Goal: Task Accomplishment & Management: Manage account settings

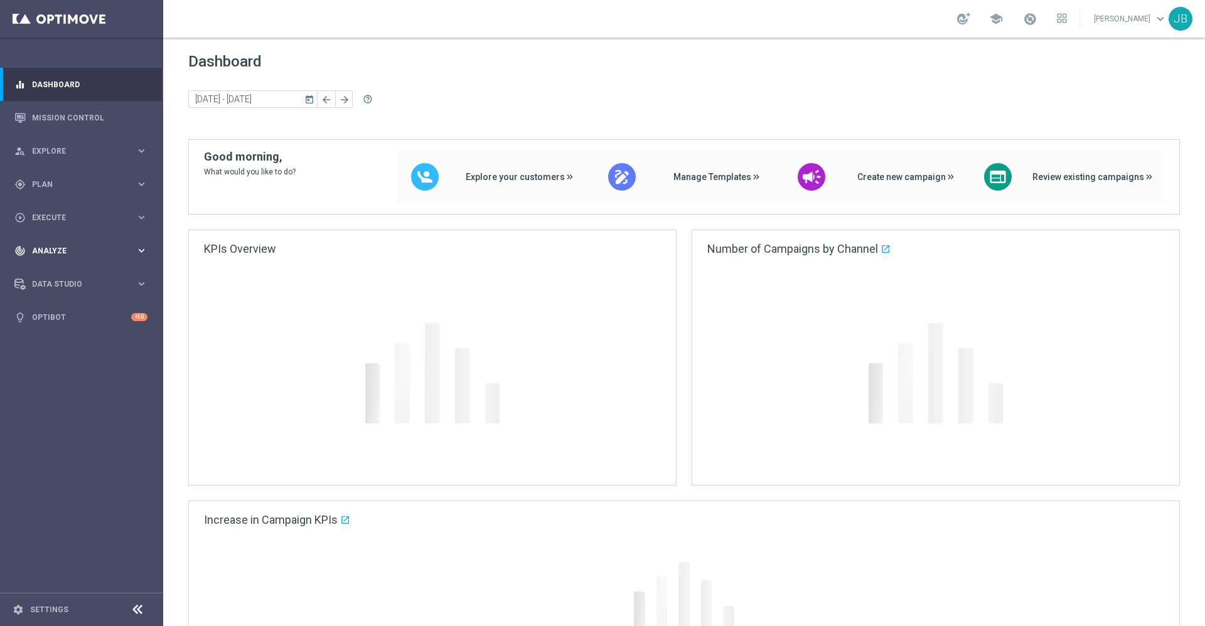
click at [62, 253] on span "Analyze" at bounding box center [84, 251] width 104 height 8
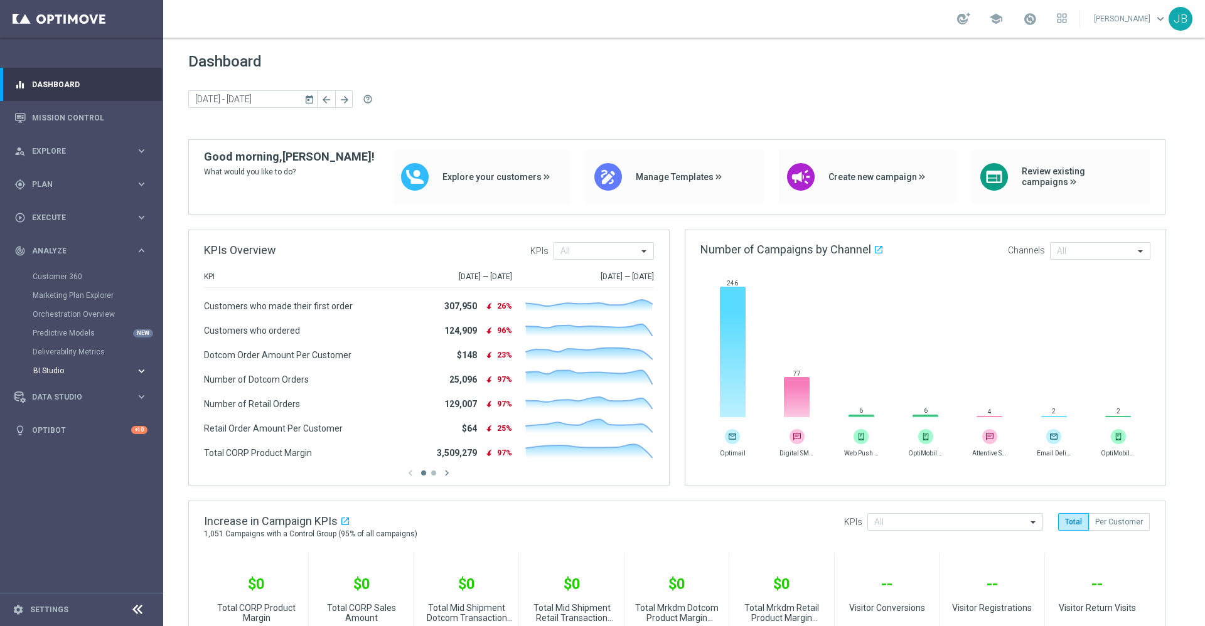
click at [60, 375] on button "BI Studio keyboard_arrow_right" at bounding box center [90, 371] width 115 height 10
click at [70, 405] on link "Emails Baseline Matchback" at bounding box center [85, 409] width 92 height 10
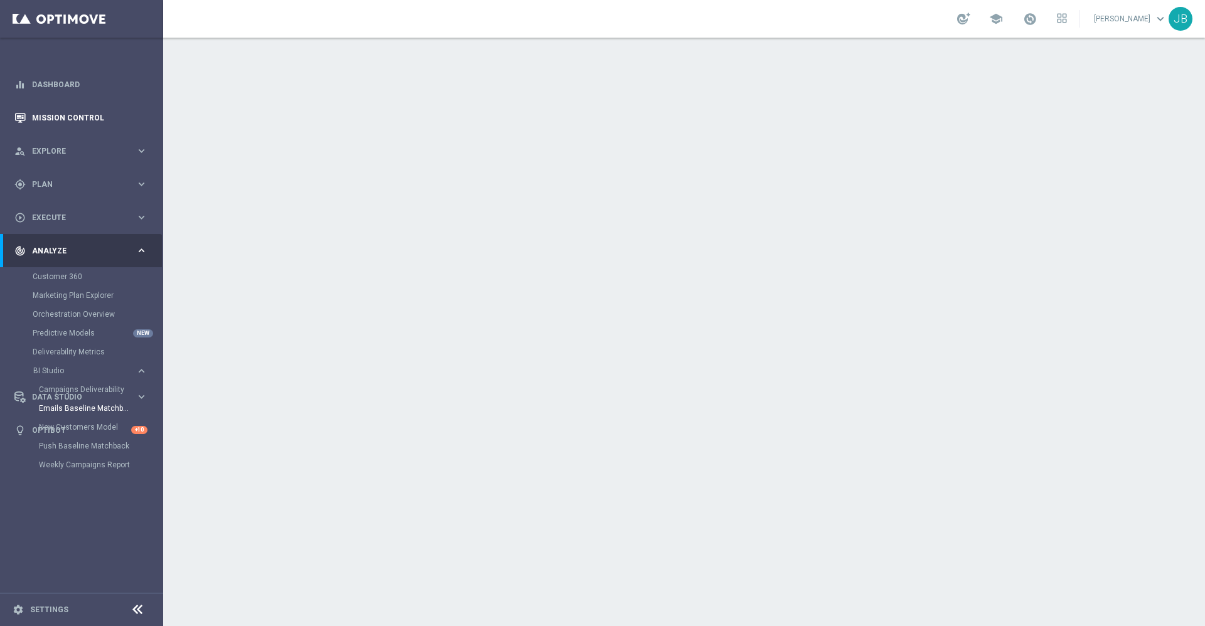
click at [95, 123] on link "Mission Control" at bounding box center [89, 117] width 115 height 33
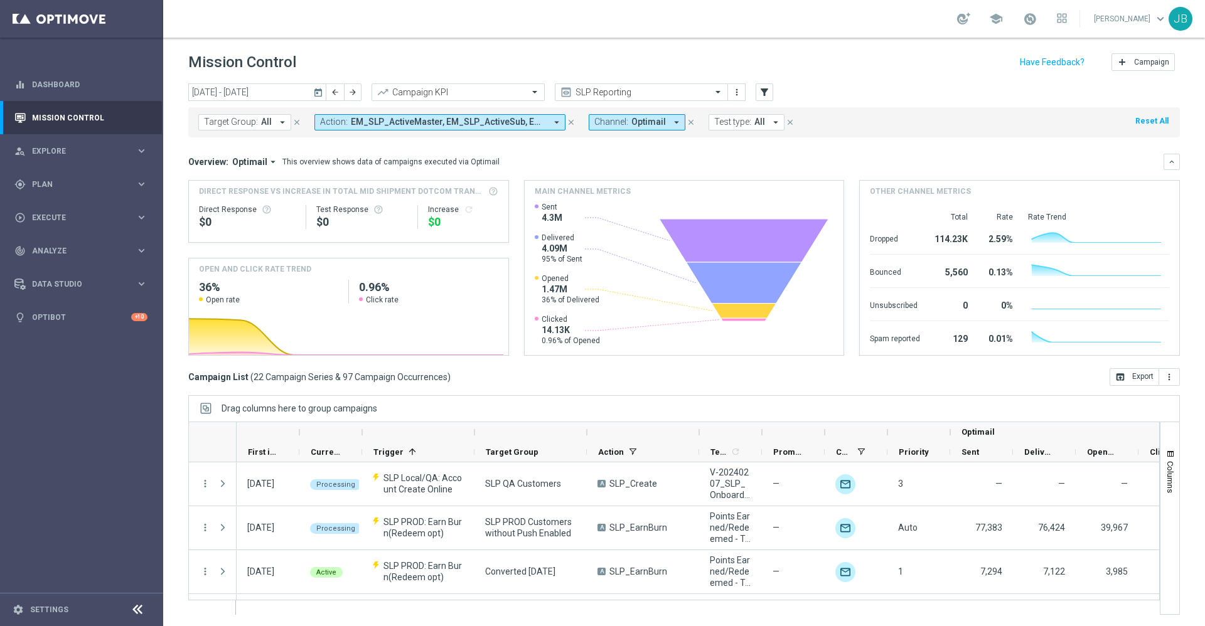
click at [315, 95] on icon "today" at bounding box center [318, 92] width 11 height 11
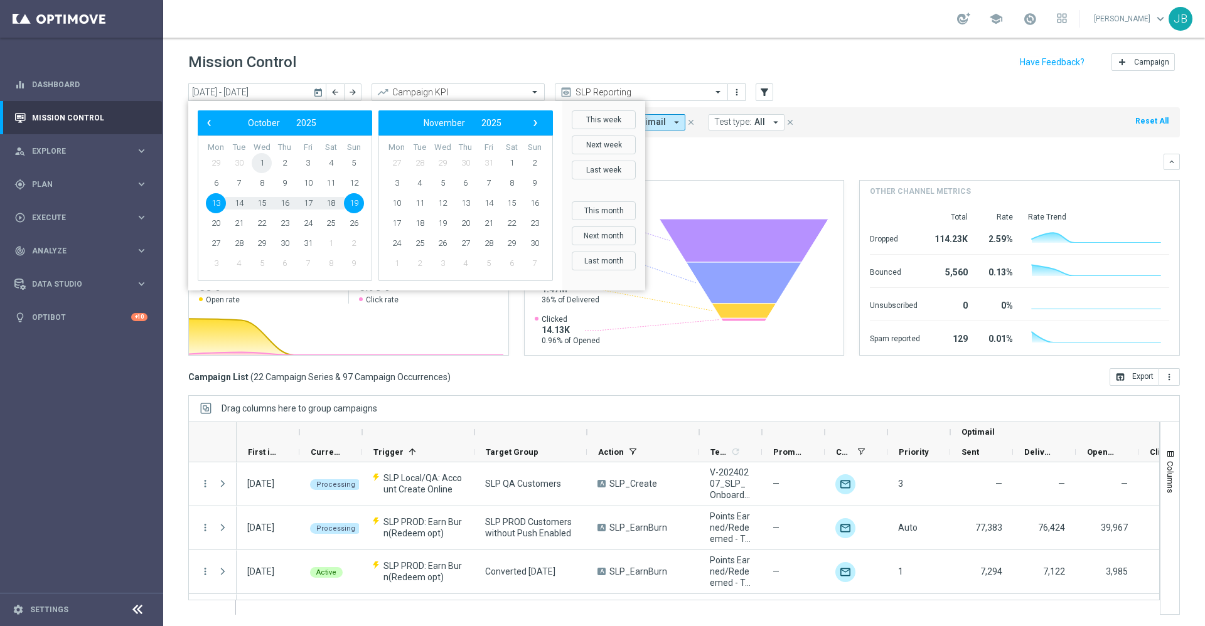
click at [265, 168] on span "1" at bounding box center [262, 163] width 20 height 20
click at [313, 241] on span "31" at bounding box center [308, 243] width 20 height 20
type input "01 Oct 2025 - 31 Oct 2025"
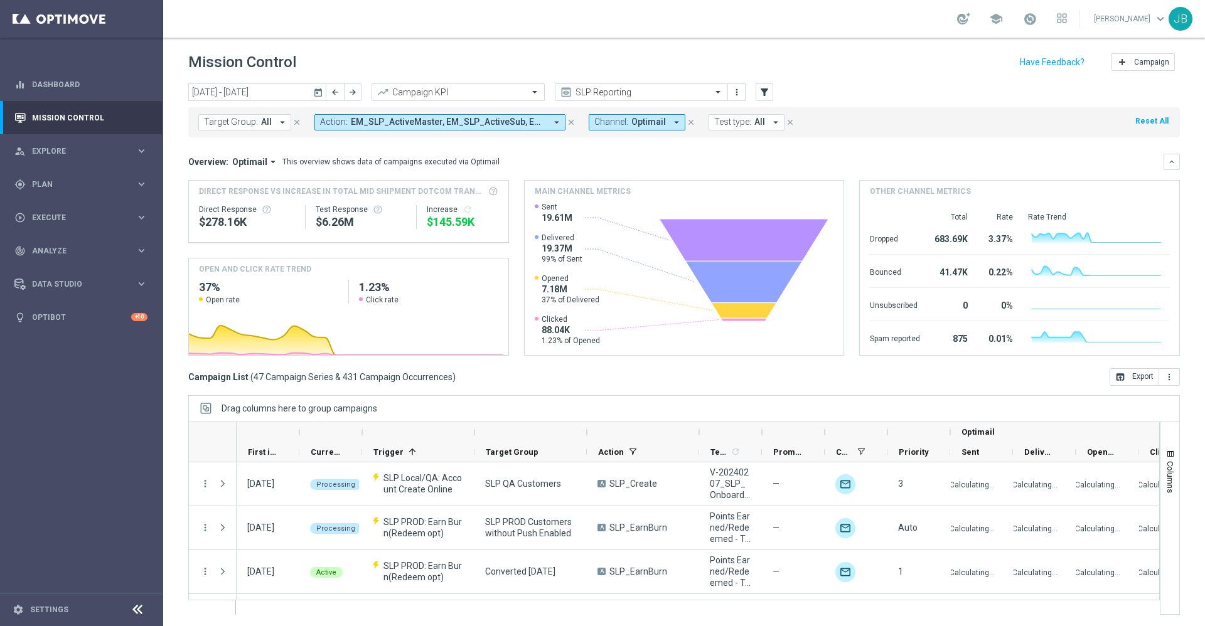
click at [274, 120] on button "Target Group: All arrow_drop_down" at bounding box center [244, 122] width 93 height 16
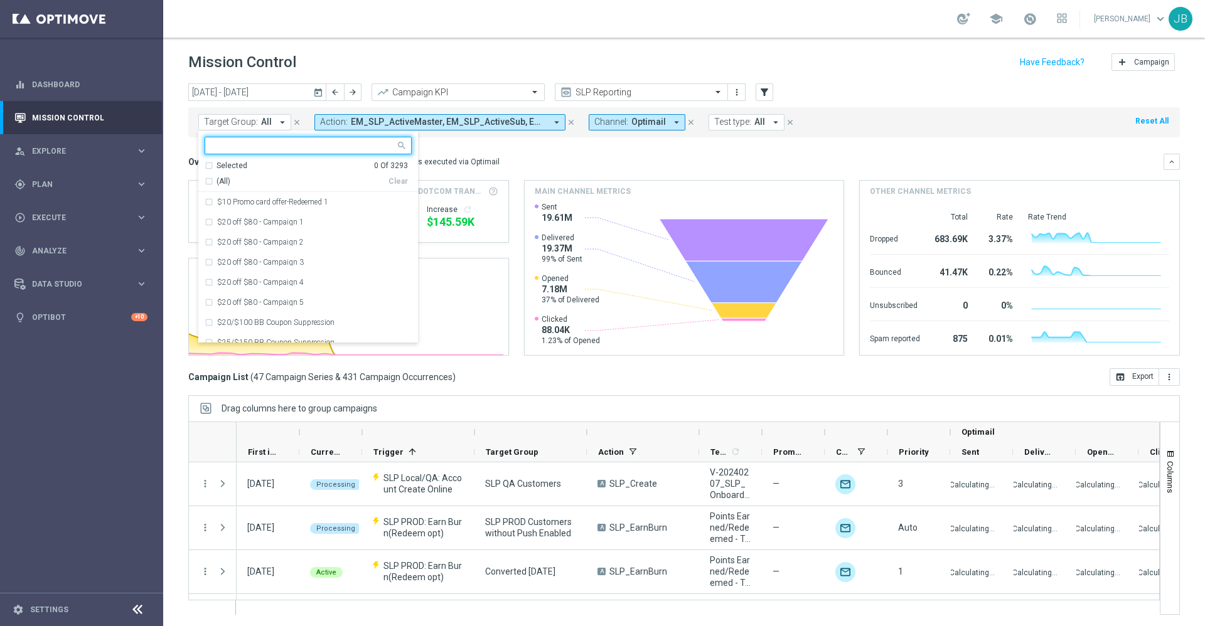
click at [301, 147] on input "text" at bounding box center [303, 146] width 184 height 11
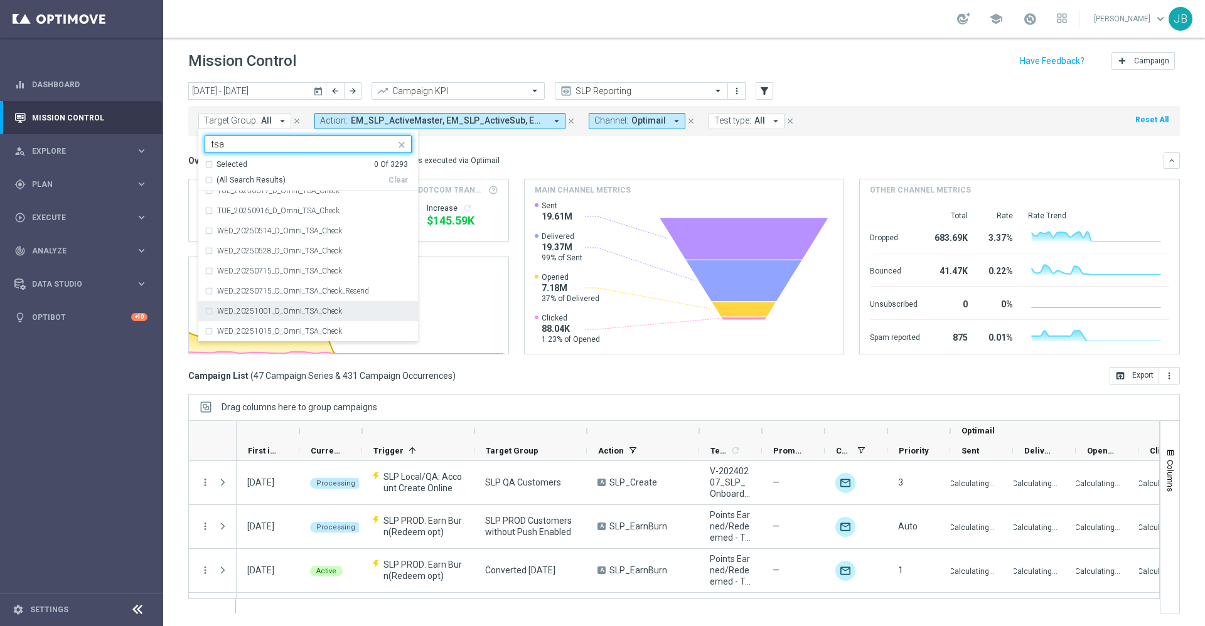
click at [244, 309] on label "WED_20251001_D_Omni_TSA_Check" at bounding box center [279, 311] width 125 height 8
type input "tsa"
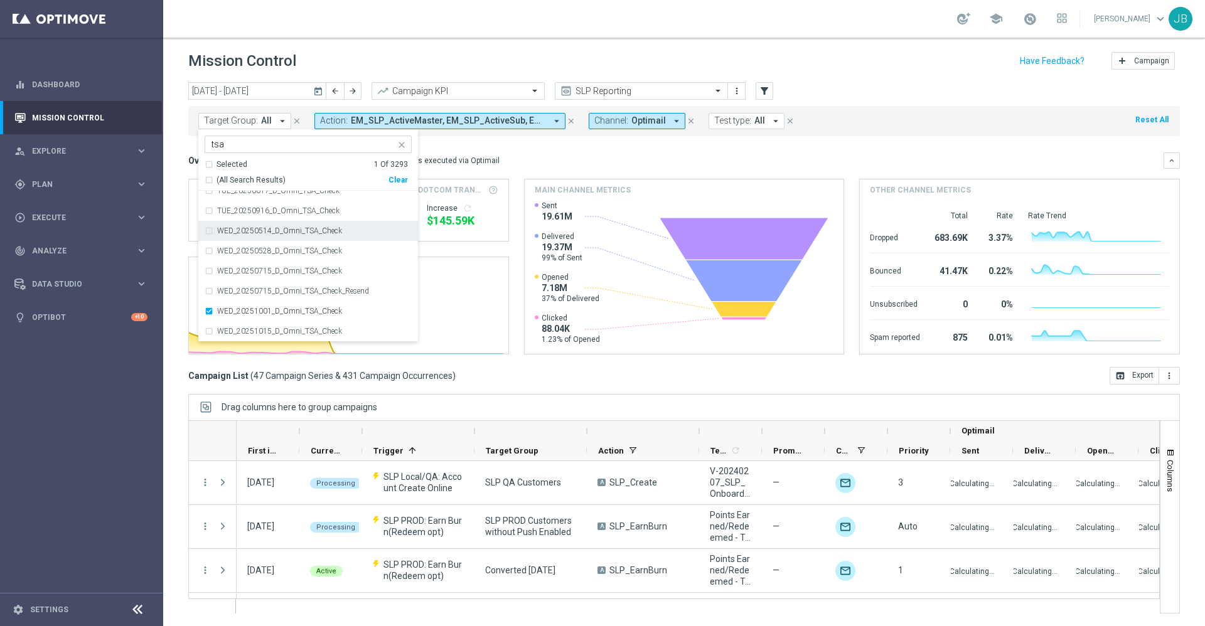
click at [552, 157] on div "Overview: Optimail arrow_drop_down This overview shows data of campaigns execut…" at bounding box center [675, 160] width 975 height 11
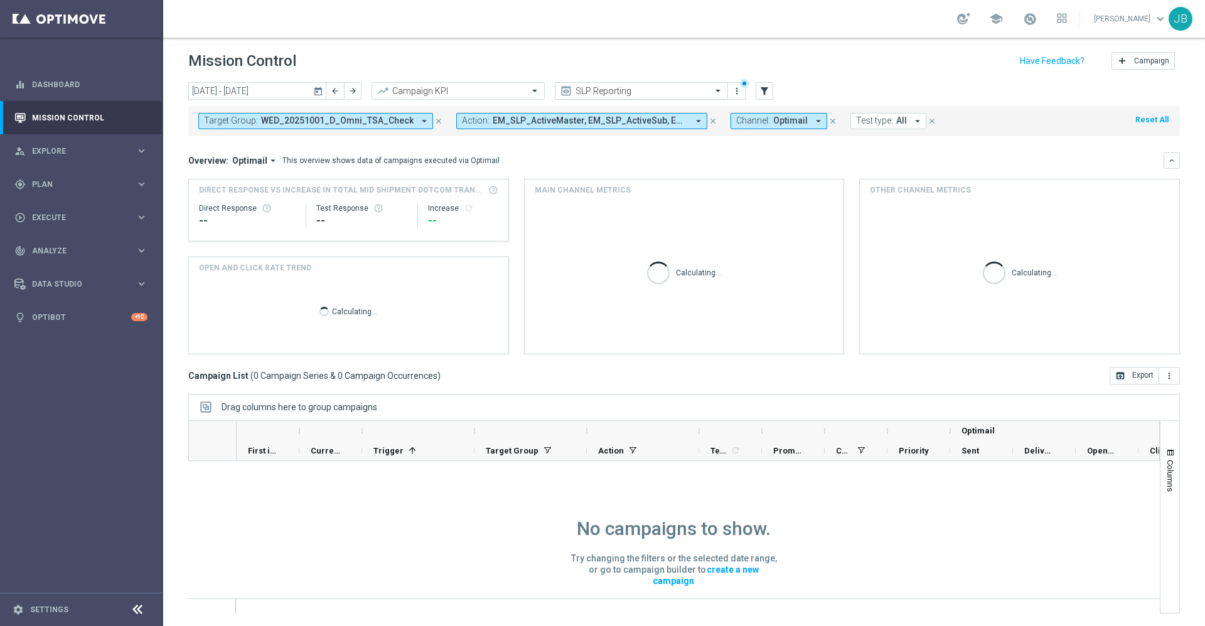
click at [644, 93] on input "text" at bounding box center [629, 91] width 134 height 11
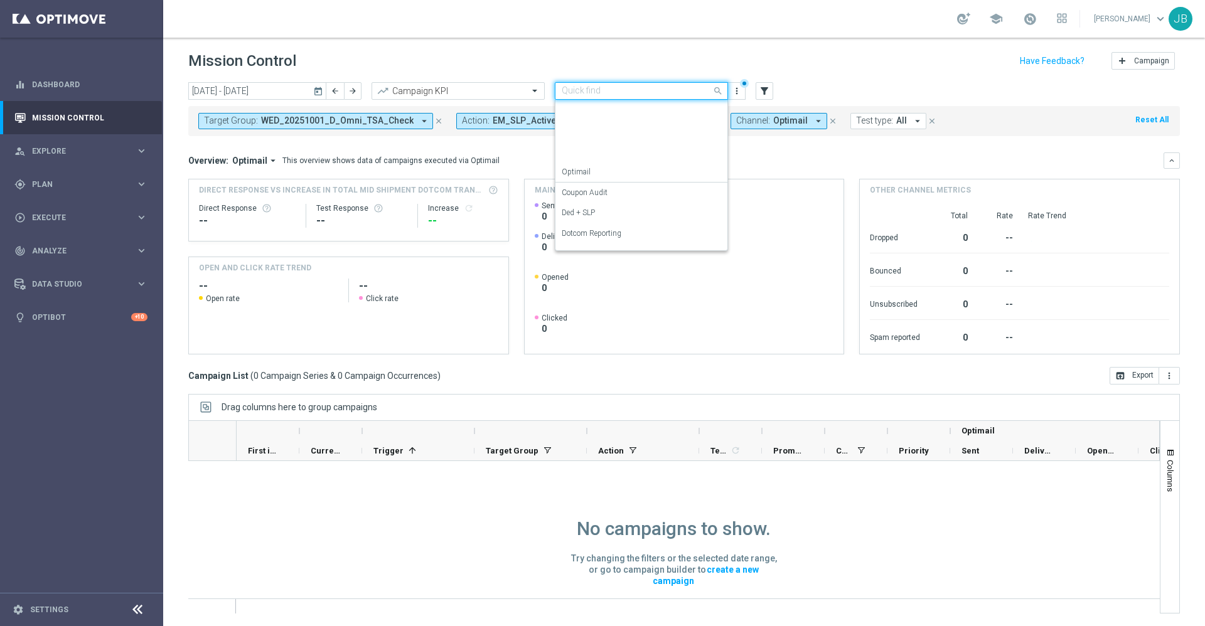
scroll to position [160, 0]
click at [606, 136] on label "OMNI Reporting" at bounding box center [589, 136] width 54 height 11
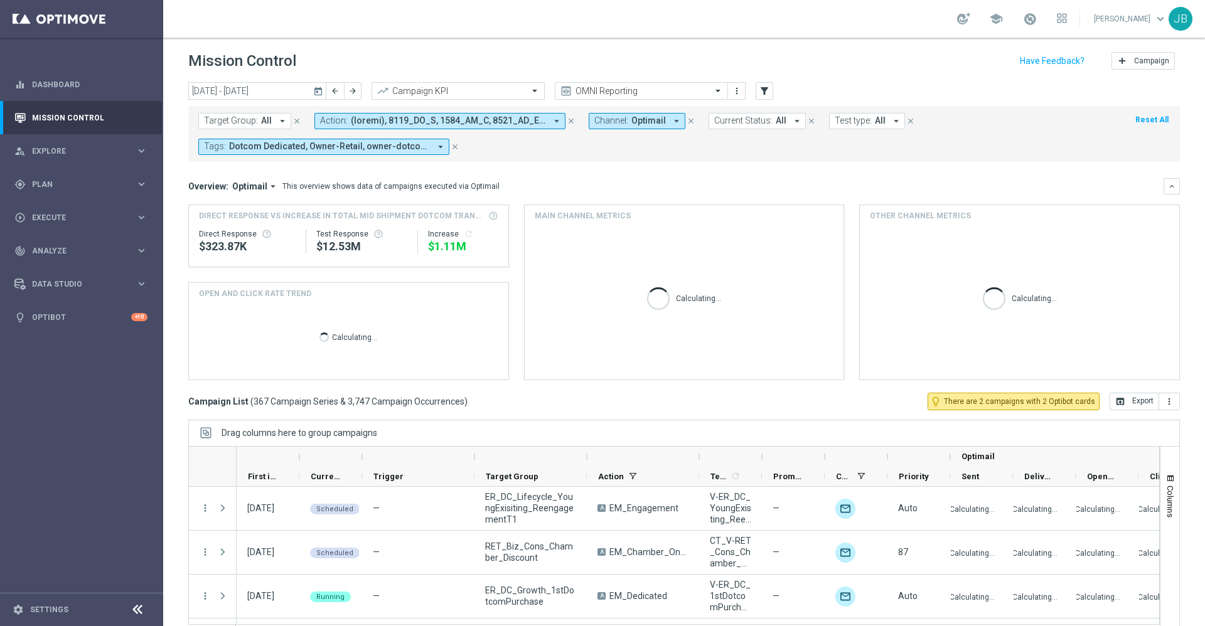
click at [270, 117] on button "Target Group: All arrow_drop_down" at bounding box center [244, 121] width 93 height 16
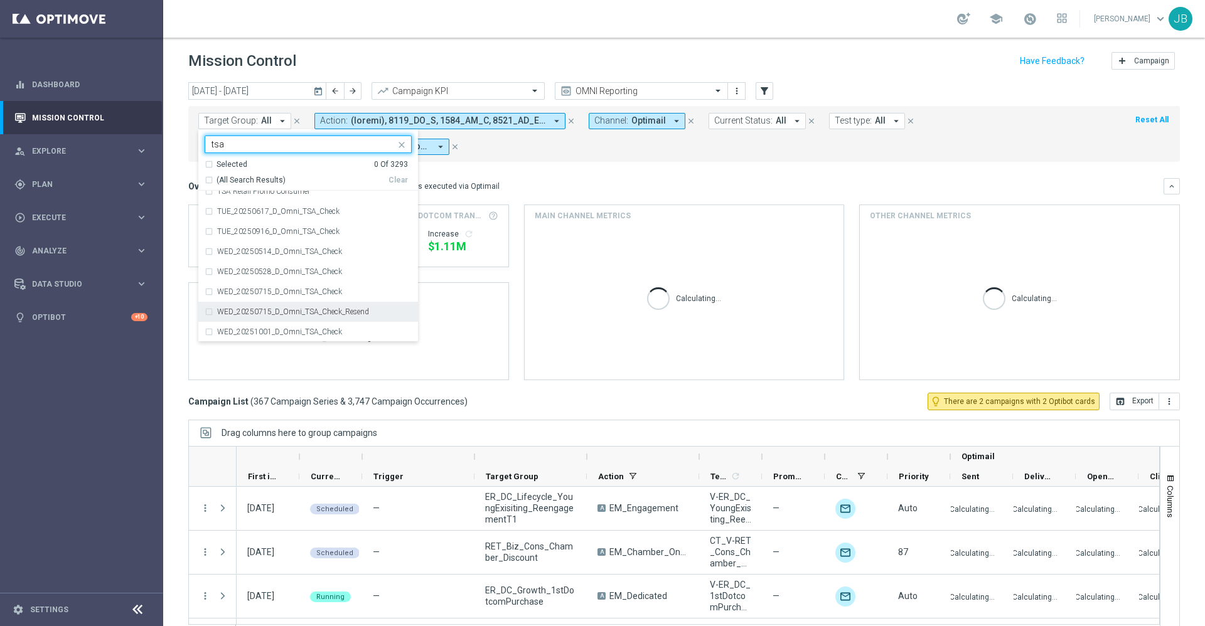
scroll to position [231, 0]
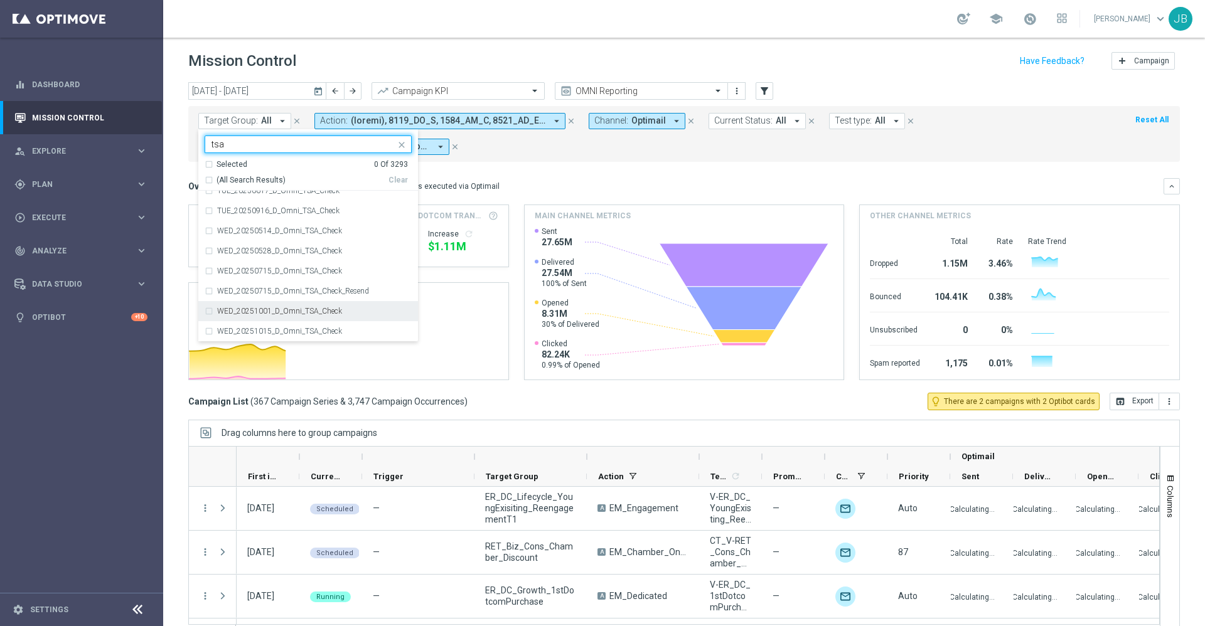
click at [307, 313] on label "WED_20251001_D_Omni_TSA_Check" at bounding box center [279, 311] width 125 height 8
type input "tsa"
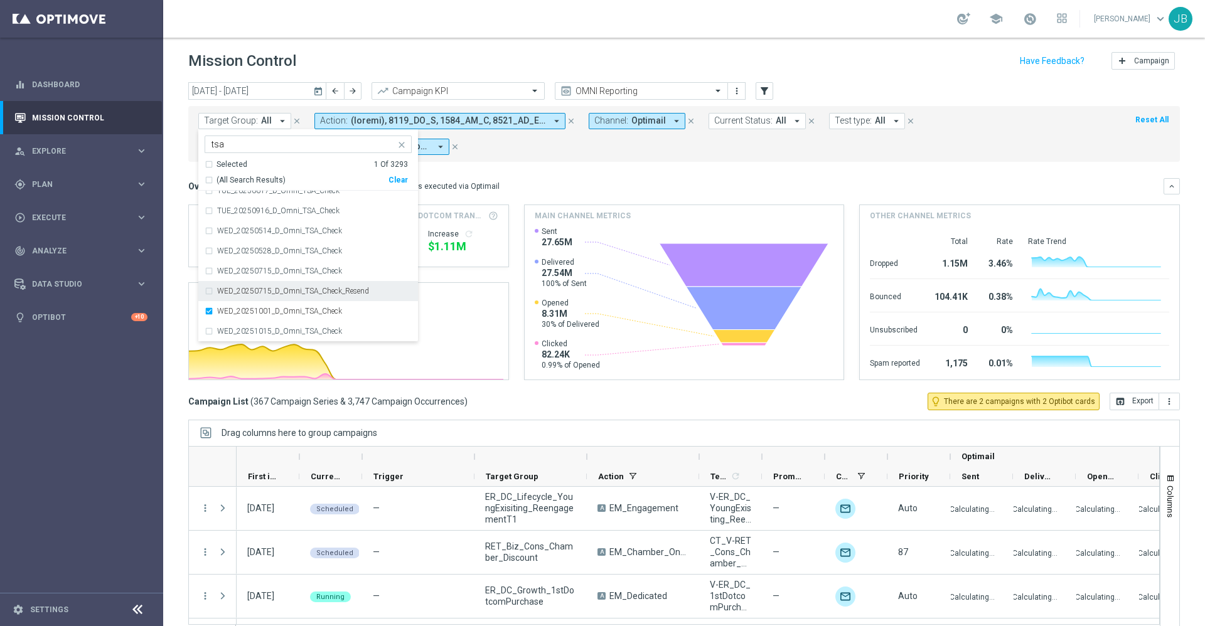
click at [587, 155] on div "Target Group: All arrow_drop_down WED_20251001_D_Omni_TSA_Check tsa Selected 1 …" at bounding box center [683, 134] width 991 height 56
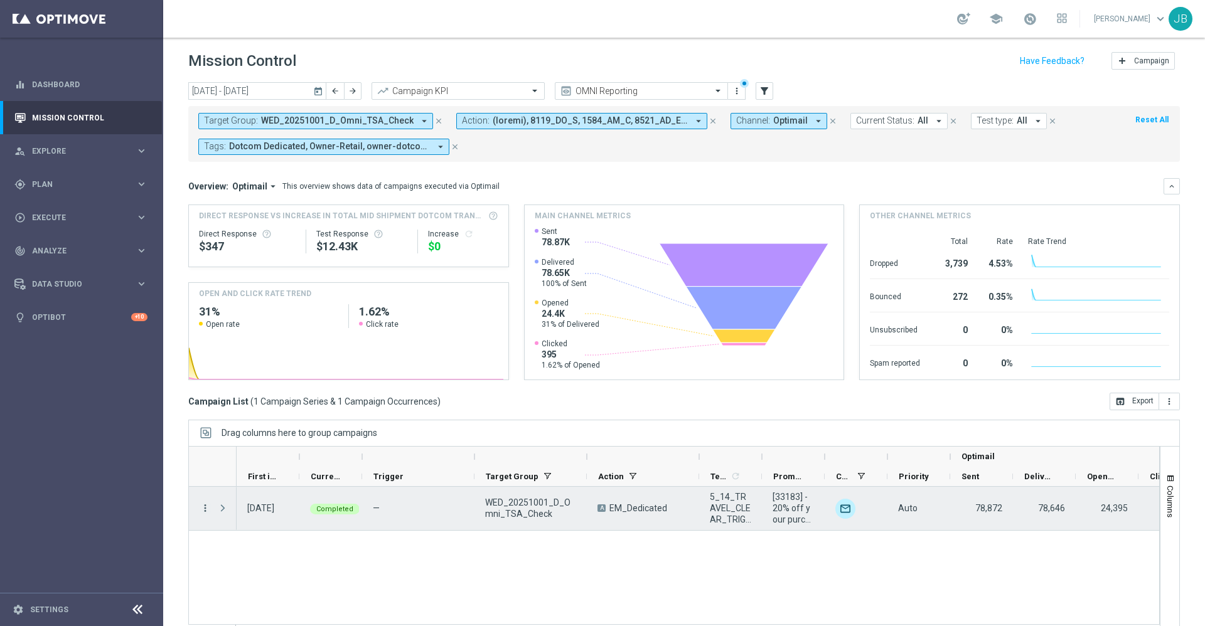
click at [206, 510] on icon "more_vert" at bounding box center [205, 508] width 11 height 11
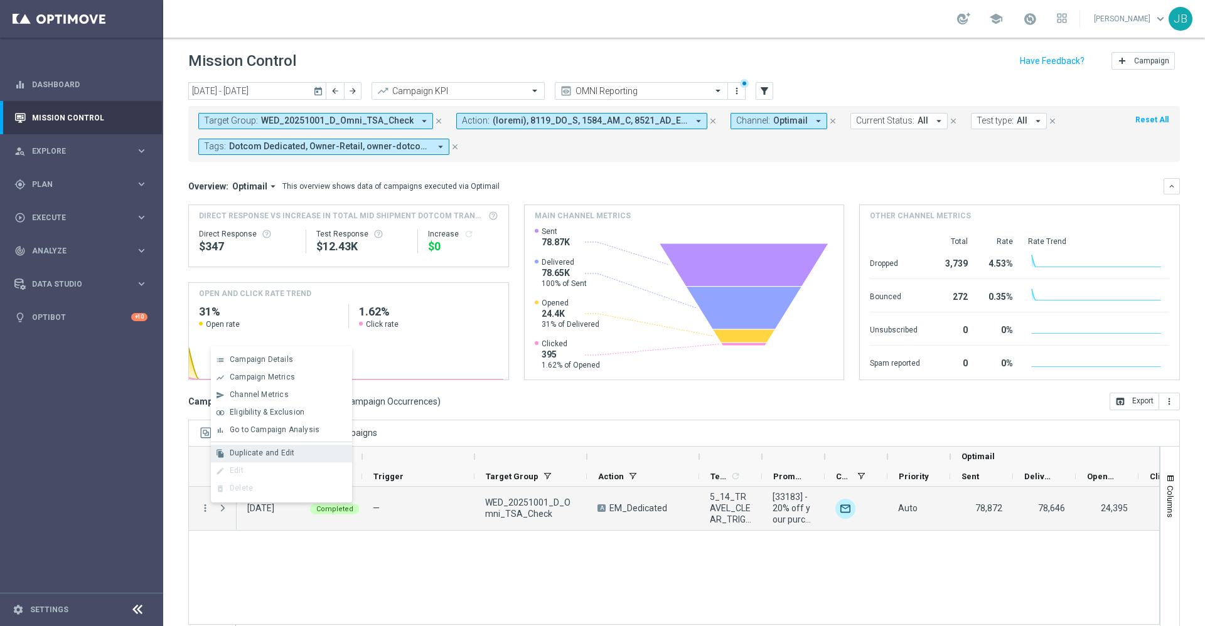
click at [260, 458] on div "file_copy Duplicate and Edit" at bounding box center [281, 454] width 141 height 18
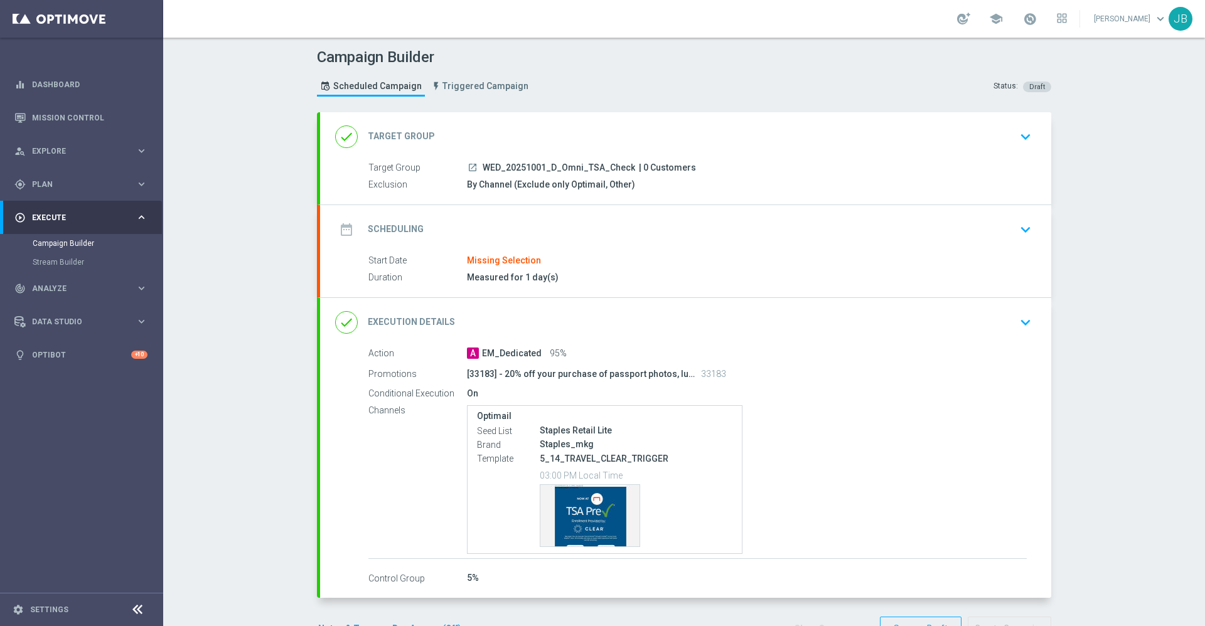
click at [412, 134] on h2 "Target Group" at bounding box center [401, 137] width 67 height 12
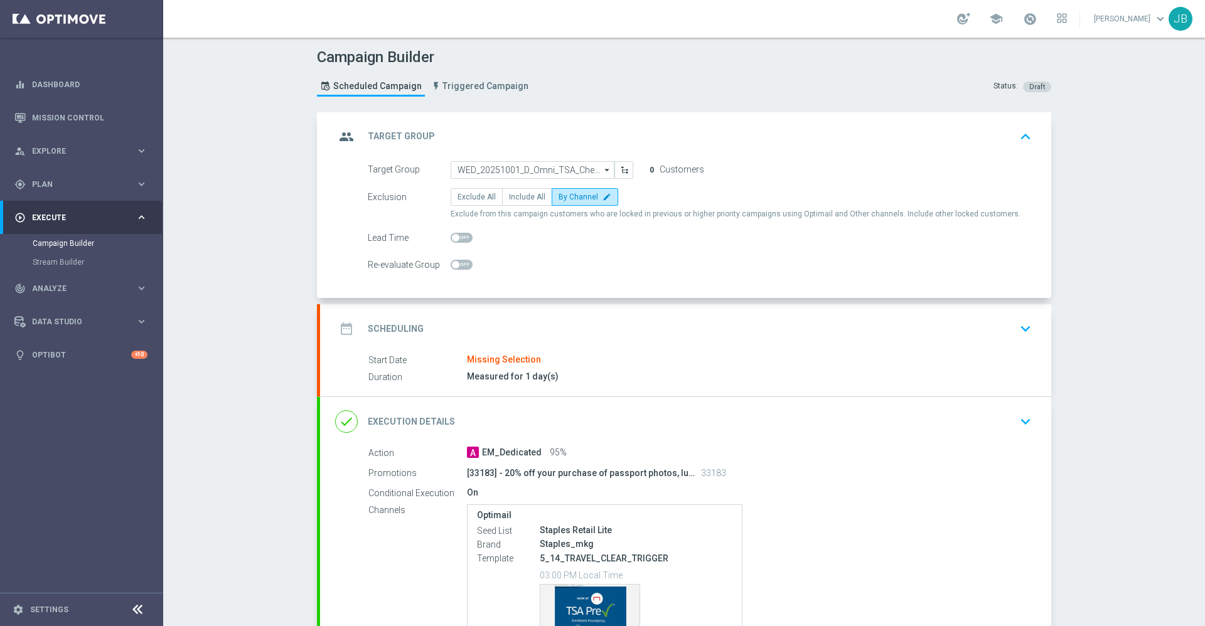
click at [531, 157] on div "group Target Group keyboard_arrow_up" at bounding box center [685, 136] width 731 height 49
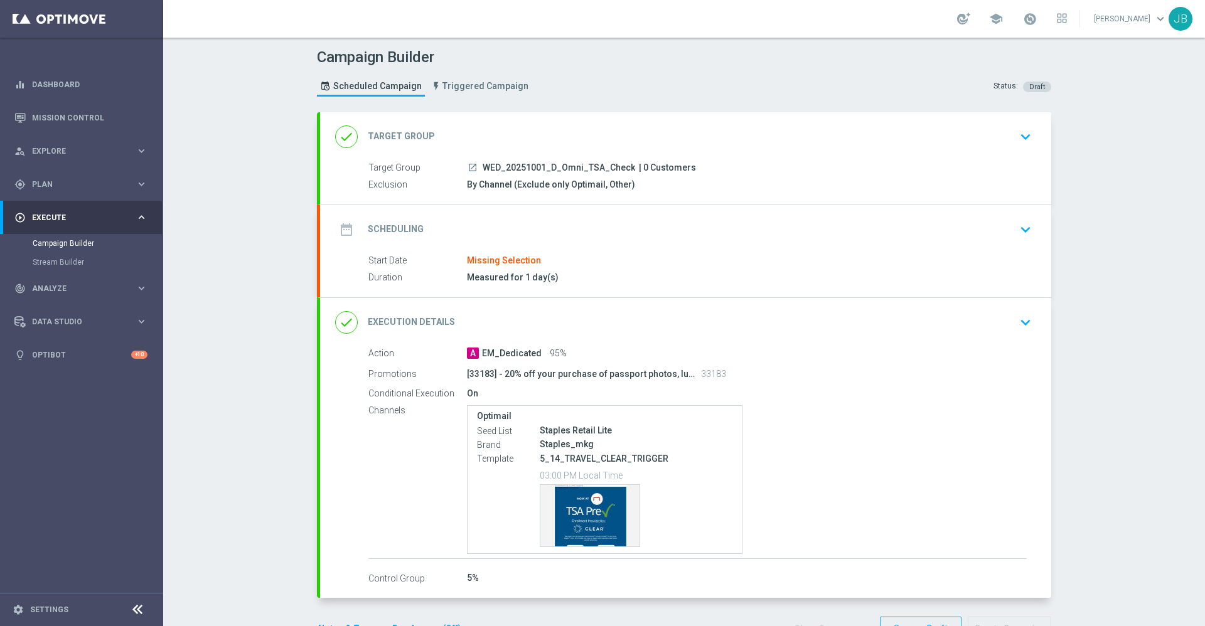
click at [468, 168] on icon "launch" at bounding box center [473, 168] width 10 height 10
click at [409, 138] on h2 "Target Group" at bounding box center [401, 137] width 67 height 12
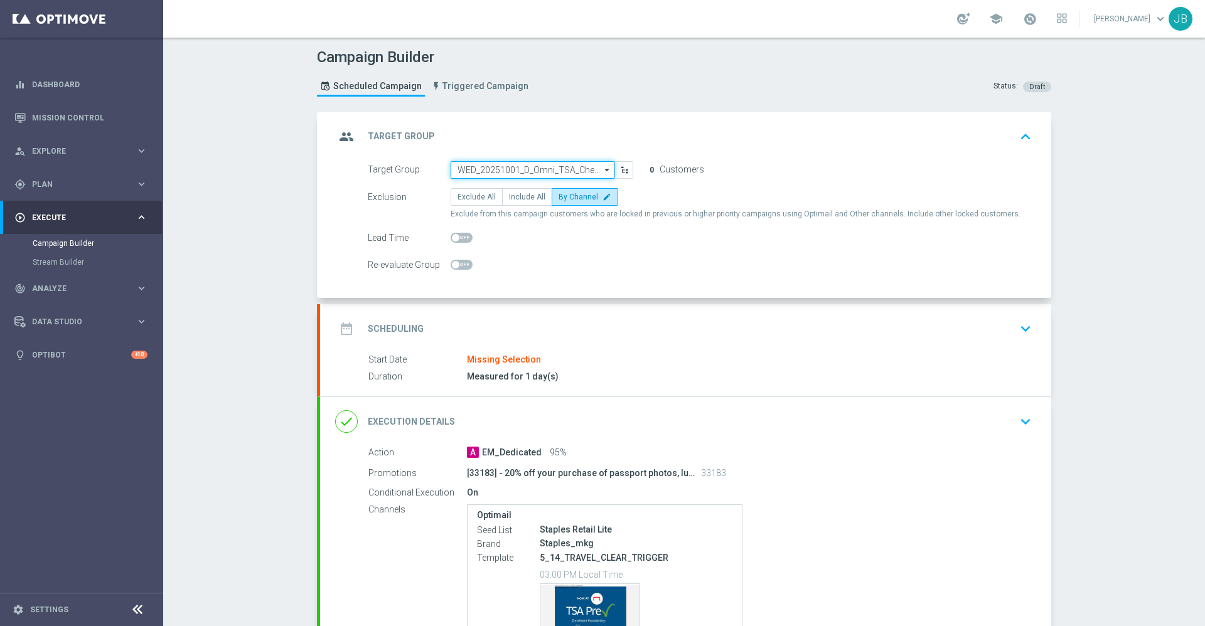
click at [547, 166] on input "WED_20251001_D_Omni_TSA_Check" at bounding box center [533, 170] width 164 height 18
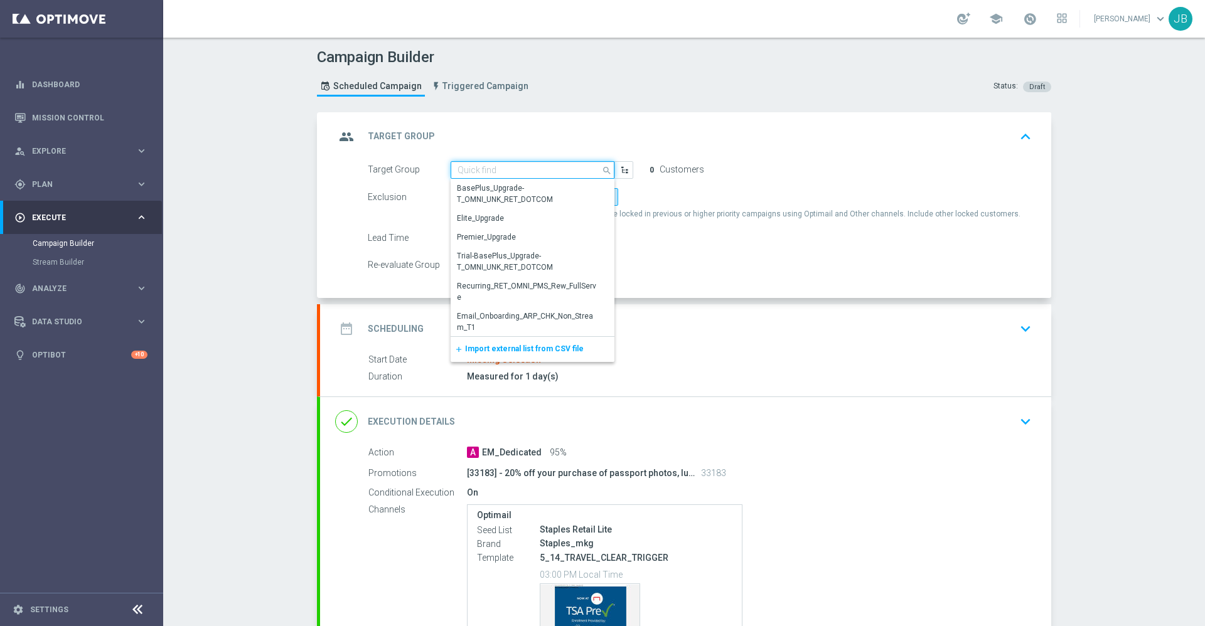
paste input "WED_20251015_D_Omni_TSA_Check"
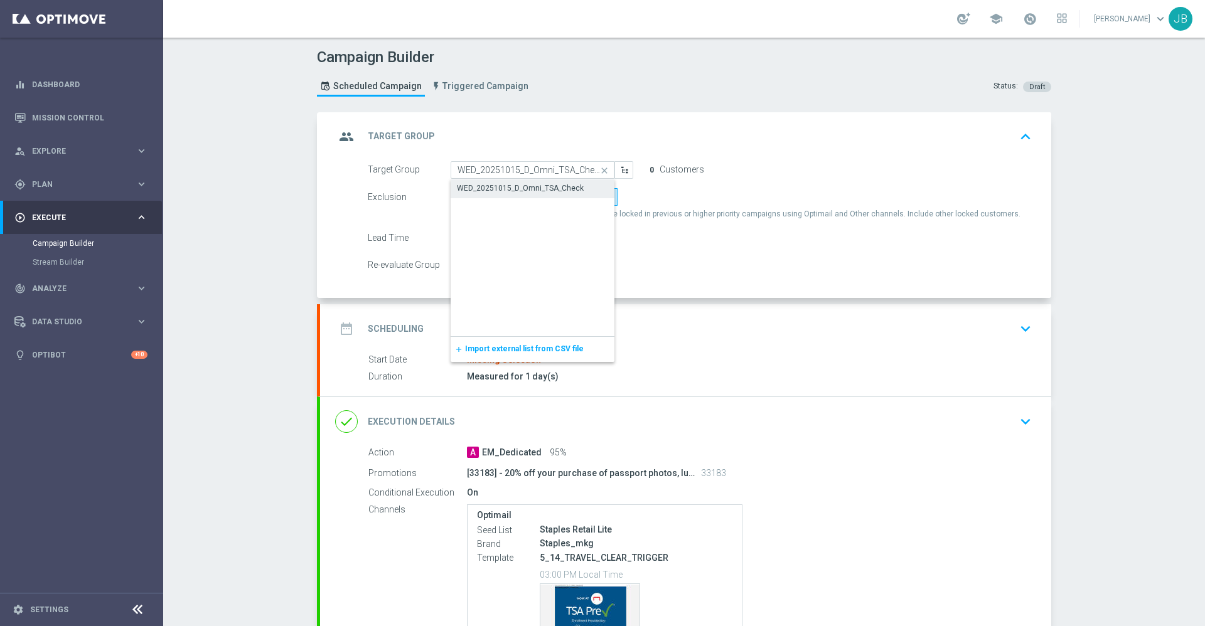
click at [545, 190] on div "WED_20251015_D_Omni_TSA_Check" at bounding box center [520, 188] width 127 height 11
type input "WED_20251015_D_Omni_TSA_Check"
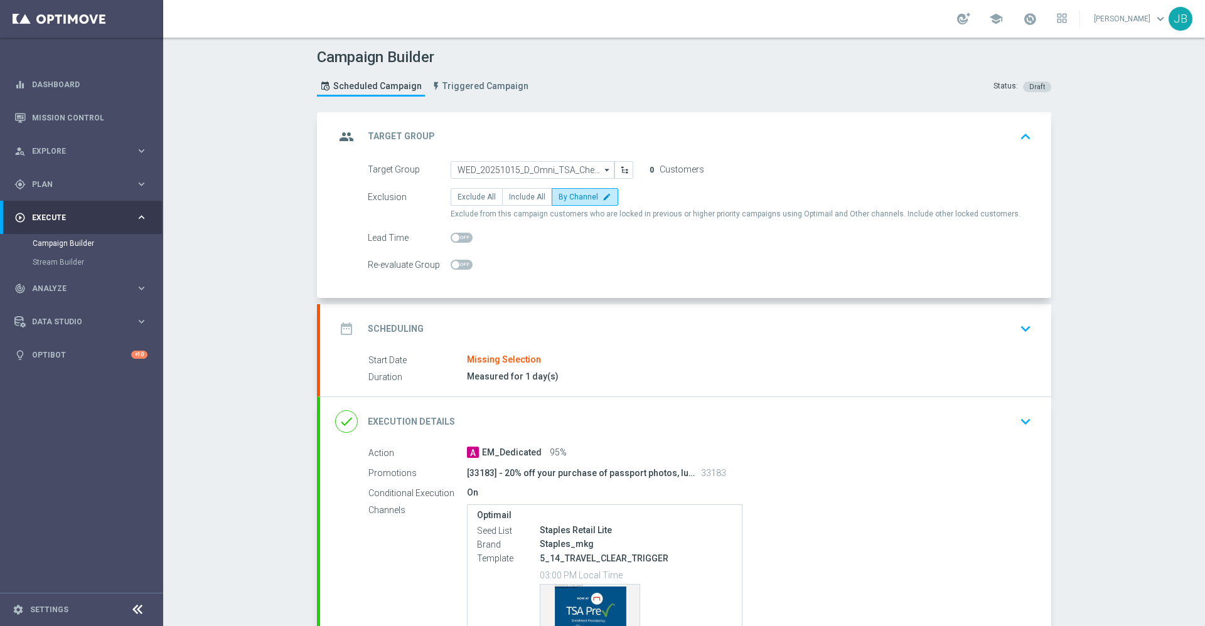
click at [403, 328] on h2 "Scheduling" at bounding box center [396, 329] width 56 height 12
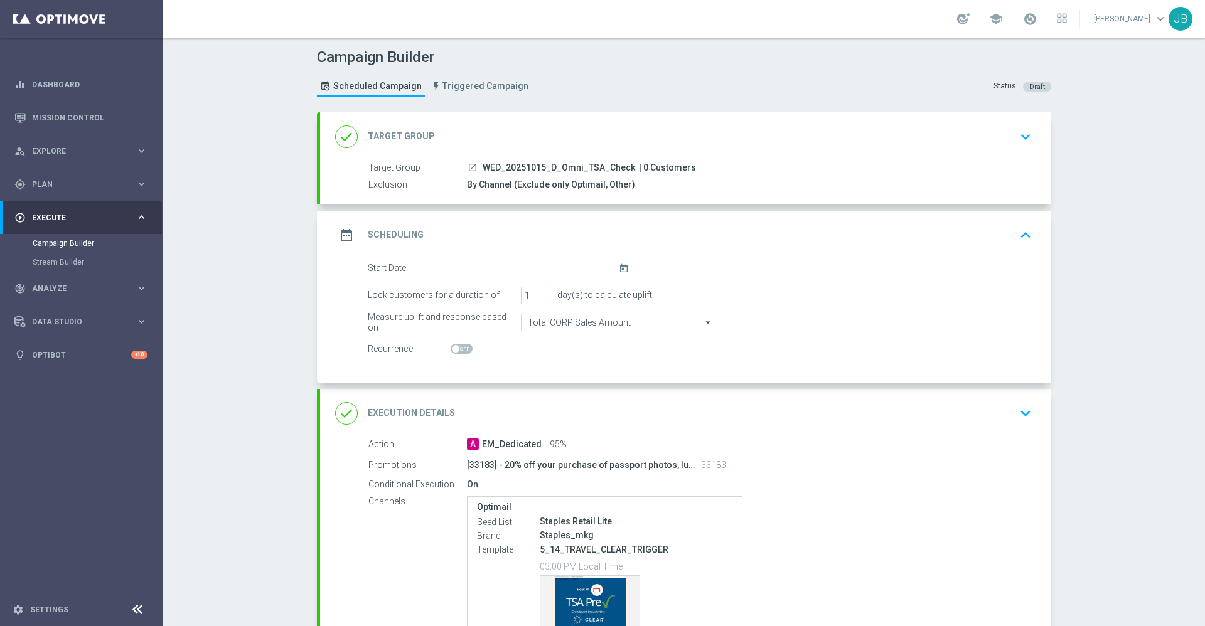
click at [619, 267] on icon "today" at bounding box center [626, 267] width 14 height 14
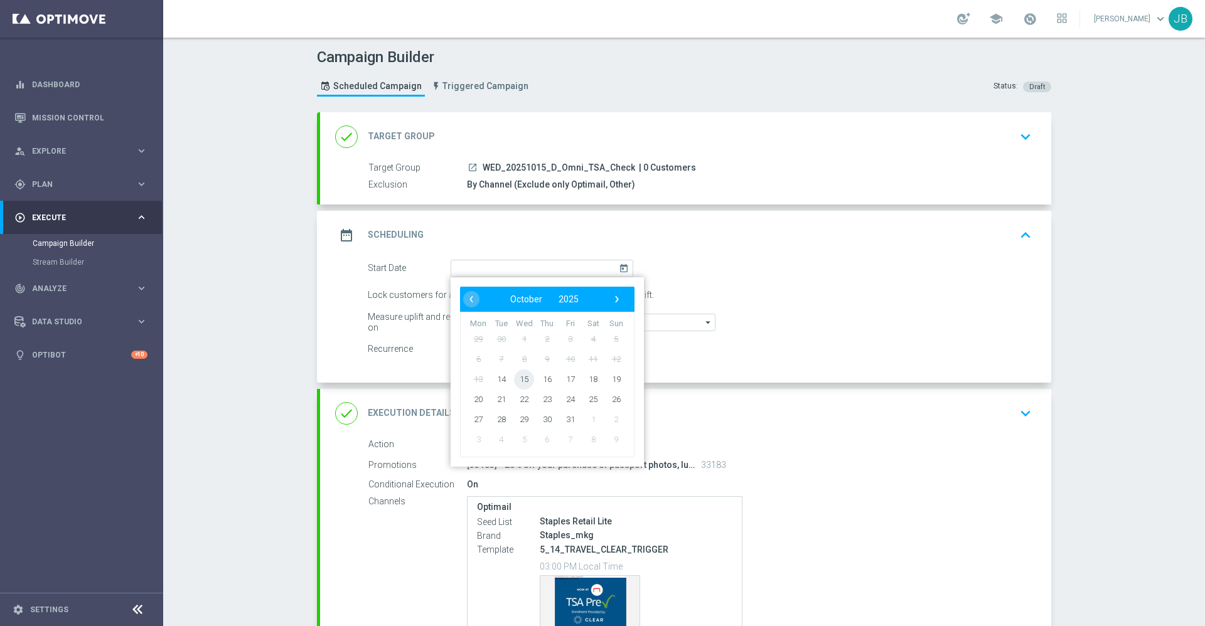
click at [520, 375] on span "15" at bounding box center [524, 379] width 20 height 20
type input "15 Oct 2025"
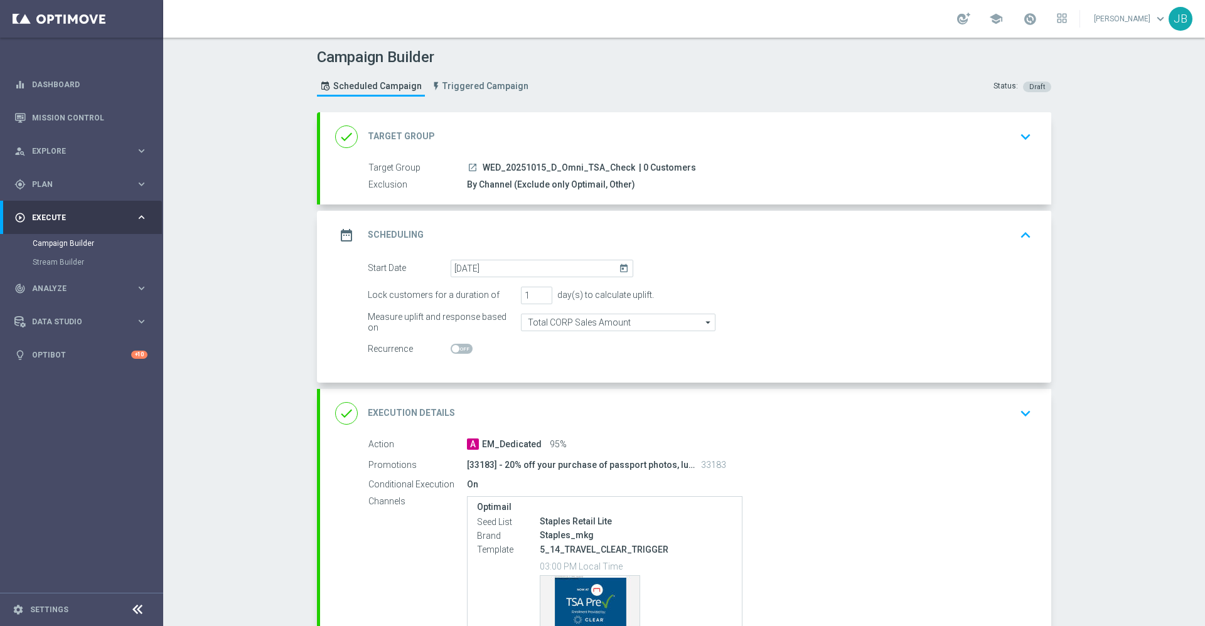
click at [409, 136] on h2 "Target Group" at bounding box center [401, 137] width 67 height 12
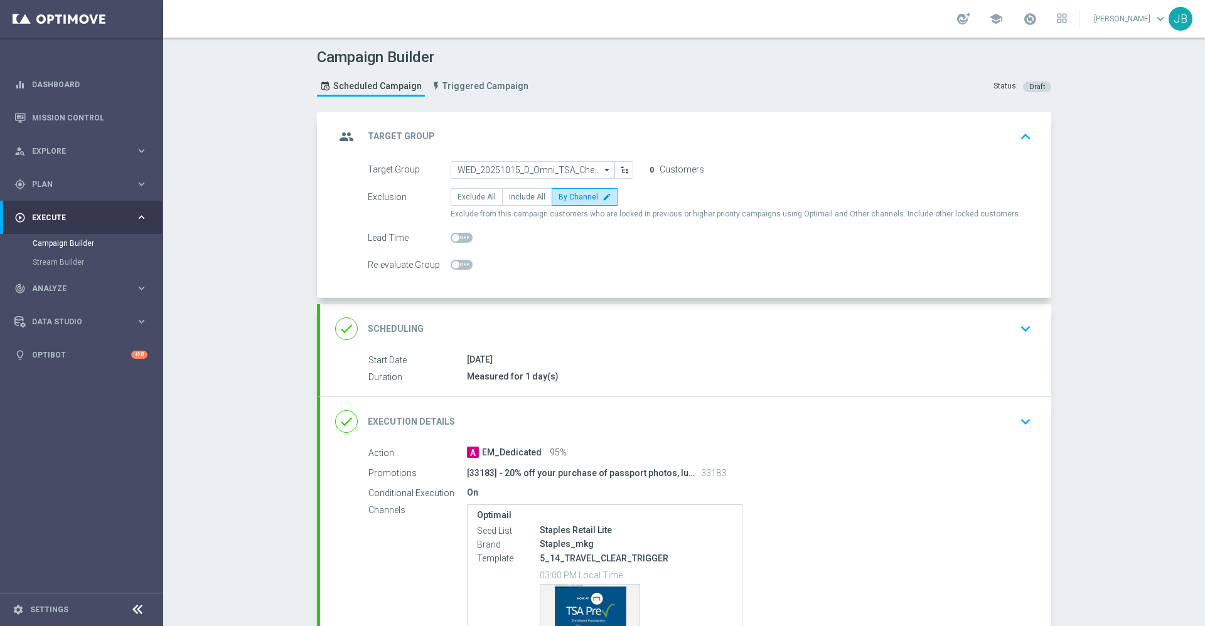
click at [413, 137] on h2 "Target Group" at bounding box center [401, 137] width 67 height 12
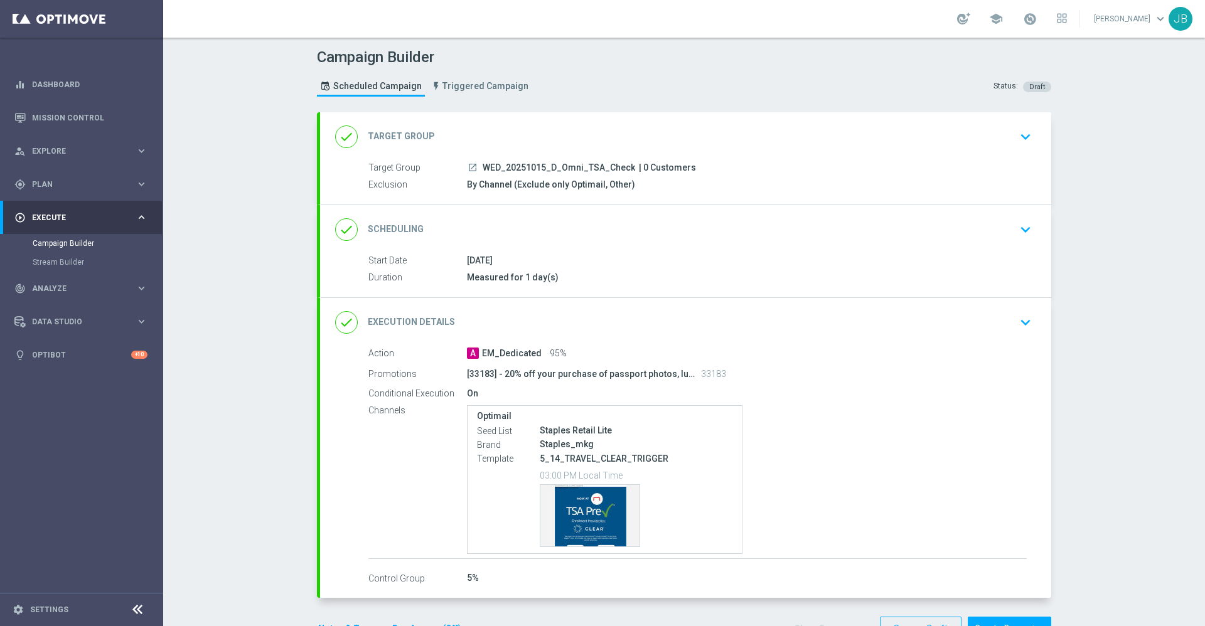
click at [409, 134] on h2 "Target Group" at bounding box center [401, 137] width 67 height 12
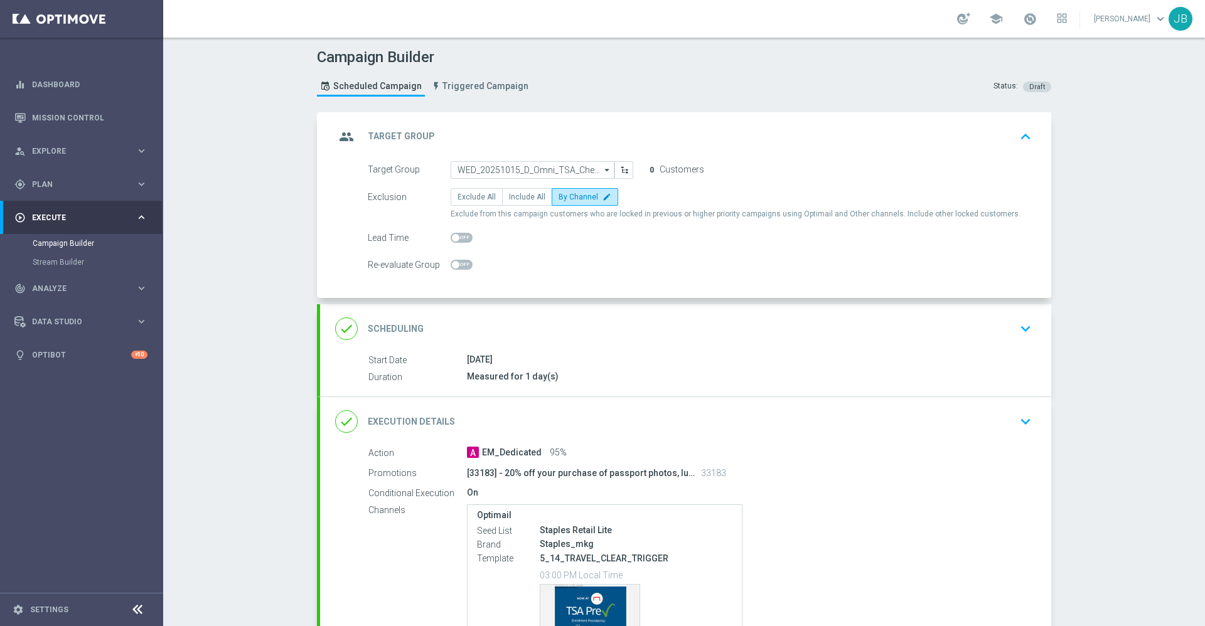
click at [394, 323] on h2 "Scheduling" at bounding box center [396, 329] width 56 height 12
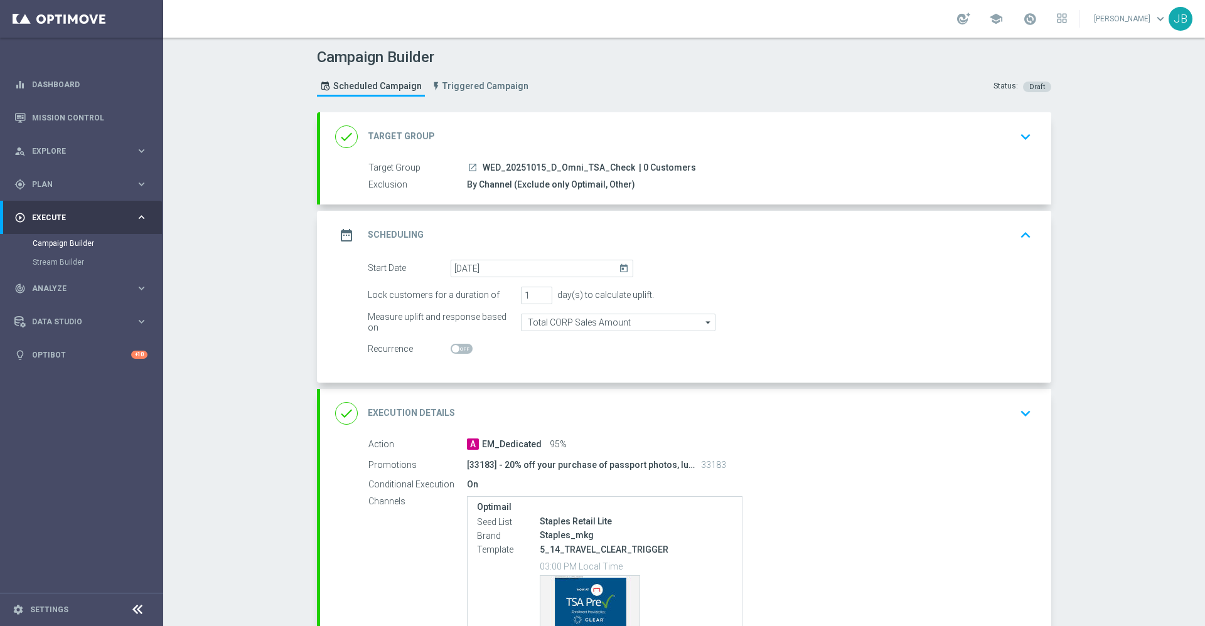
scroll to position [131, 0]
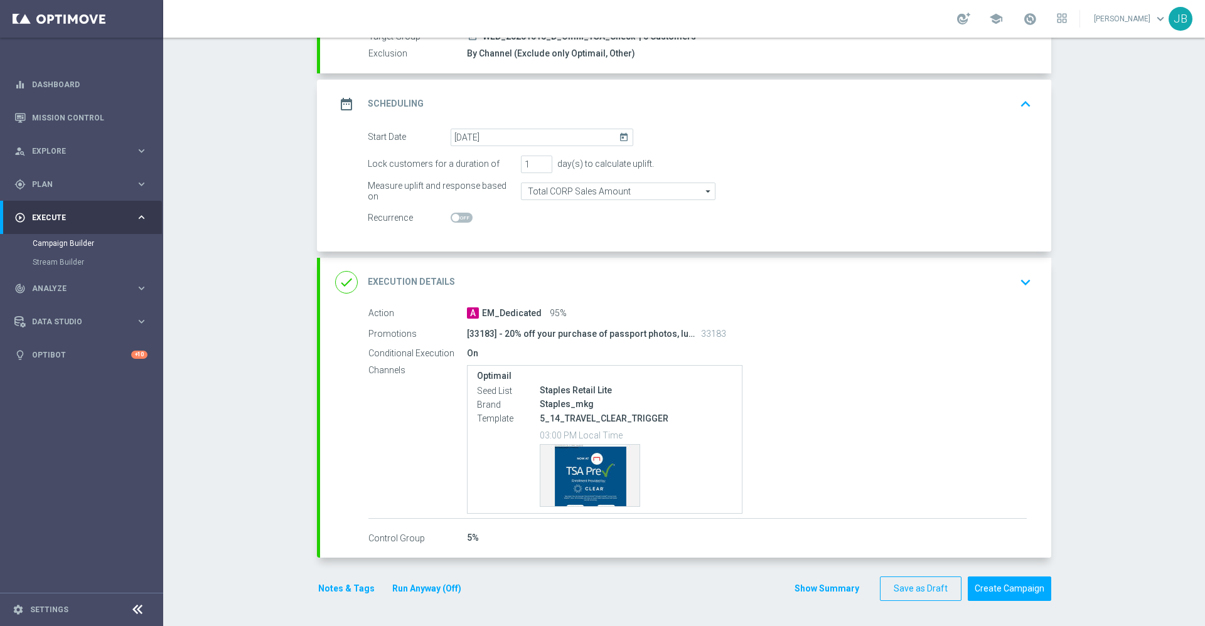
click at [390, 282] on h2 "Execution Details" at bounding box center [411, 282] width 87 height 12
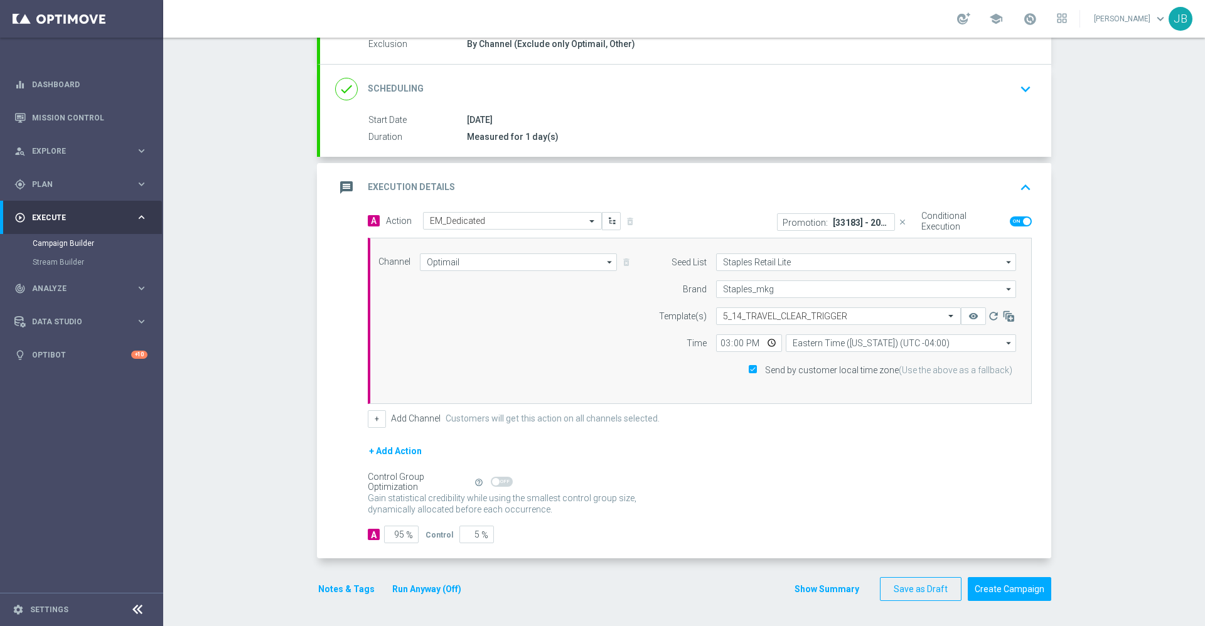
scroll to position [0, 0]
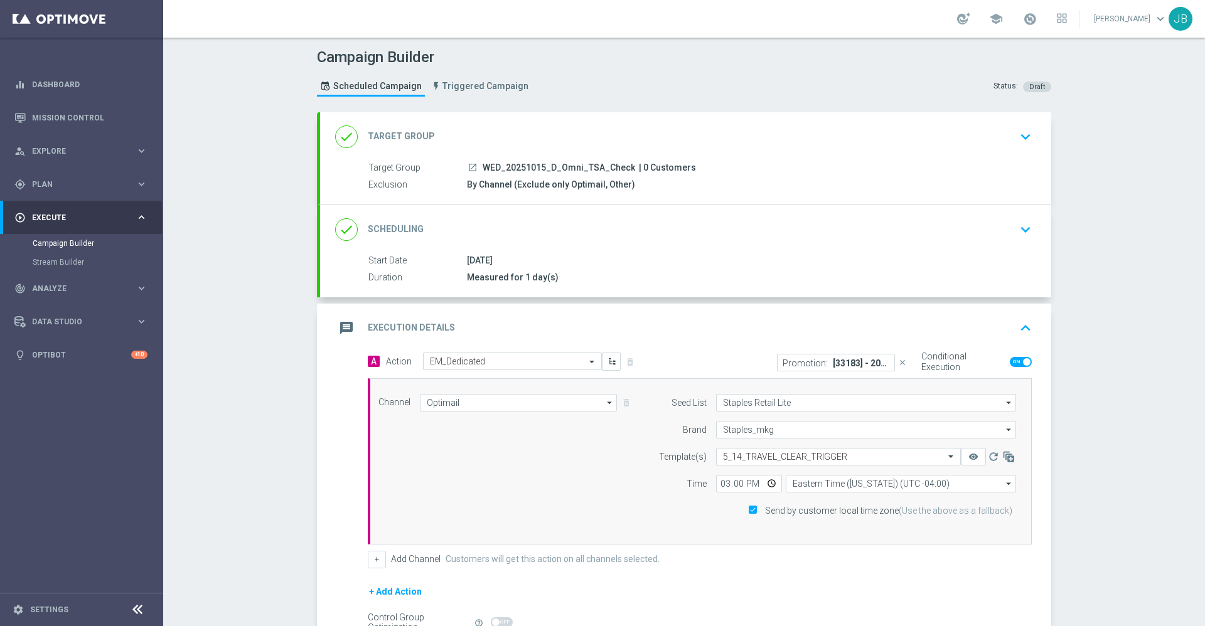
click at [413, 135] on h2 "Target Group" at bounding box center [401, 137] width 67 height 12
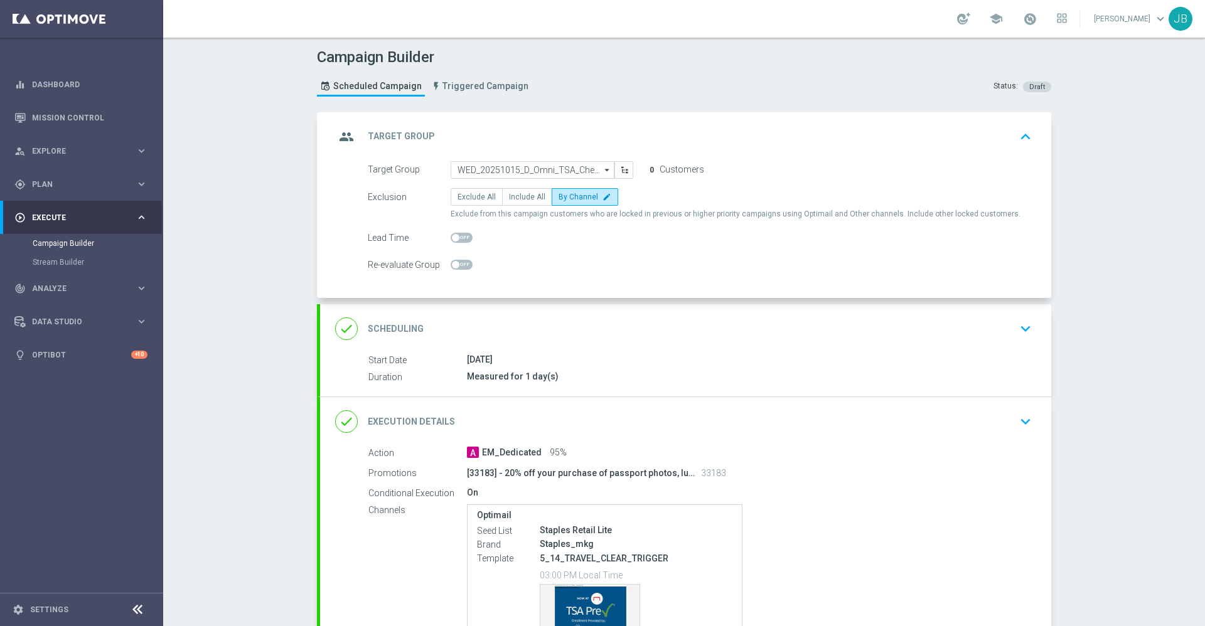
click at [425, 137] on div "group Target Group keyboard_arrow_up" at bounding box center [685, 137] width 701 height 24
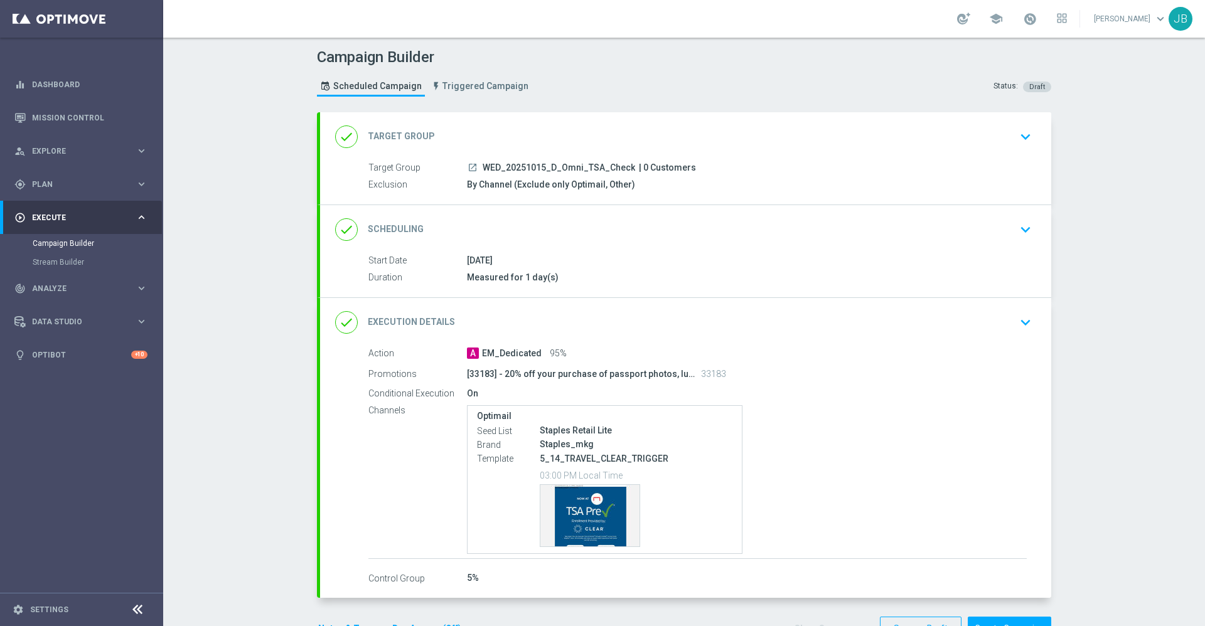
click at [468, 169] on icon "launch" at bounding box center [473, 168] width 10 height 10
click at [397, 231] on h2 "Scheduling" at bounding box center [396, 229] width 56 height 12
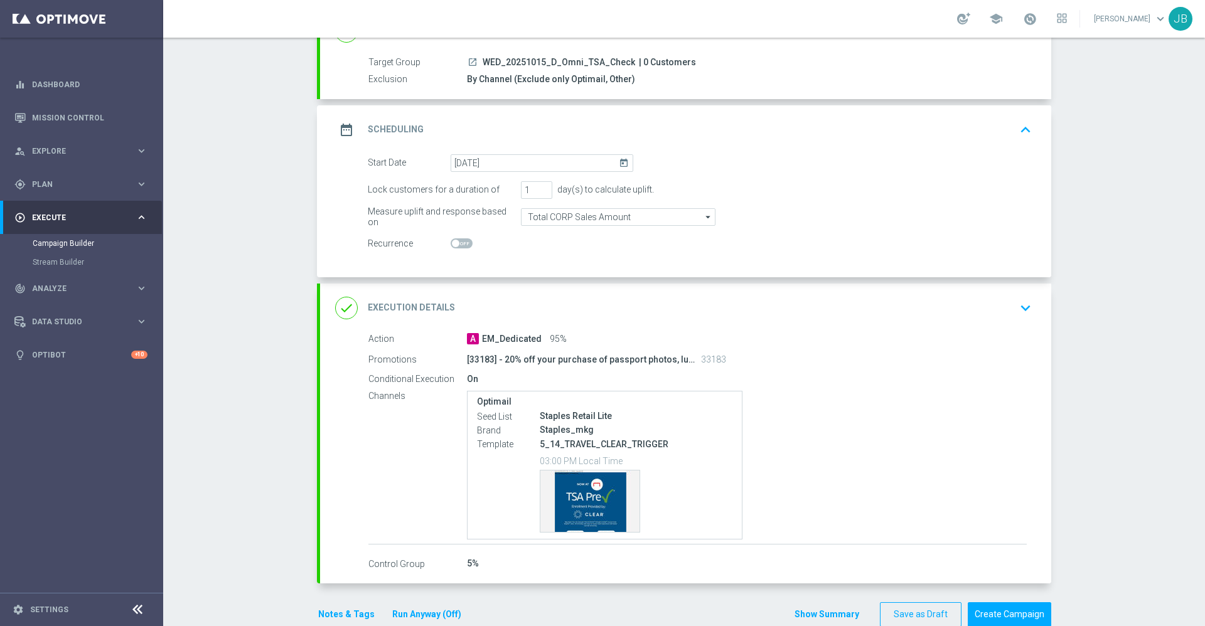
scroll to position [131, 0]
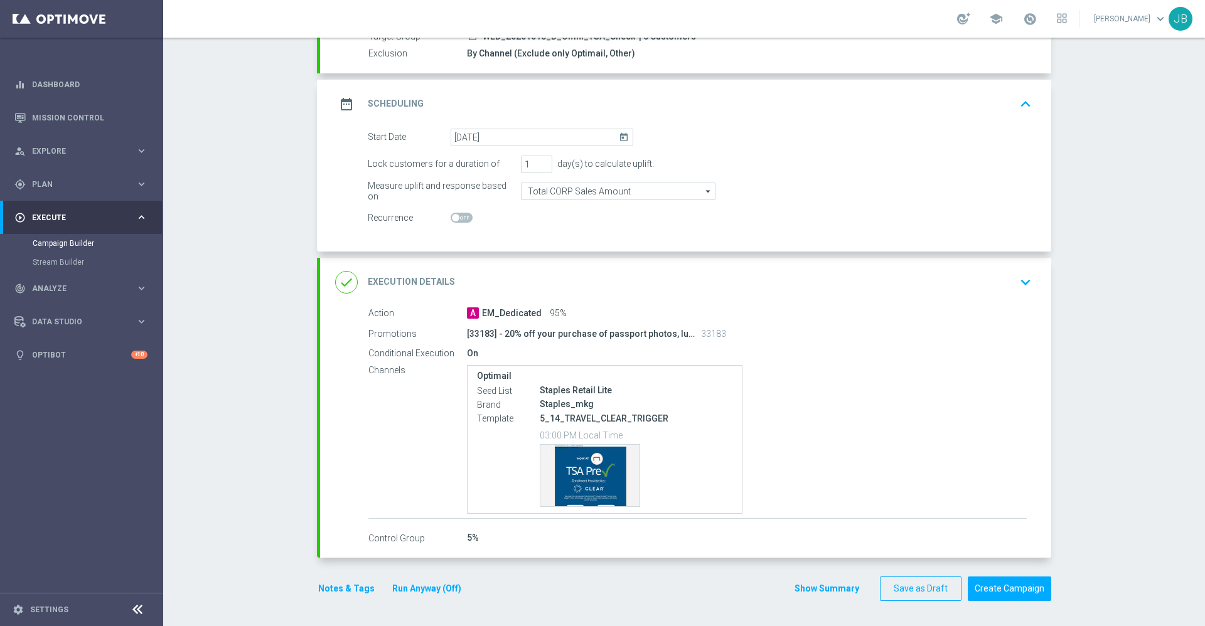
click at [397, 285] on h2 "Execution Details" at bounding box center [411, 282] width 87 height 12
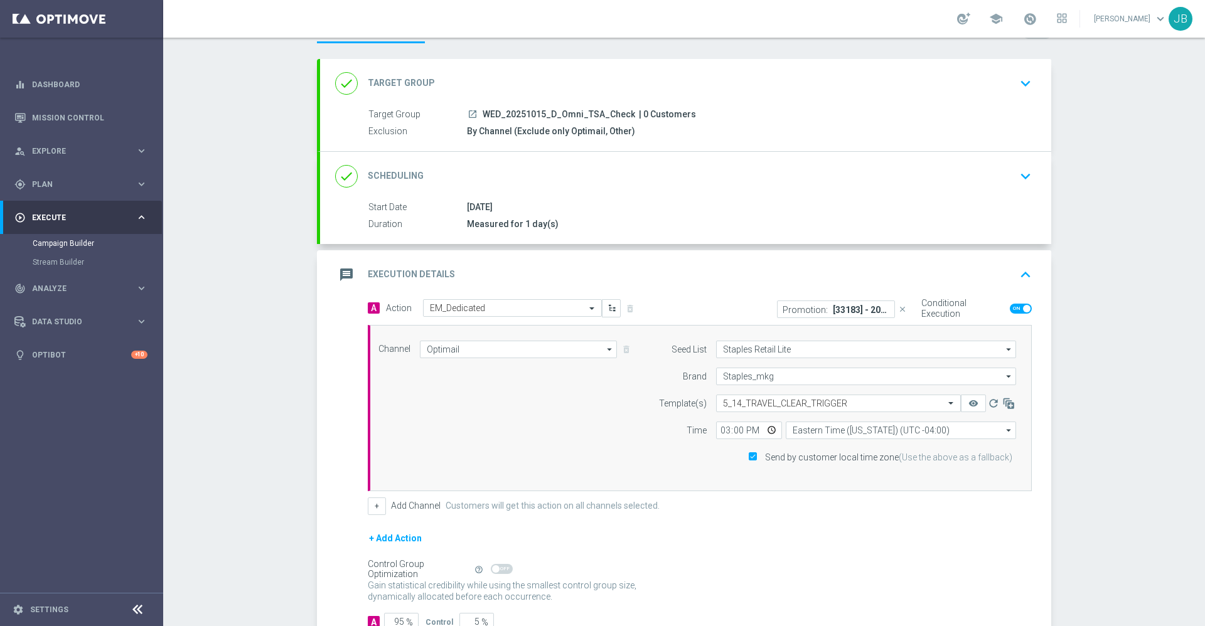
scroll to position [44, 0]
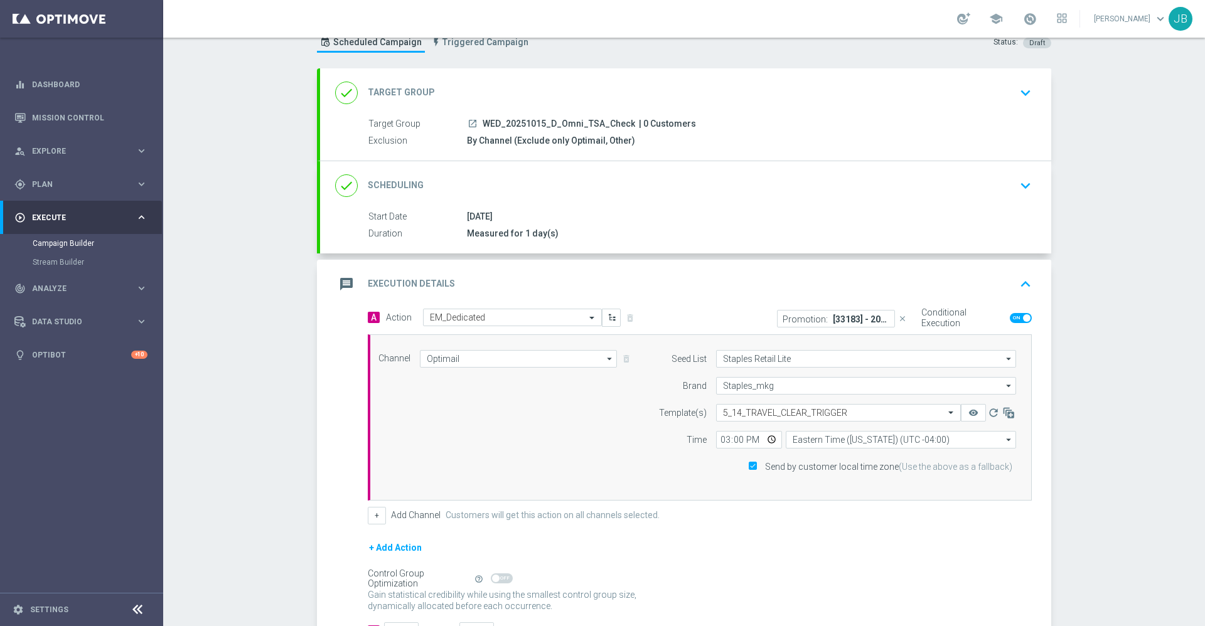
click at [405, 184] on h2 "Scheduling" at bounding box center [396, 185] width 56 height 12
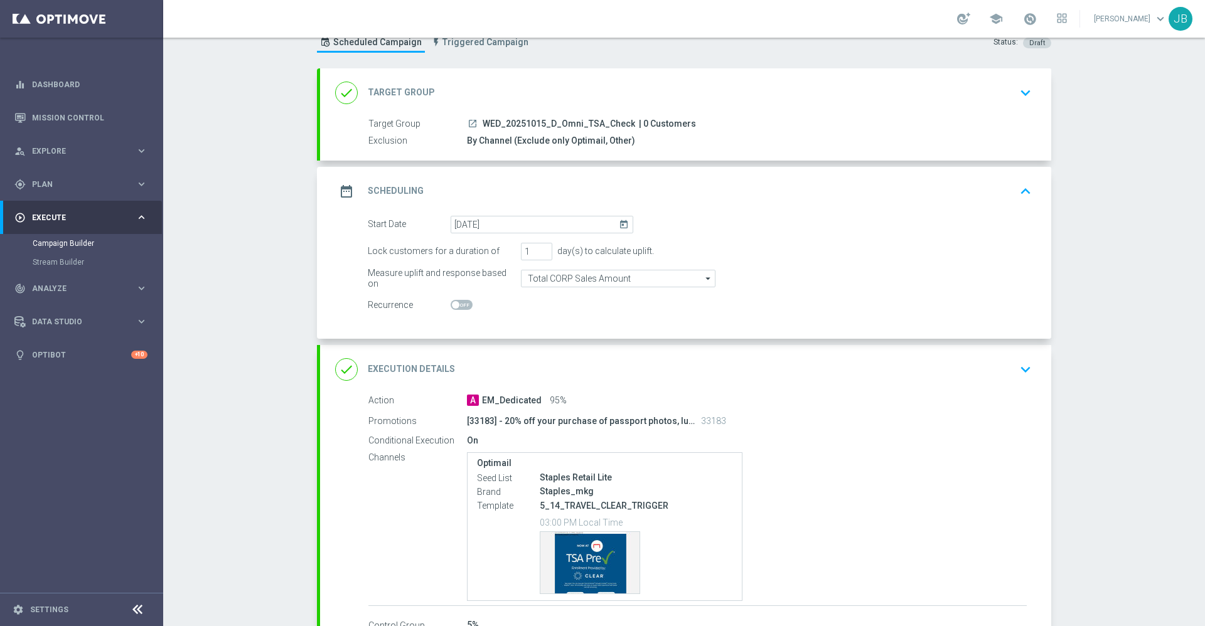
scroll to position [0, 0]
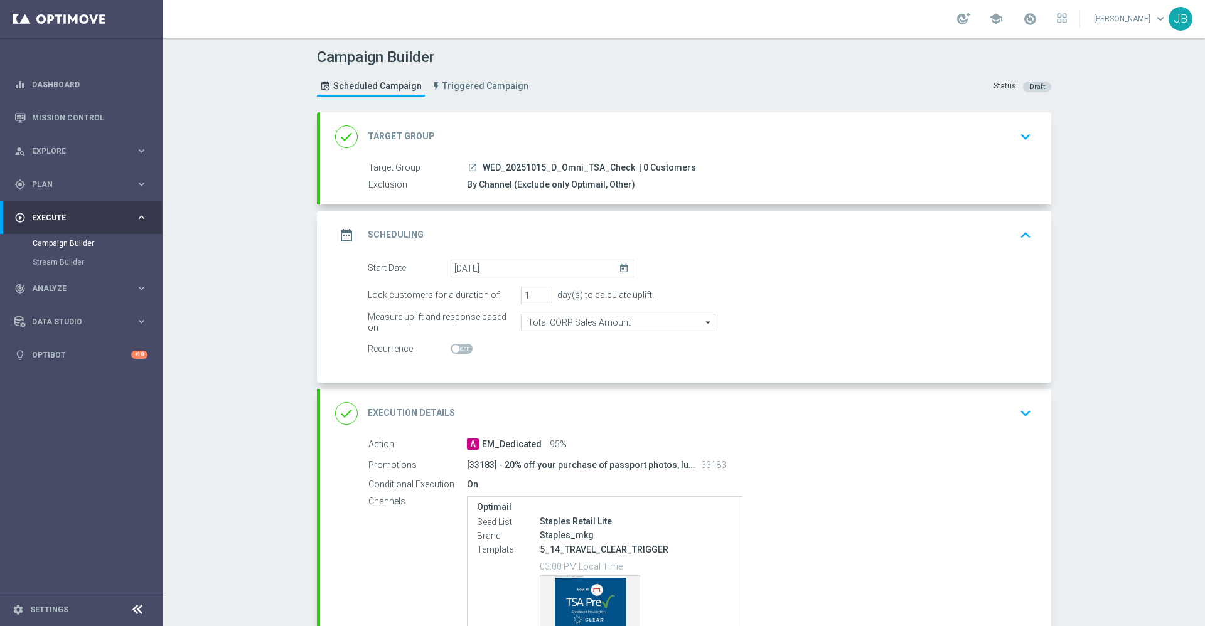
click at [398, 132] on h2 "Target Group" at bounding box center [401, 137] width 67 height 12
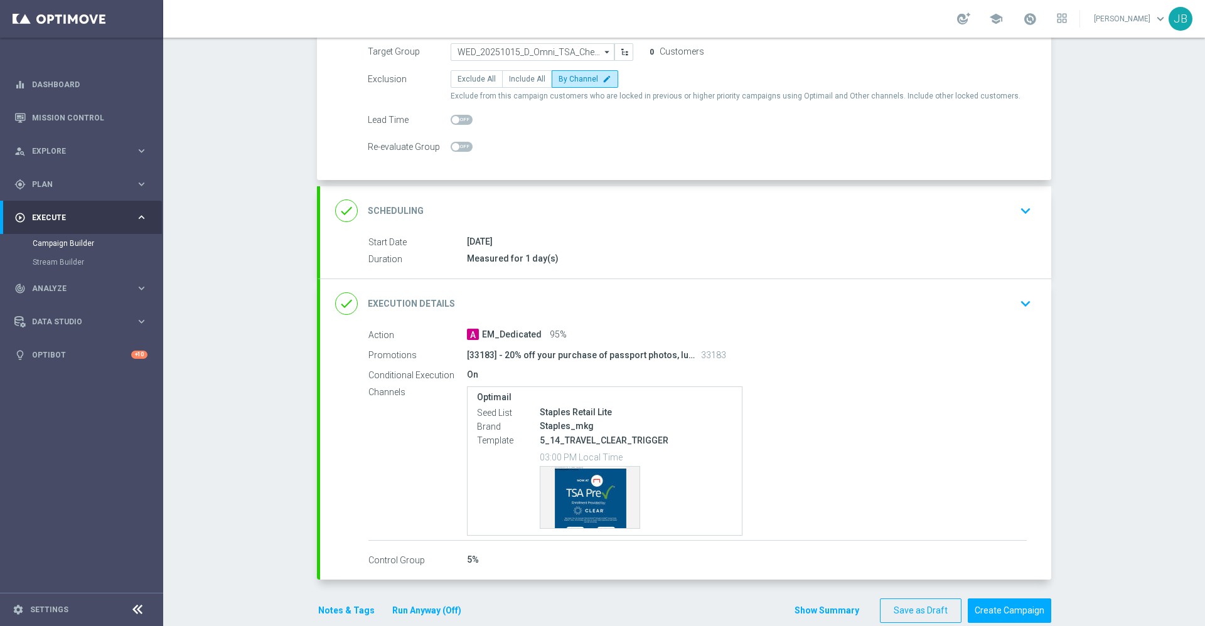
scroll to position [140, 0]
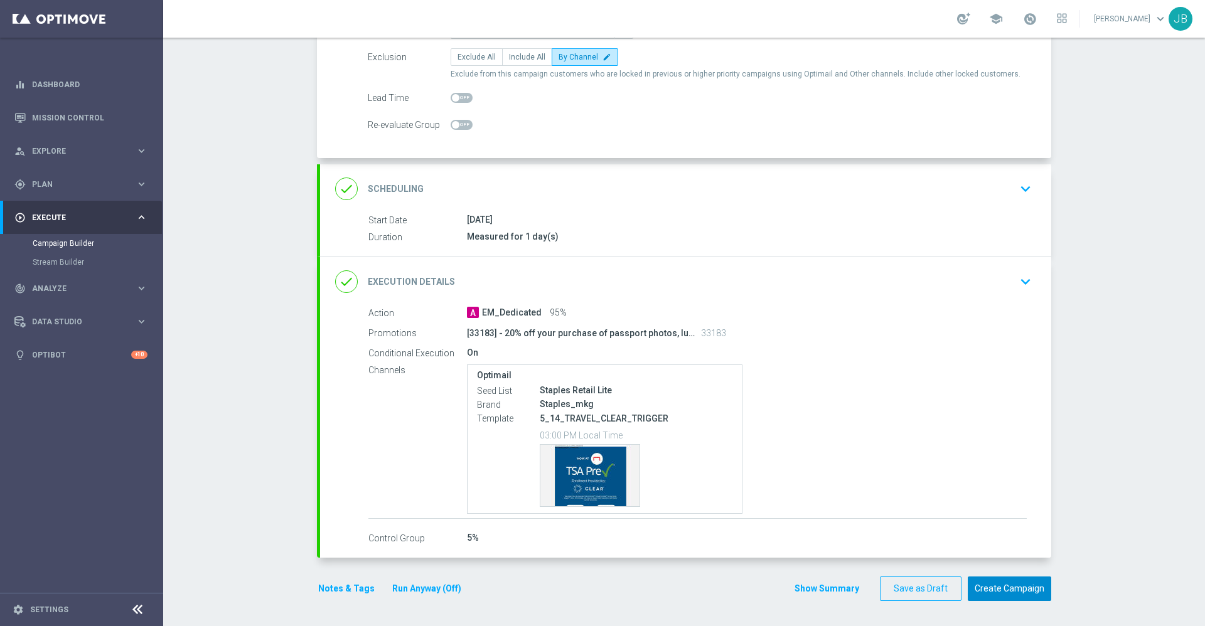
click at [988, 583] on button "Create Campaign" at bounding box center [1009, 589] width 83 height 24
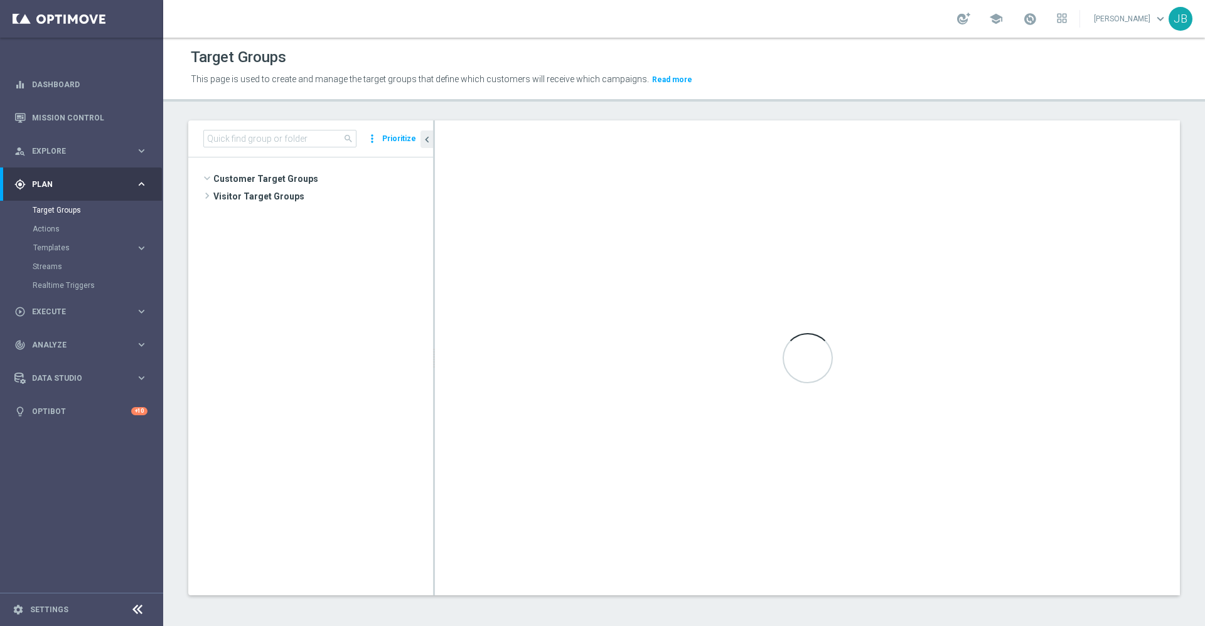
scroll to position [1674, 0]
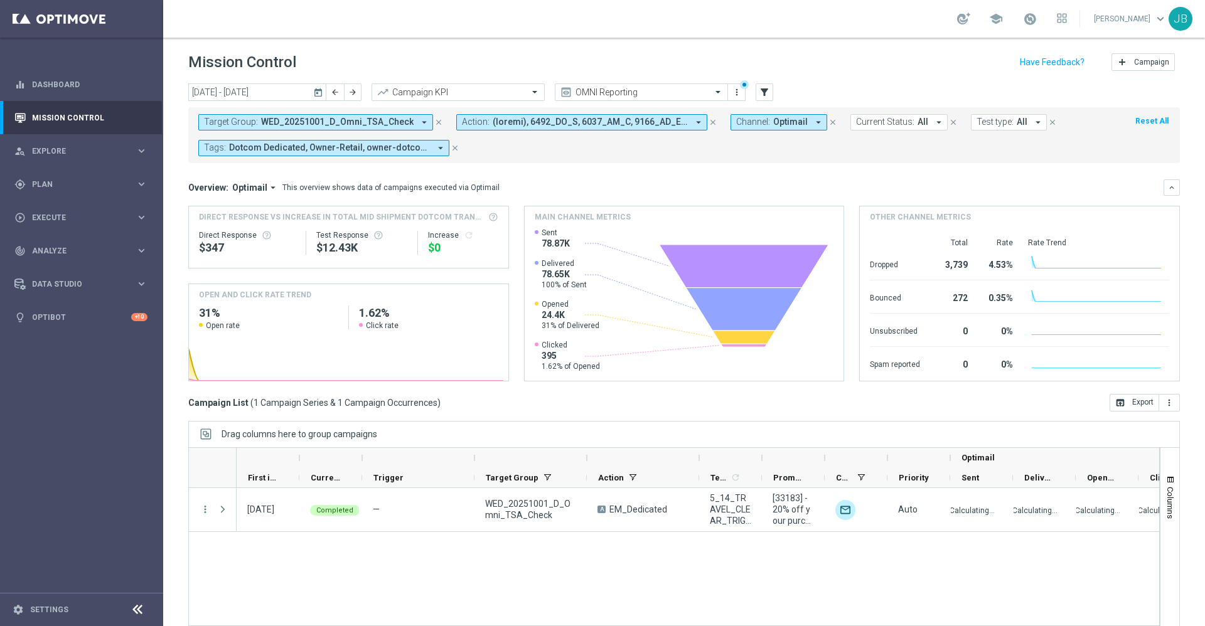
click at [299, 127] on button "Target Group: WED_20251001_D_Omni_TSA_Check arrow_drop_down" at bounding box center [315, 122] width 235 height 16
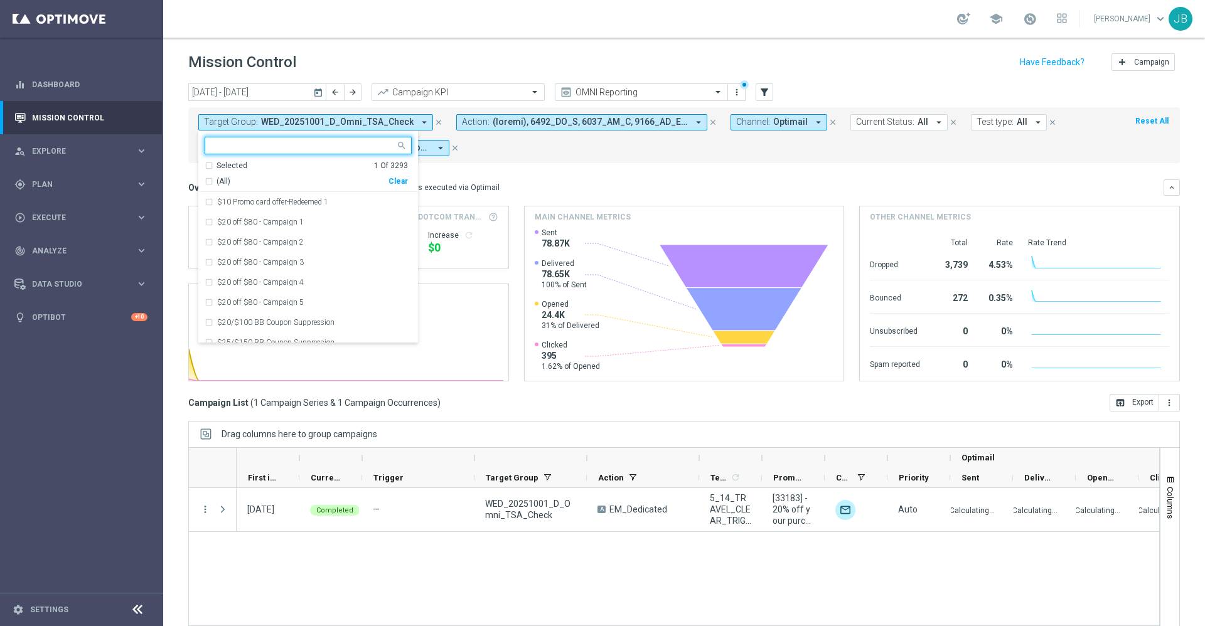
click at [0, 0] on div "Clear" at bounding box center [0, 0] width 0 height 0
click at [532, 173] on mini-dashboard "Overview: Optimail arrow_drop_down This overview shows data of campaigns execut…" at bounding box center [683, 278] width 991 height 231
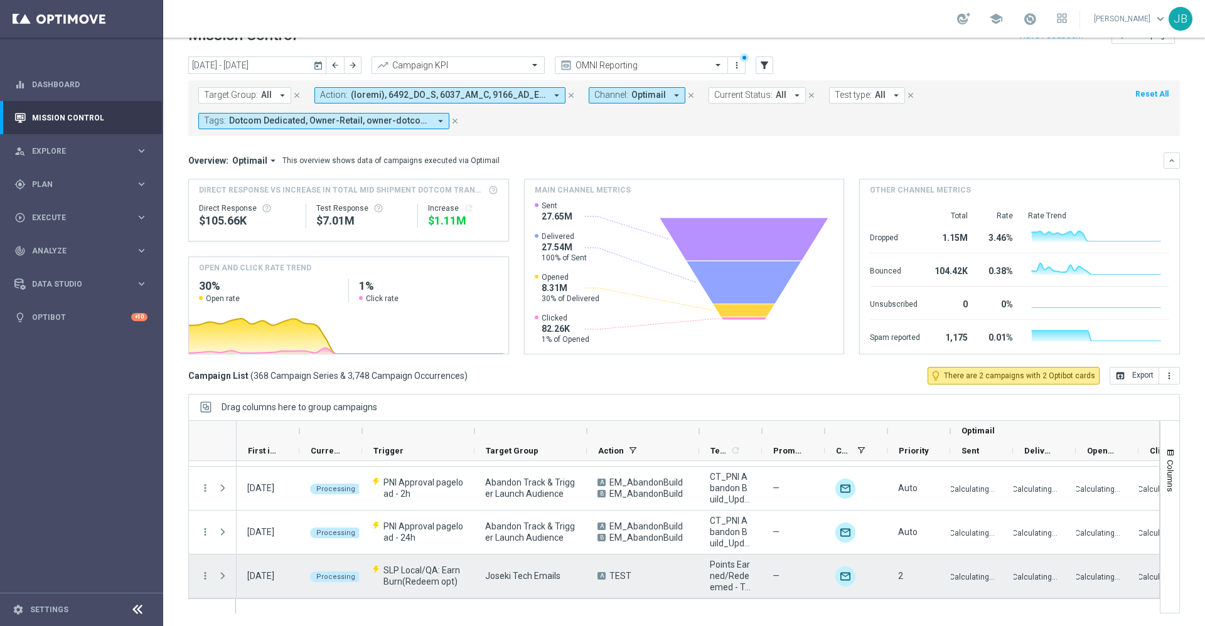
scroll to position [15946, 0]
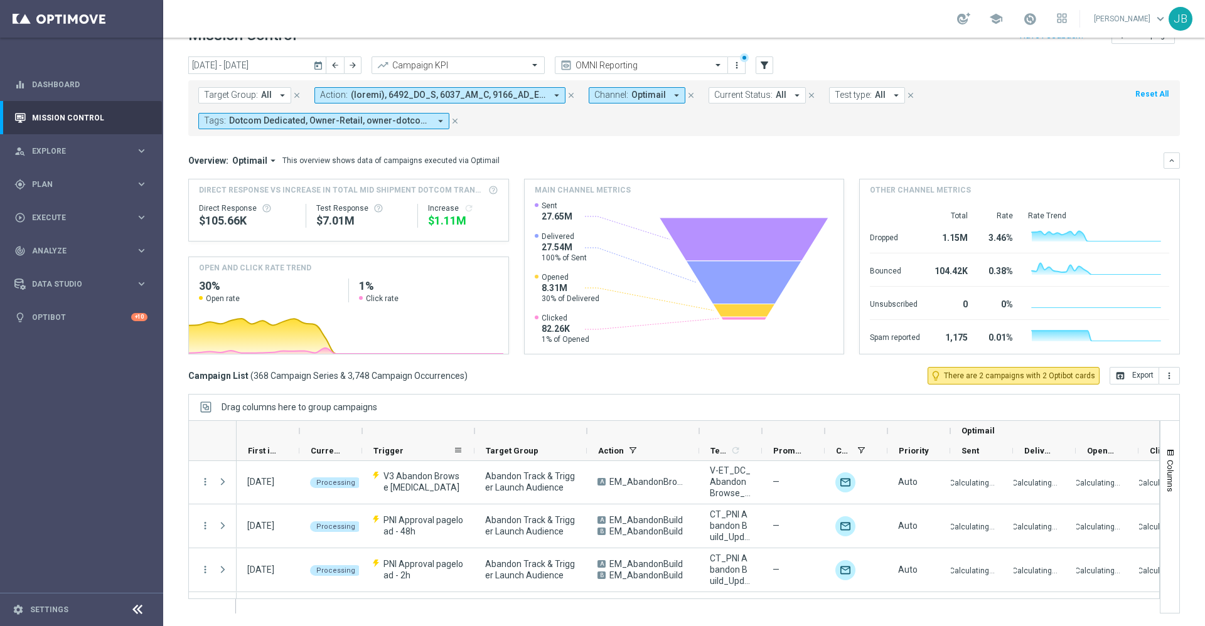
click at [390, 446] on span "Trigger" at bounding box center [388, 450] width 30 height 9
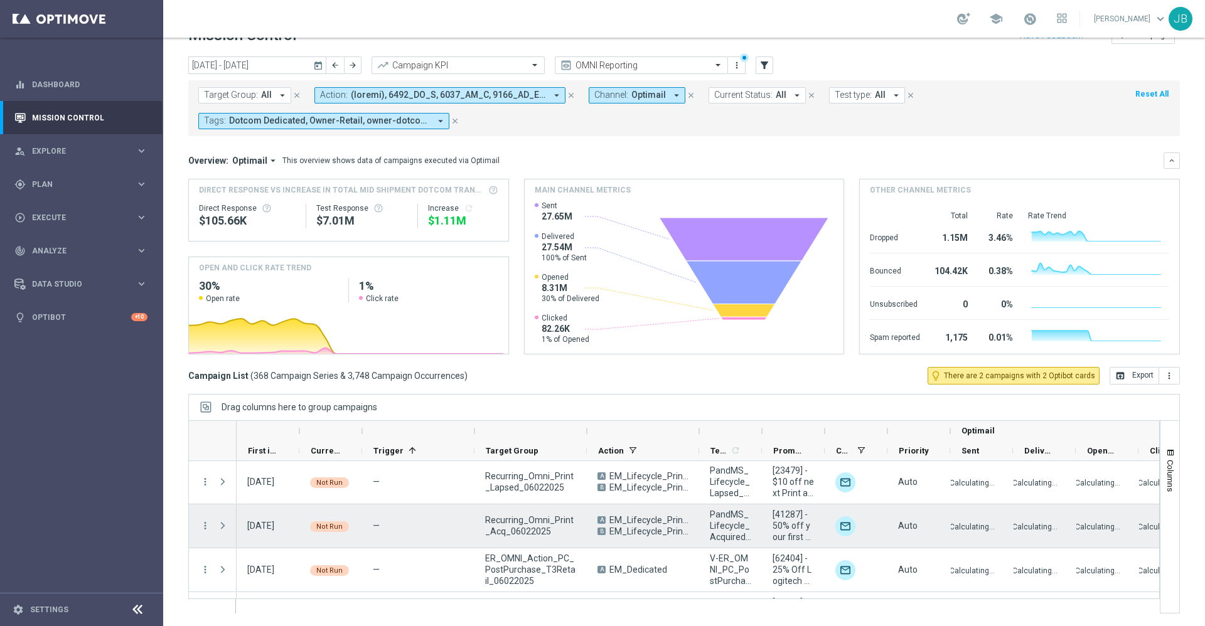
scroll to position [16028, 0]
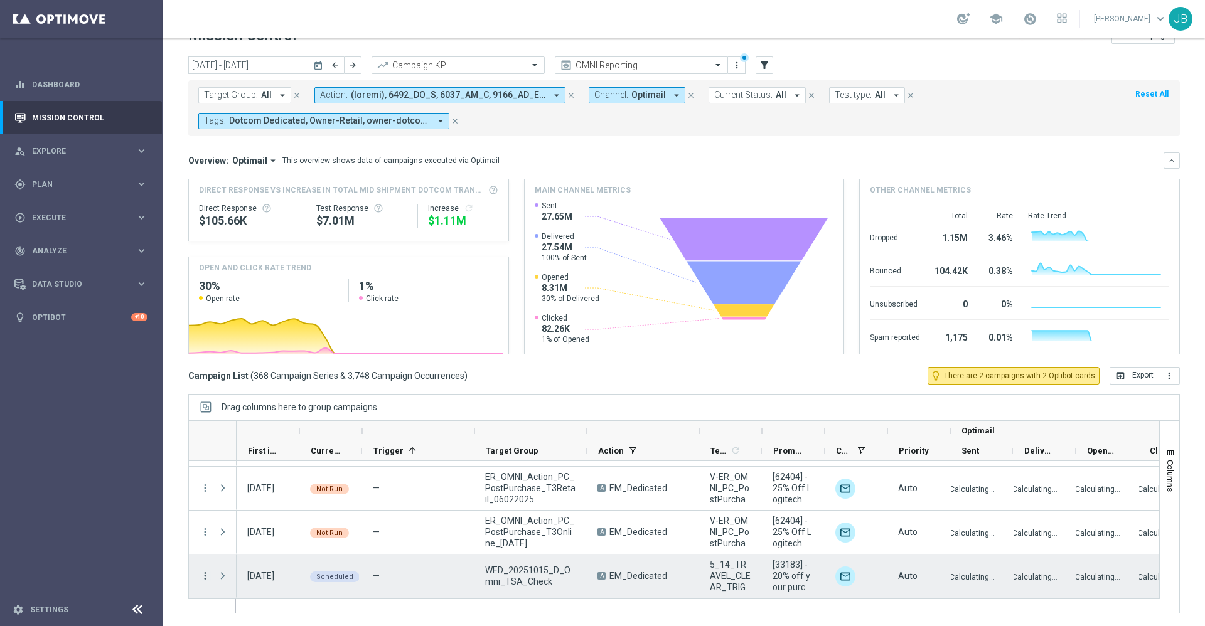
click at [203, 577] on icon "more_vert" at bounding box center [205, 575] width 11 height 11
click at [266, 446] on span "Campaign Details" at bounding box center [261, 445] width 63 height 9
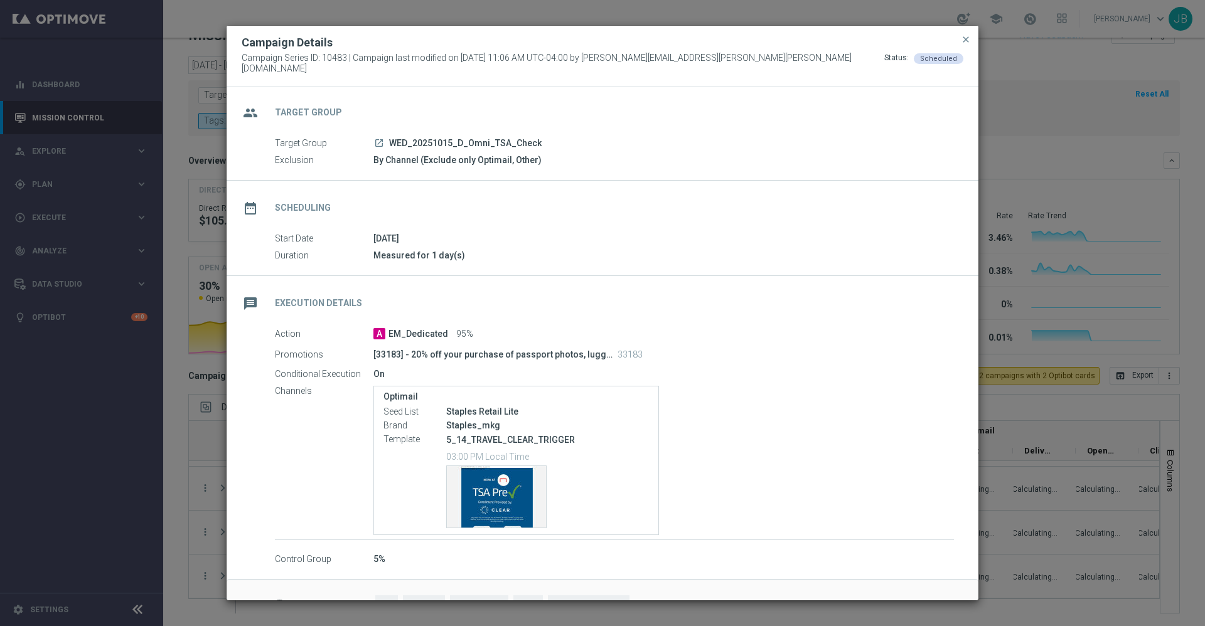
scroll to position [0, 0]
click at [965, 43] on span "close" at bounding box center [966, 40] width 10 height 10
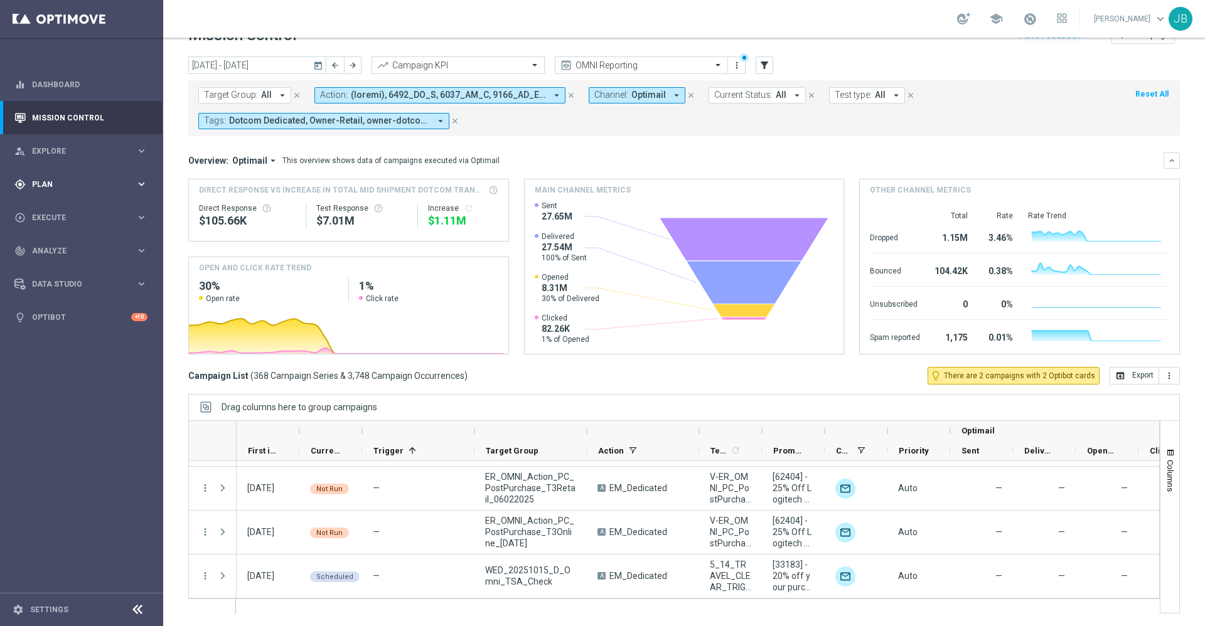
click at [58, 187] on span "Plan" at bounding box center [84, 185] width 104 height 8
click at [67, 380] on span "Data Studio" at bounding box center [84, 379] width 104 height 8
click at [78, 249] on span "Analyze" at bounding box center [84, 251] width 104 height 8
click at [80, 375] on button "BI Studio keyboard_arrow_right" at bounding box center [90, 371] width 115 height 10
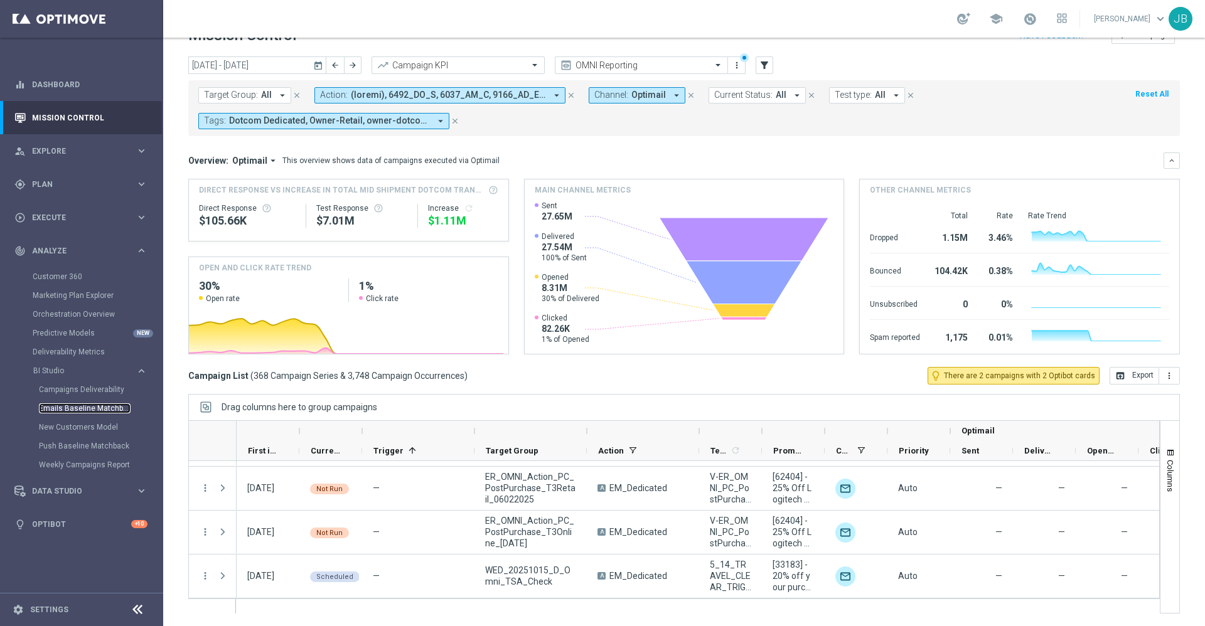
click at [90, 410] on link "Emails Baseline Matchback" at bounding box center [85, 409] width 92 height 10
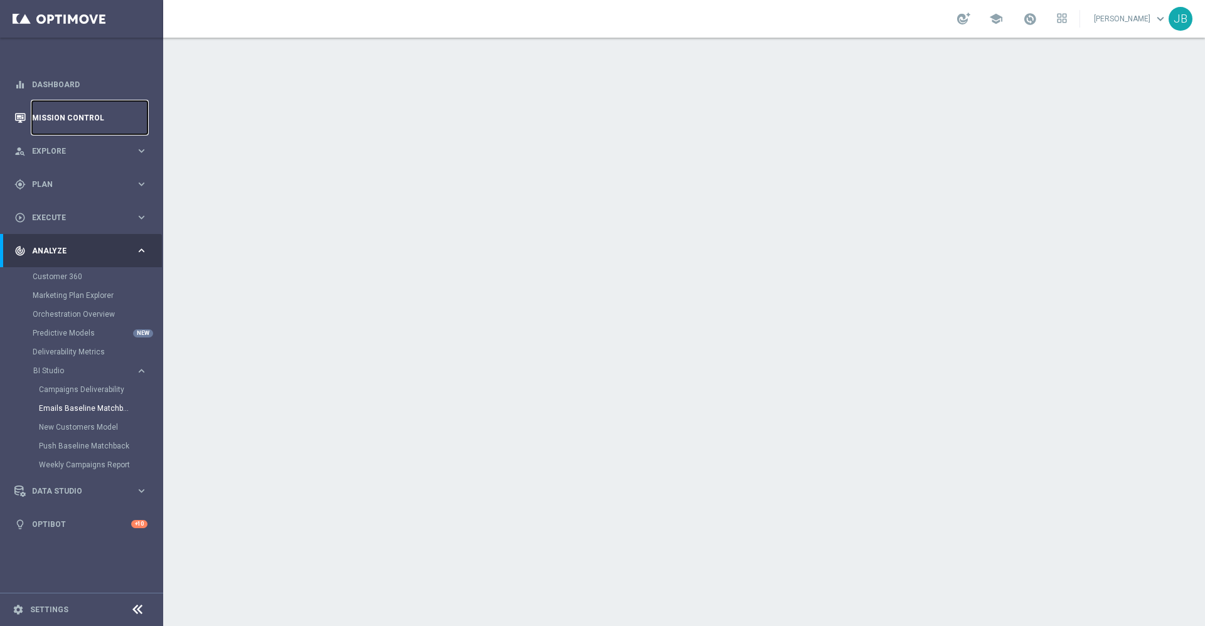
click at [78, 119] on link "Mission Control" at bounding box center [89, 117] width 115 height 33
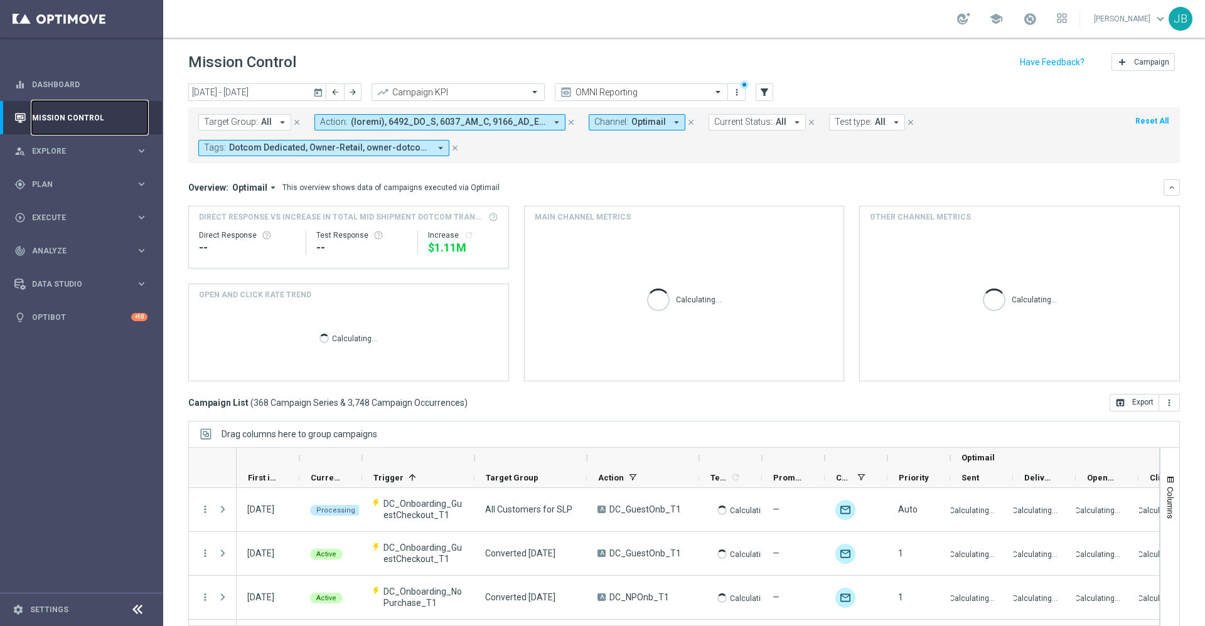
click at [87, 112] on link "Mission Control" at bounding box center [89, 117] width 115 height 33
drag, startPoint x: 44, startPoint y: 183, endPoint x: 50, endPoint y: 178, distance: 7.7
click at [50, 179] on div "gps_fixed Plan" at bounding box center [74, 184] width 121 height 11
click at [72, 211] on link "Target Groups" at bounding box center [82, 210] width 98 height 10
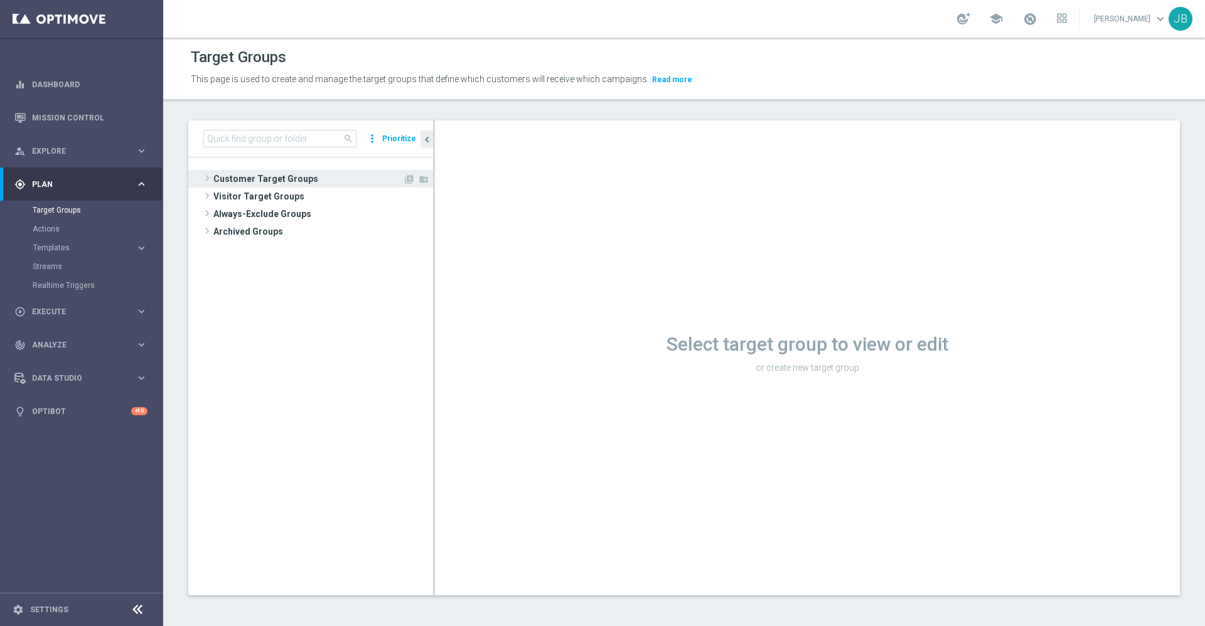
click at [254, 178] on span "Customer Target Groups" at bounding box center [308, 179] width 190 height 18
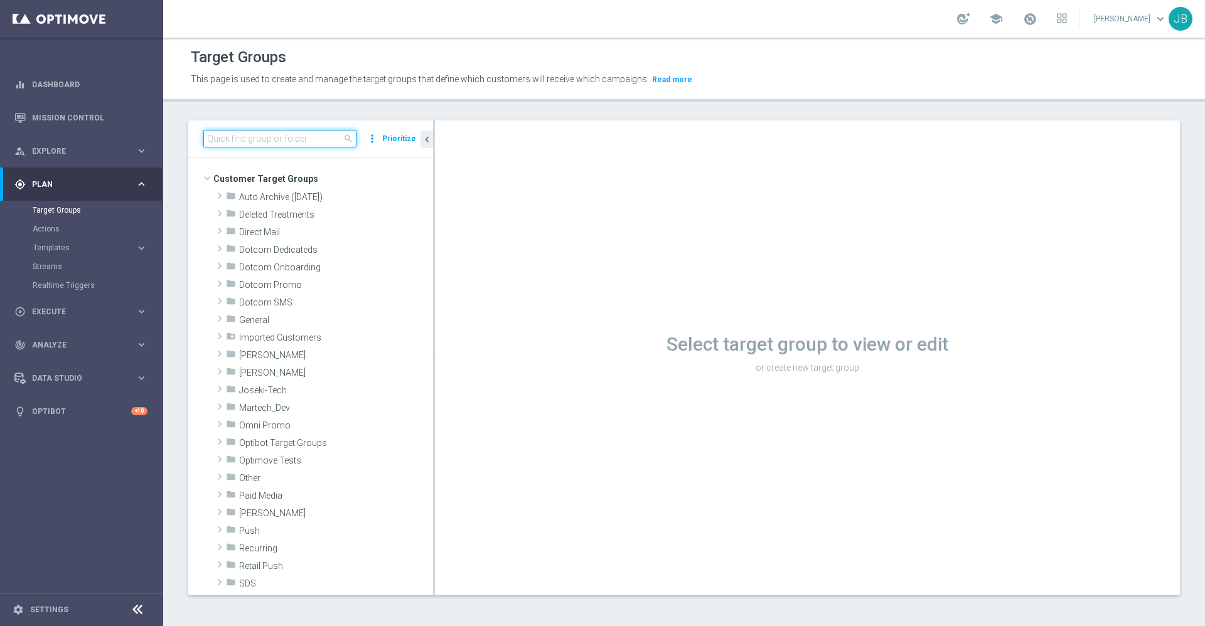
click at [264, 144] on input at bounding box center [279, 139] width 153 height 18
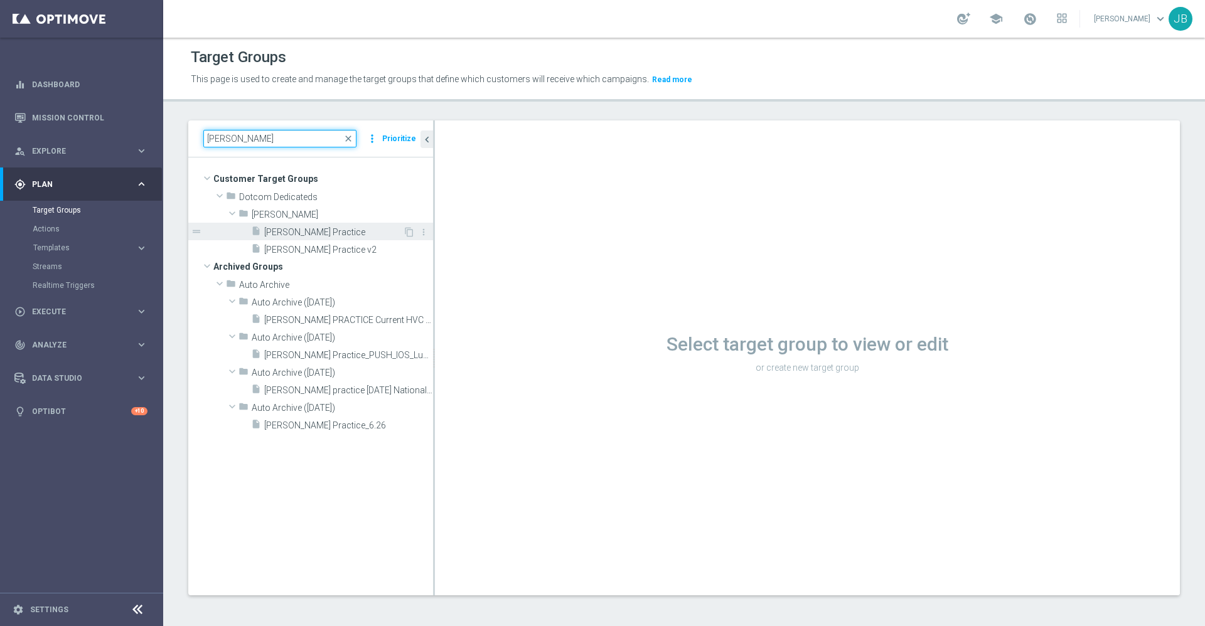
type input "johnny pr"
click at [321, 228] on span "Johnny Practice" at bounding box center [333, 232] width 139 height 11
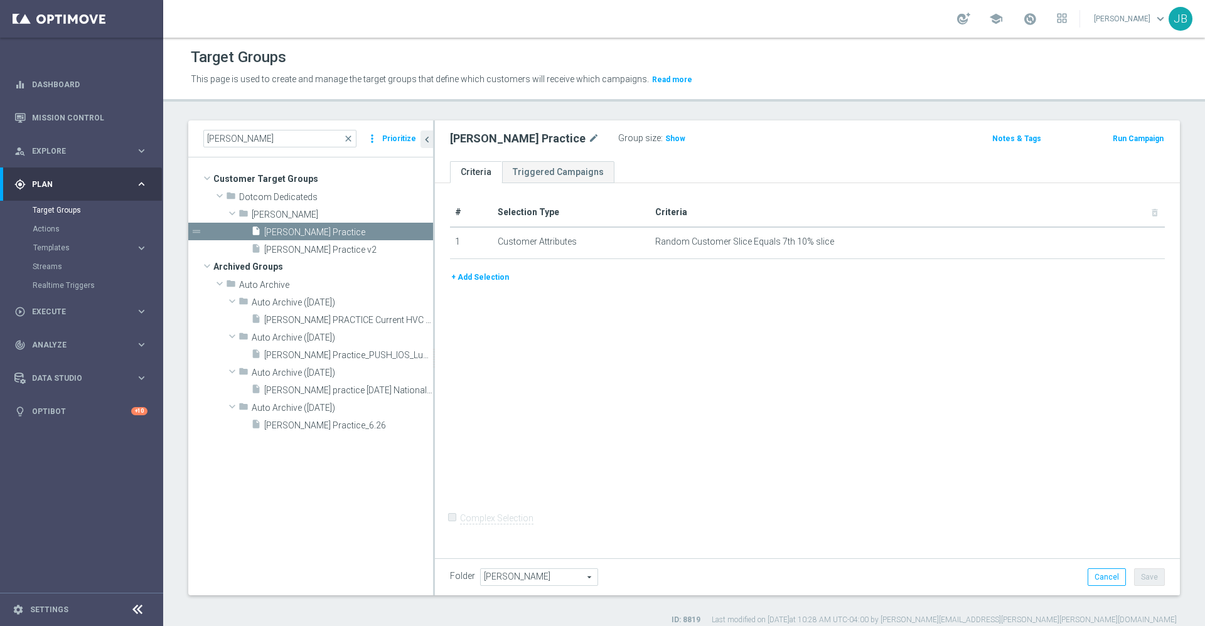
click at [494, 282] on button "+ Add Selection" at bounding box center [480, 277] width 60 height 14
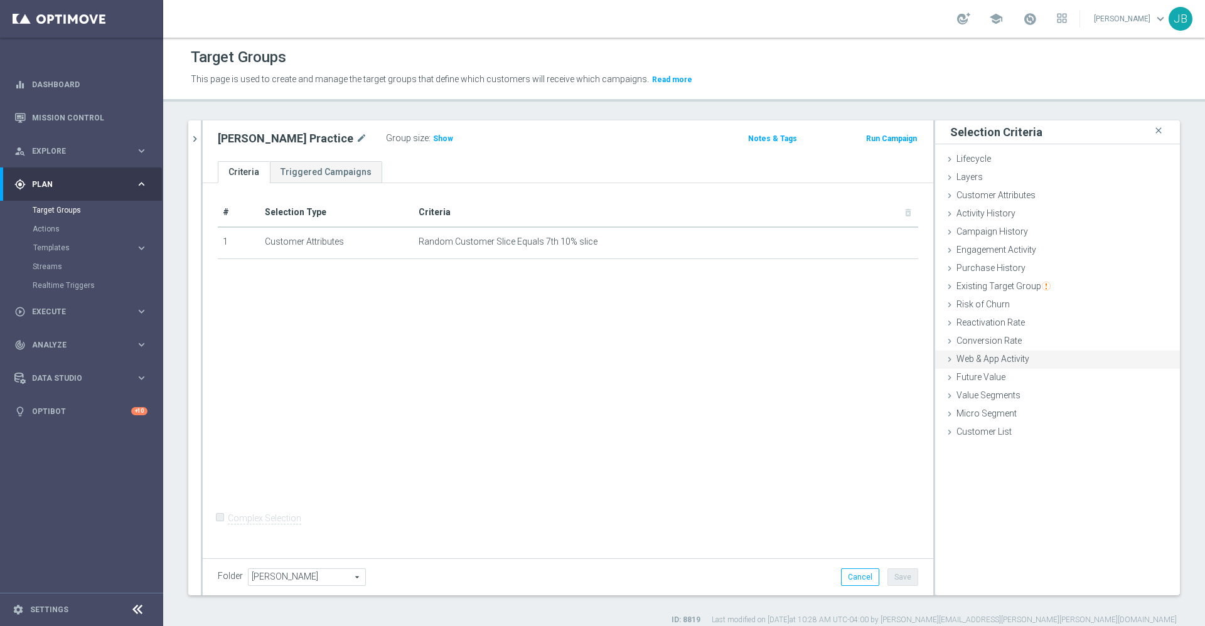
click at [987, 358] on span "Web & App Activity" at bounding box center [992, 359] width 73 height 10
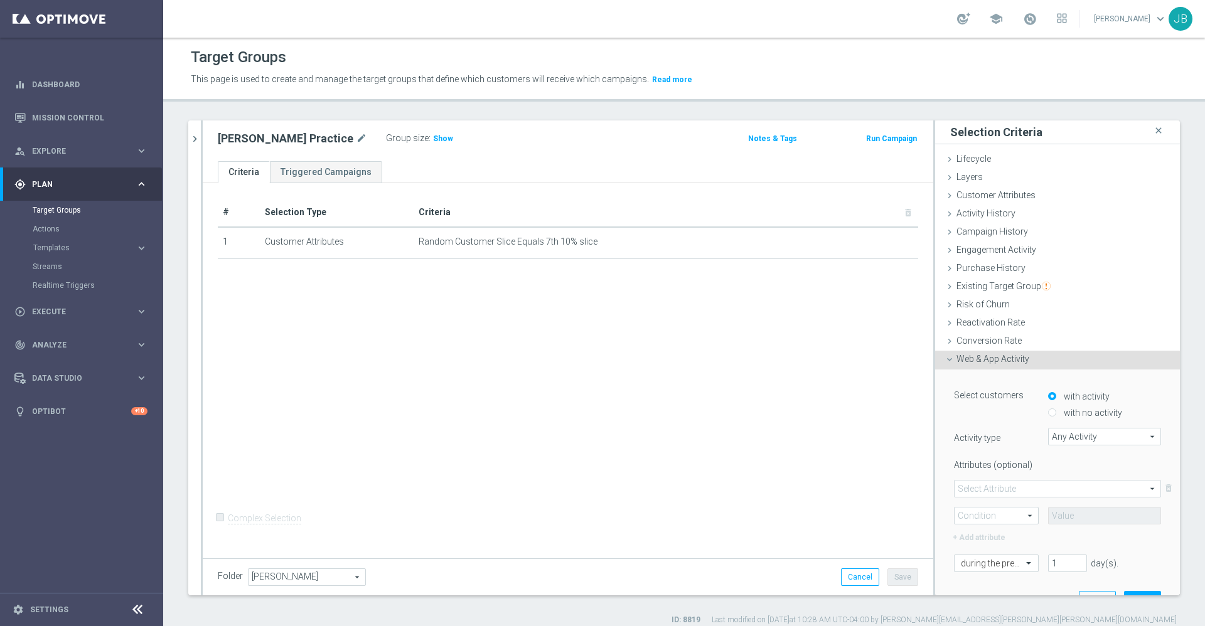
click at [1049, 430] on span "Any Activity" at bounding box center [1105, 437] width 112 height 16
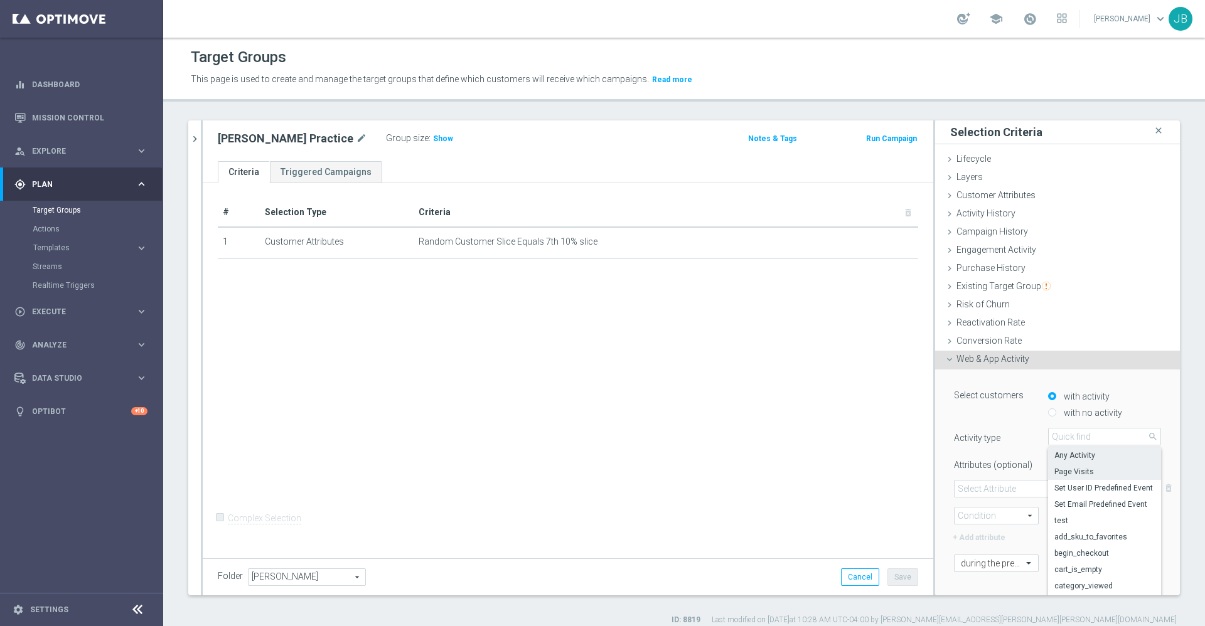
click at [1054, 471] on span "Page Visits" at bounding box center [1104, 472] width 100 height 10
type input "Page Visits"
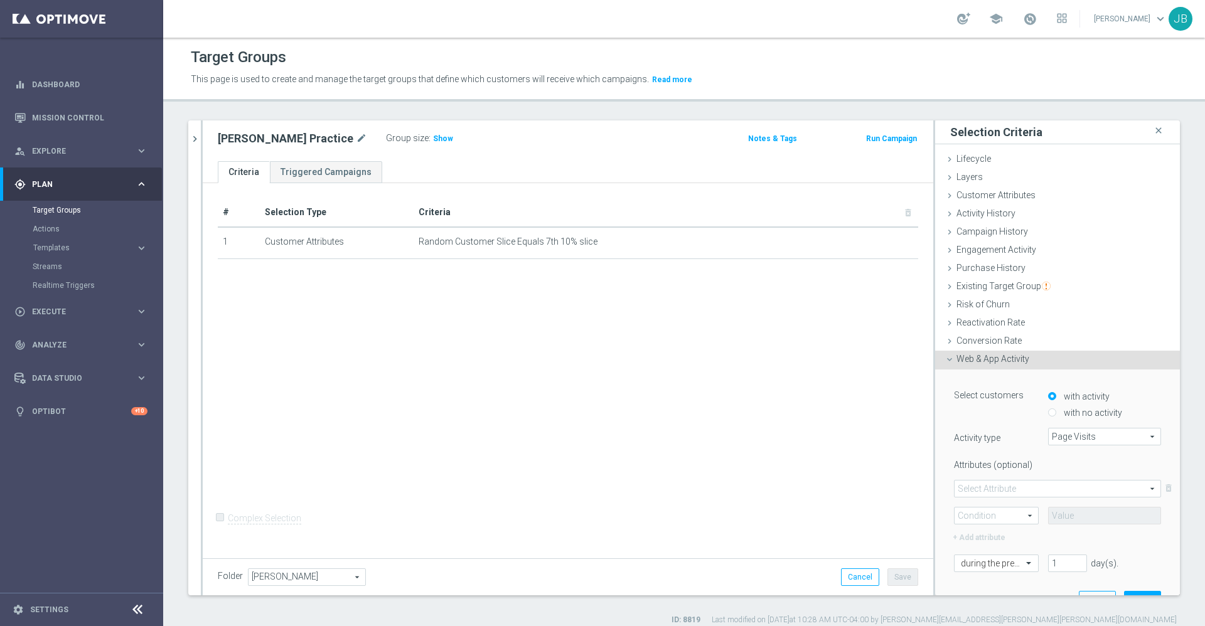
click at [1021, 482] on span at bounding box center [1057, 489] width 206 height 16
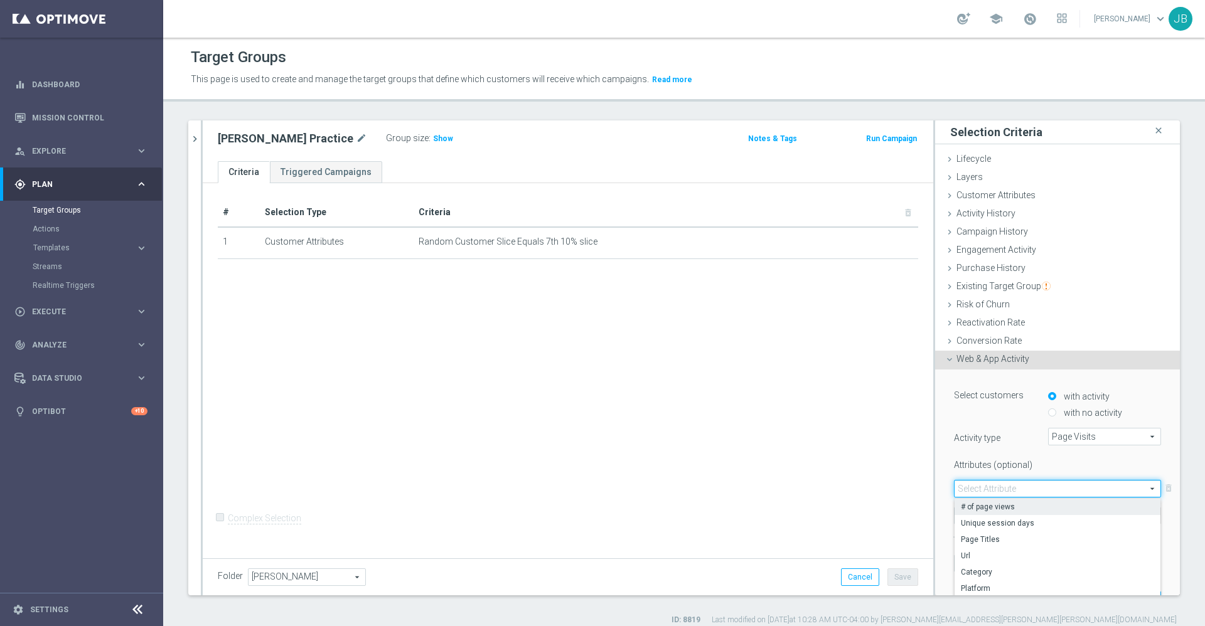
scroll to position [61, 0]
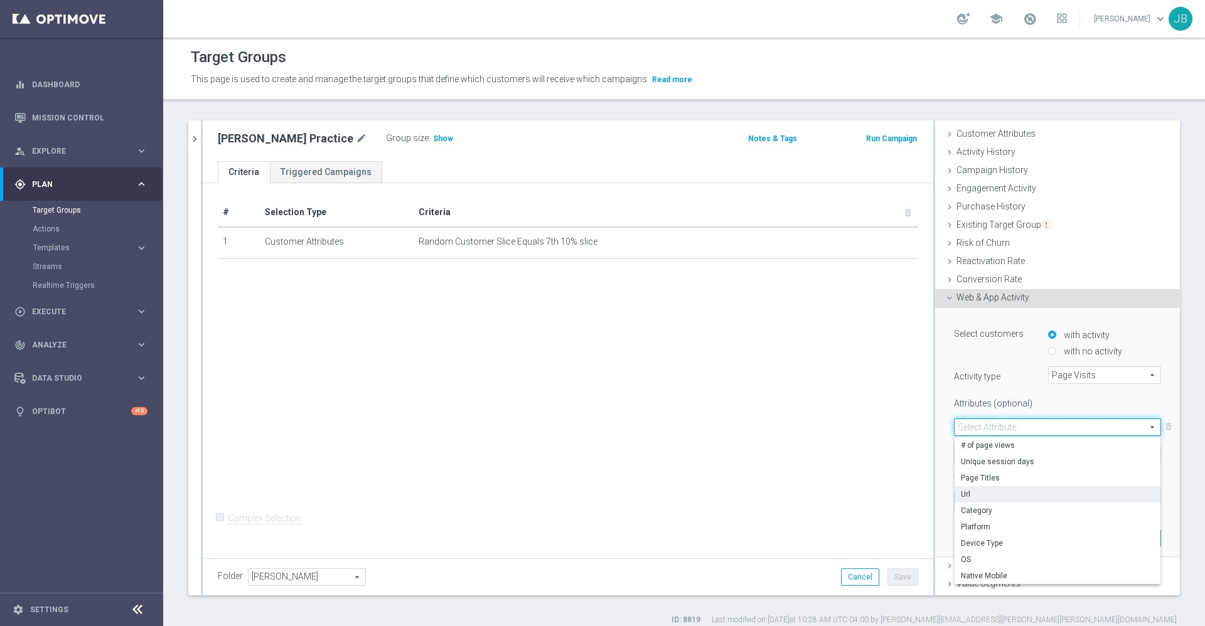
click at [961, 497] on span "Url" at bounding box center [1057, 494] width 193 height 10
type input "Url"
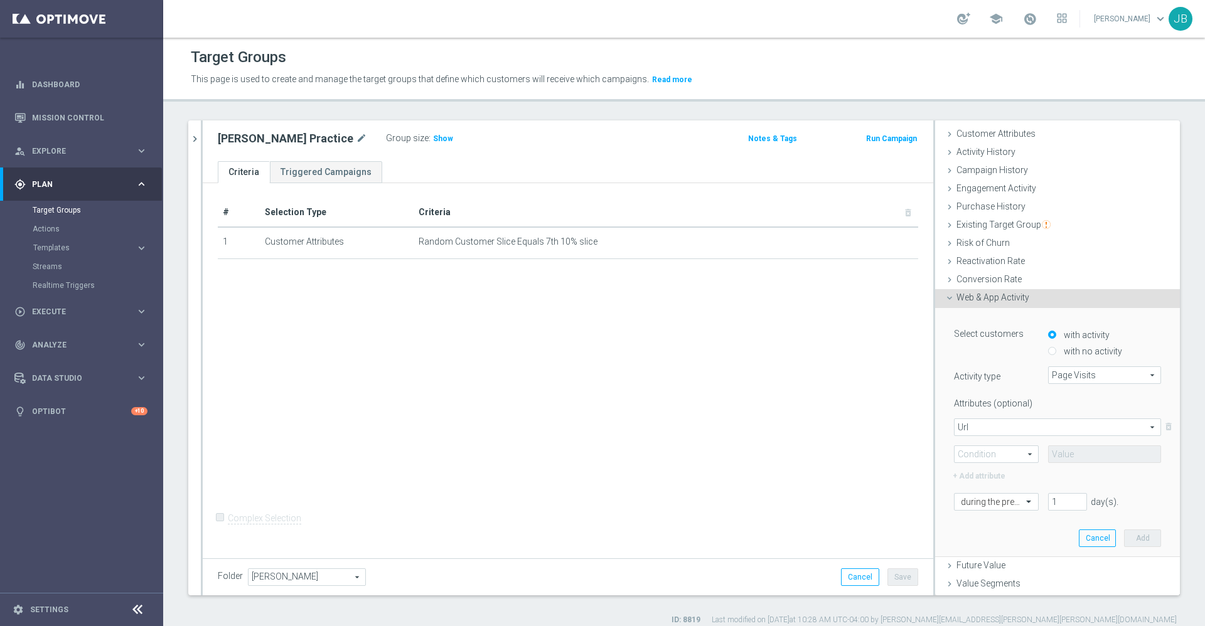
click at [978, 454] on span at bounding box center [995, 454] width 83 height 16
click at [979, 533] on span "Contains" at bounding box center [996, 538] width 71 height 10
type input "Contains"
click at [1048, 452] on input "text" at bounding box center [1104, 455] width 113 height 18
type input "staples"
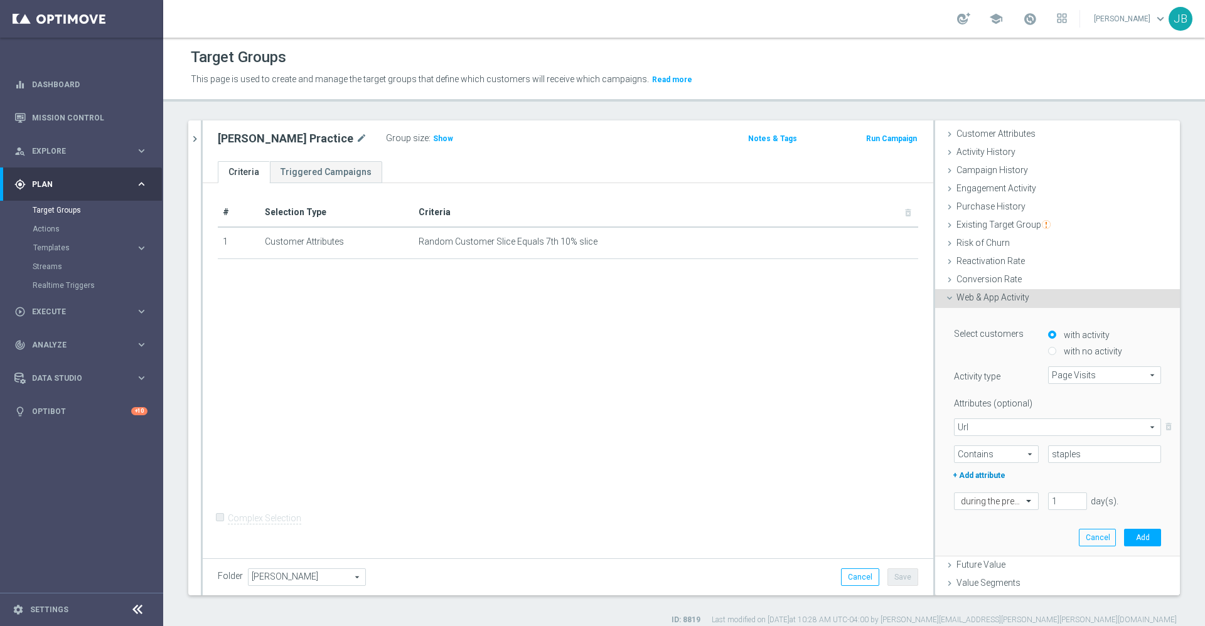
click at [983, 473] on label "+ Add attribute" at bounding box center [996, 474] width 91 height 16
click at [987, 488] on div "Attributes (optional) Url Url arrow_drop_down search delete_forever Contains Co…" at bounding box center [1057, 474] width 207 height 163
click at [986, 500] on span at bounding box center [1057, 500] width 206 height 16
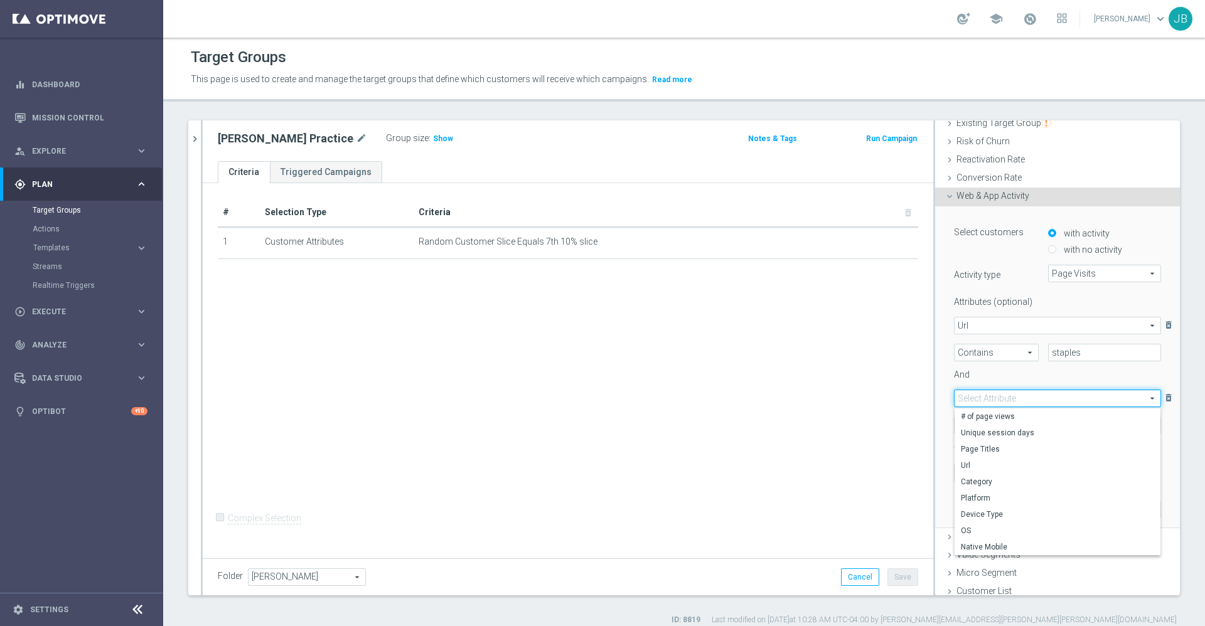
scroll to position [168, 0]
click at [970, 475] on span "Category" at bounding box center [1057, 477] width 193 height 10
type input "Category"
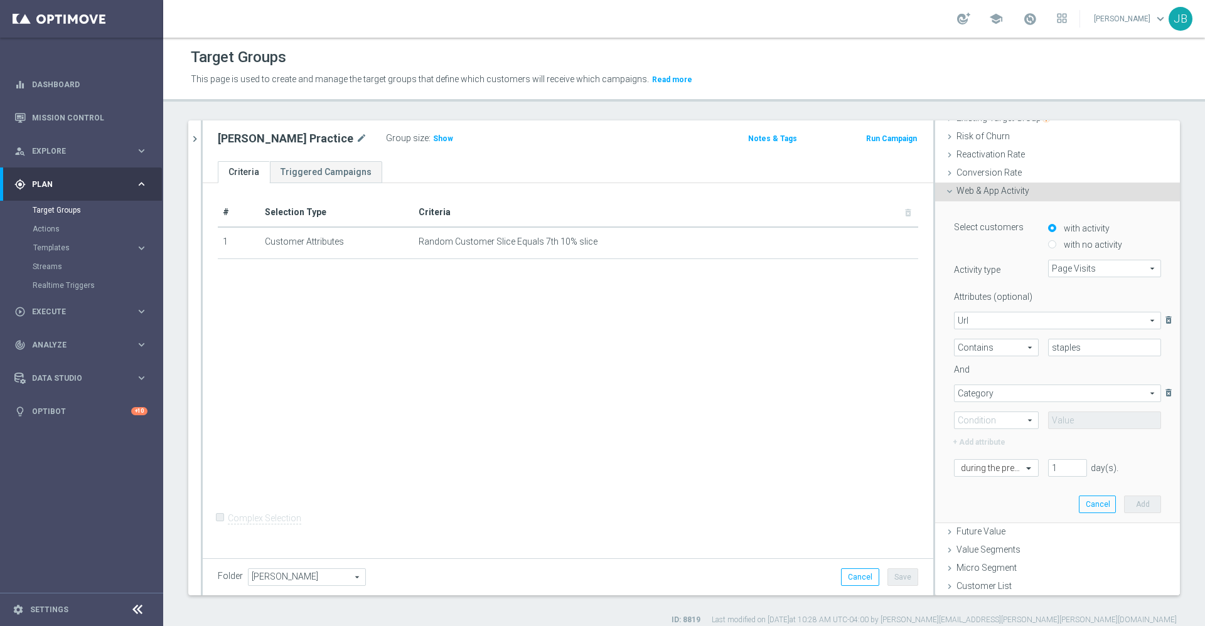
click at [990, 423] on span at bounding box center [995, 420] width 83 height 16
click at [965, 536] on span "One of" at bounding box center [996, 537] width 71 height 10
type input "One of"
click at [1059, 416] on span at bounding box center [1105, 421] width 112 height 16
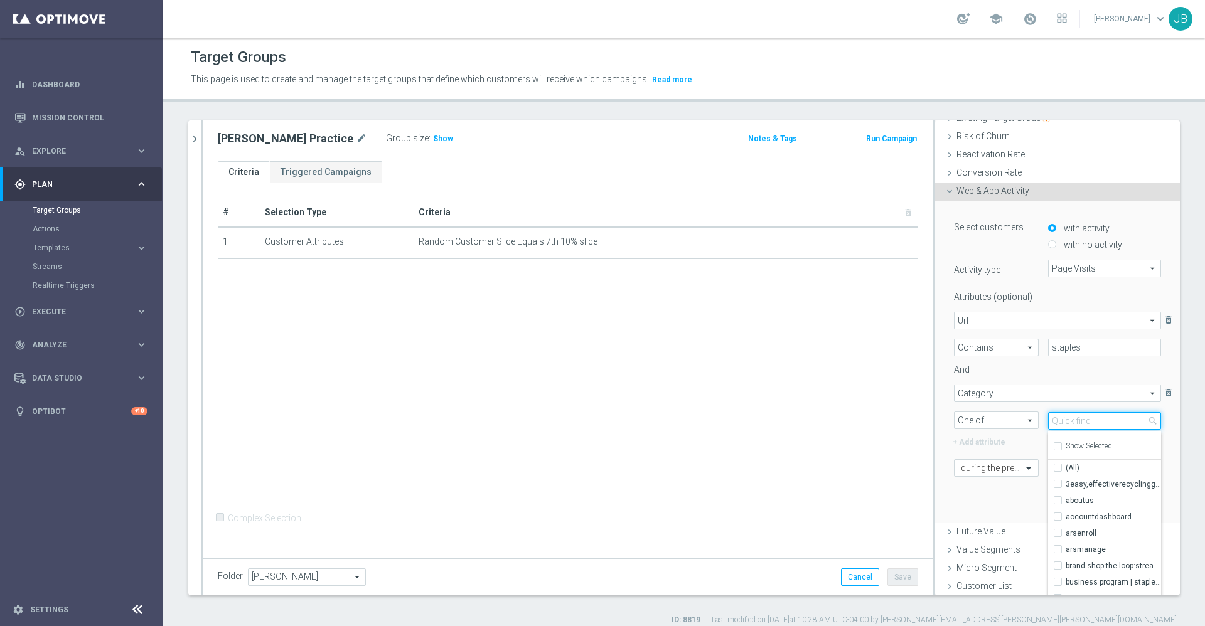
click at [1057, 420] on input "search" at bounding box center [1104, 421] width 113 height 18
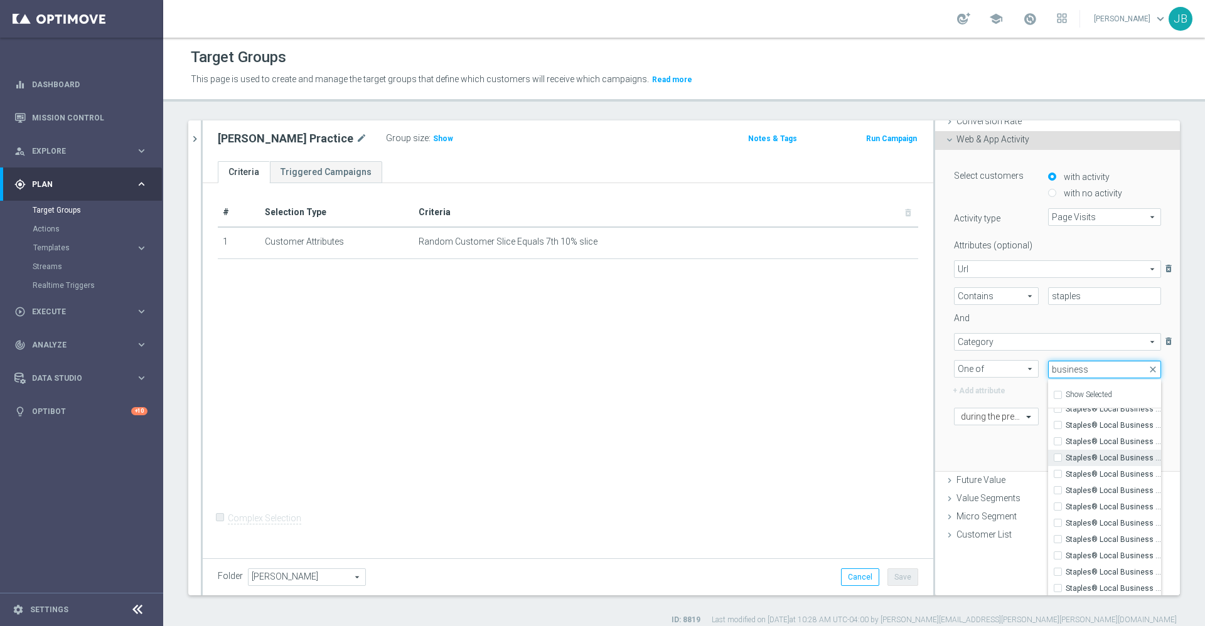
scroll to position [11, 0]
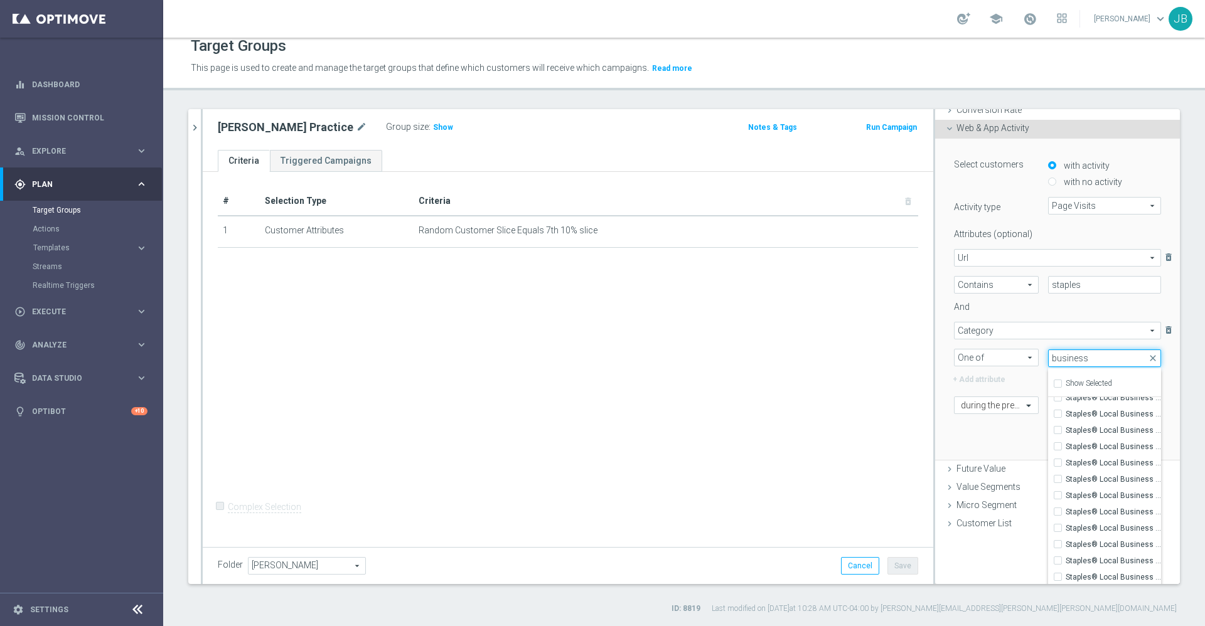
type input "business"
click at [986, 355] on span "One of" at bounding box center [995, 358] width 83 height 16
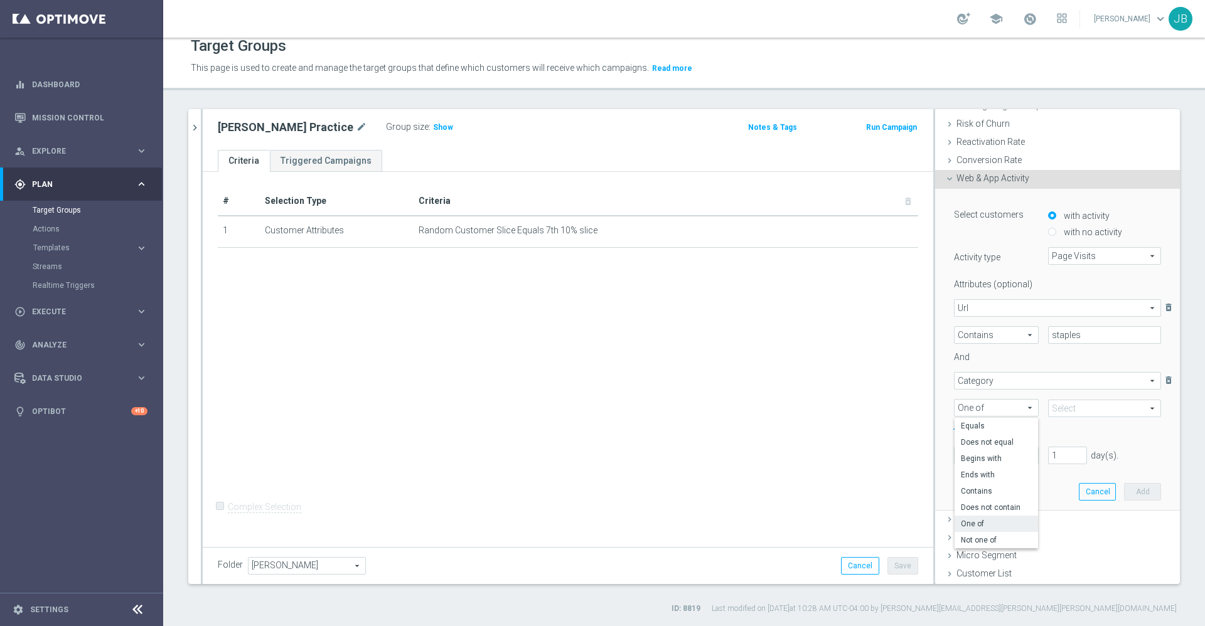
scroll to position [168, 0]
click at [971, 489] on span "Contains" at bounding box center [996, 493] width 71 height 10
type input "Contains"
click at [1057, 405] on input "text" at bounding box center [1104, 410] width 113 height 18
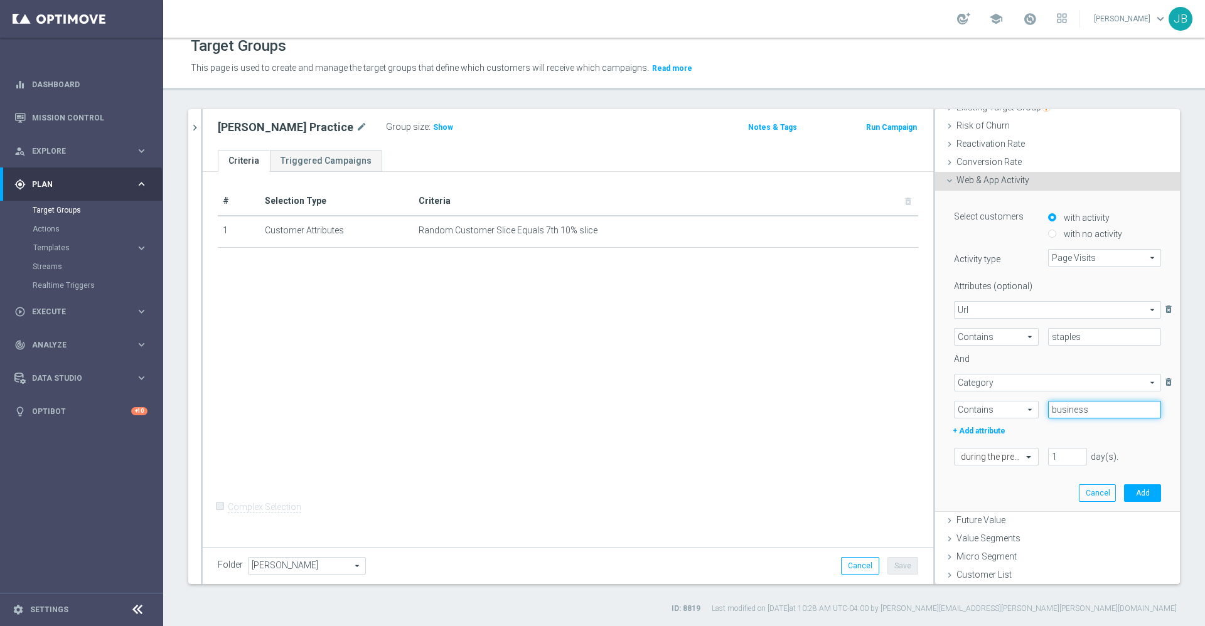
type input "business"
click at [975, 409] on span "Contains" at bounding box center [995, 410] width 83 height 16
click at [976, 429] on span "Equals" at bounding box center [996, 428] width 71 height 10
click at [991, 407] on span "Equals" at bounding box center [995, 410] width 83 height 16
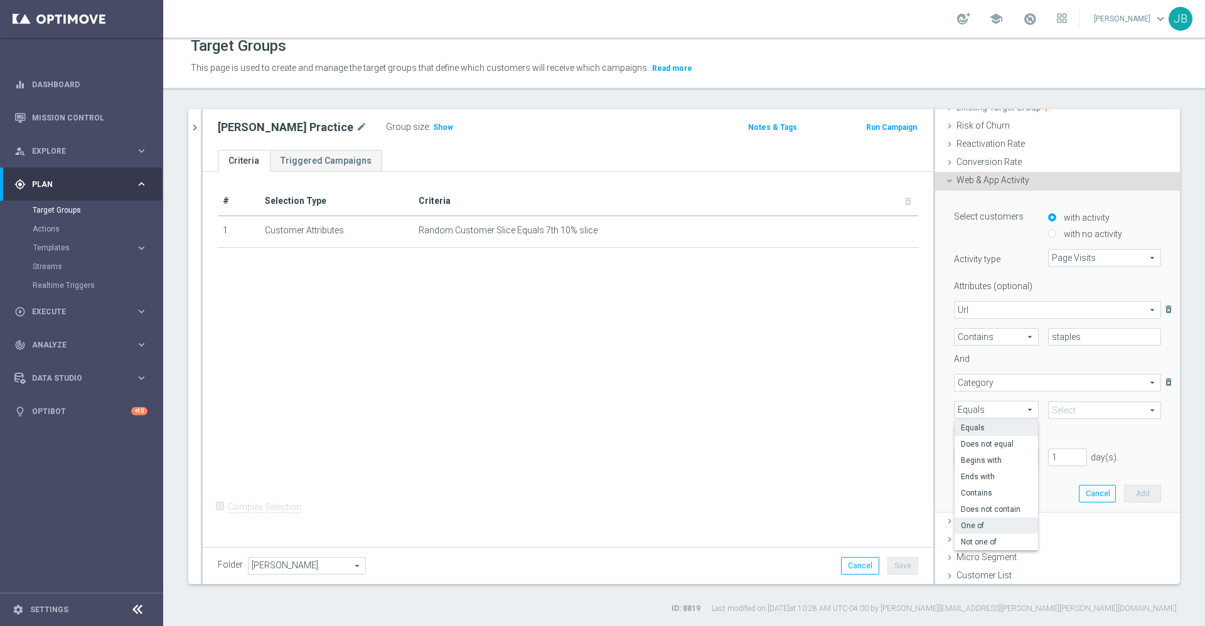
click at [973, 527] on span "One of" at bounding box center [996, 526] width 71 height 10
type input "One of"
click at [1051, 410] on span at bounding box center [1105, 410] width 112 height 16
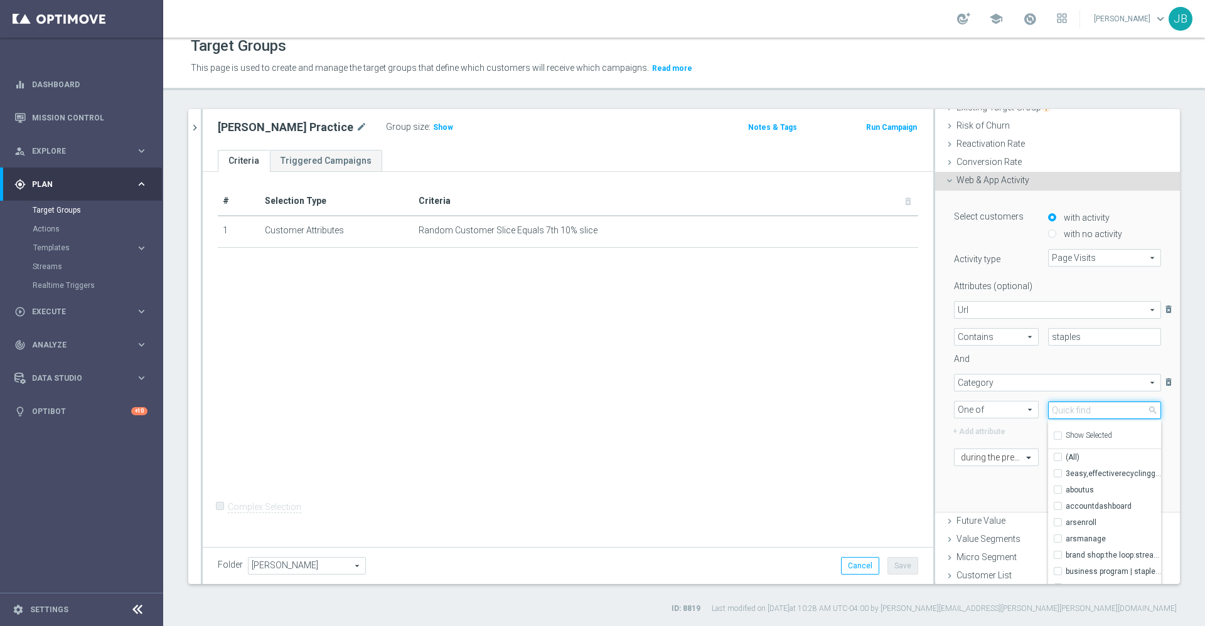
click at [1051, 410] on input "search" at bounding box center [1104, 411] width 113 height 18
type input "business"
click at [57, 350] on div "track_changes Analyze keyboard_arrow_right" at bounding box center [81, 344] width 162 height 33
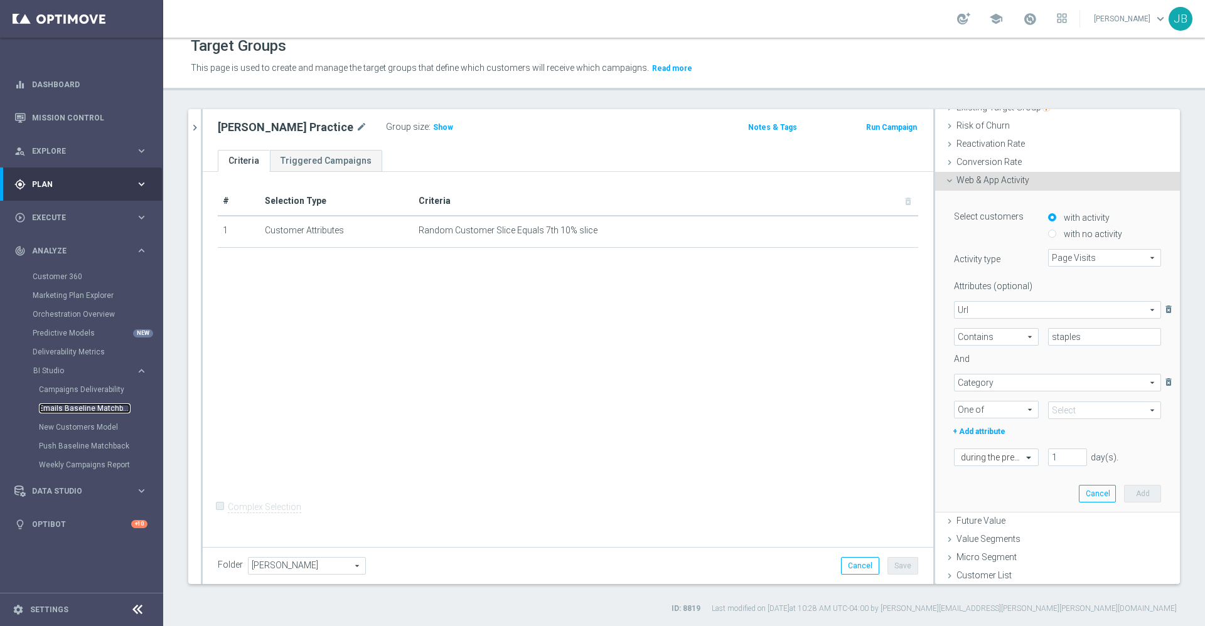
click at [71, 406] on link "Emails Baseline Matchback" at bounding box center [85, 409] width 92 height 10
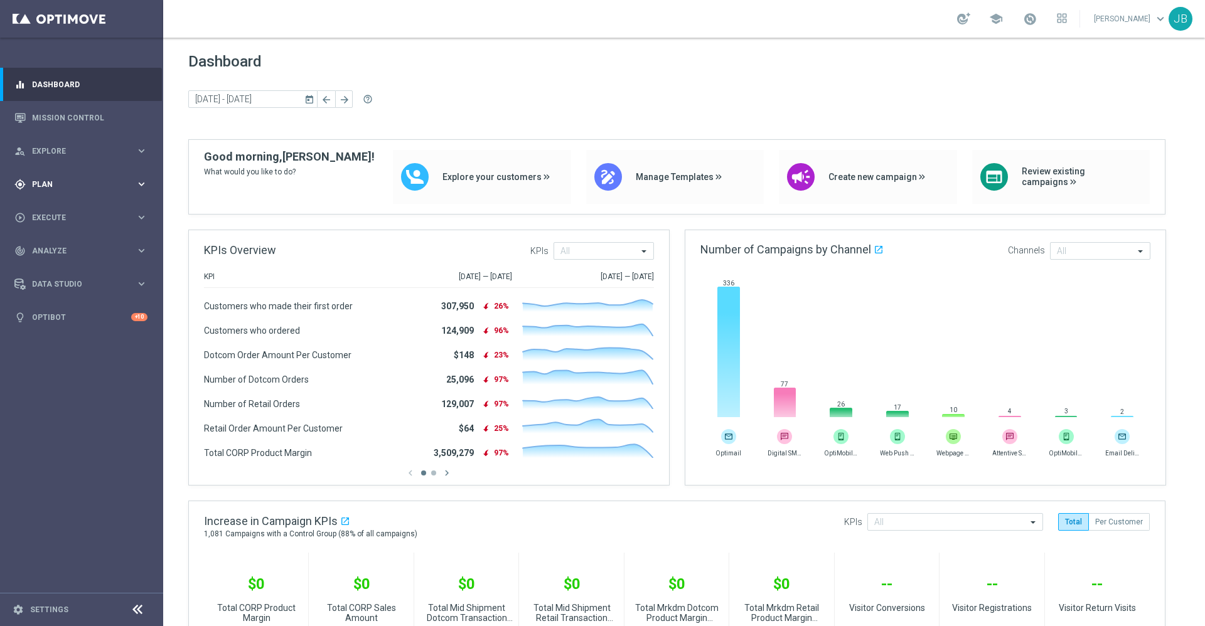
click at [56, 181] on span "Plan" at bounding box center [84, 185] width 104 height 8
click at [60, 335] on div "track_changes Analyze keyboard_arrow_right" at bounding box center [81, 344] width 162 height 33
click at [59, 190] on div "gps_fixed Plan keyboard_arrow_right" at bounding box center [81, 184] width 162 height 33
click at [60, 250] on span "Templates" at bounding box center [78, 248] width 90 height 8
click at [58, 269] on link "Optimail" at bounding box center [85, 267] width 92 height 10
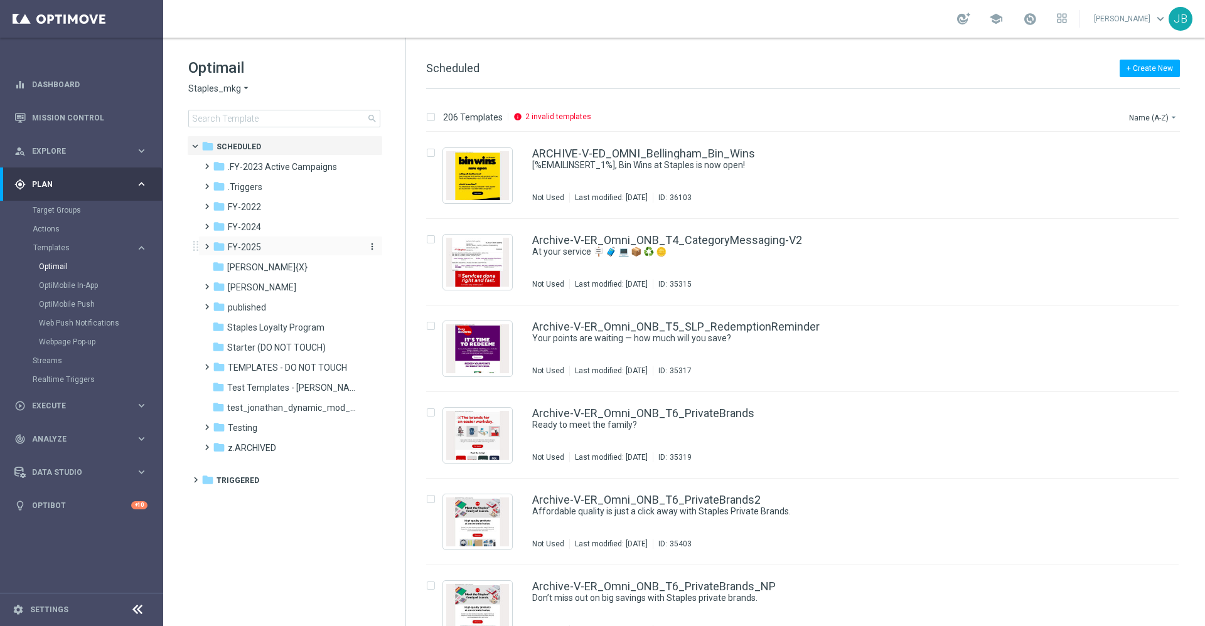
click at [238, 246] on span "FY-2025" at bounding box center [244, 247] width 33 height 11
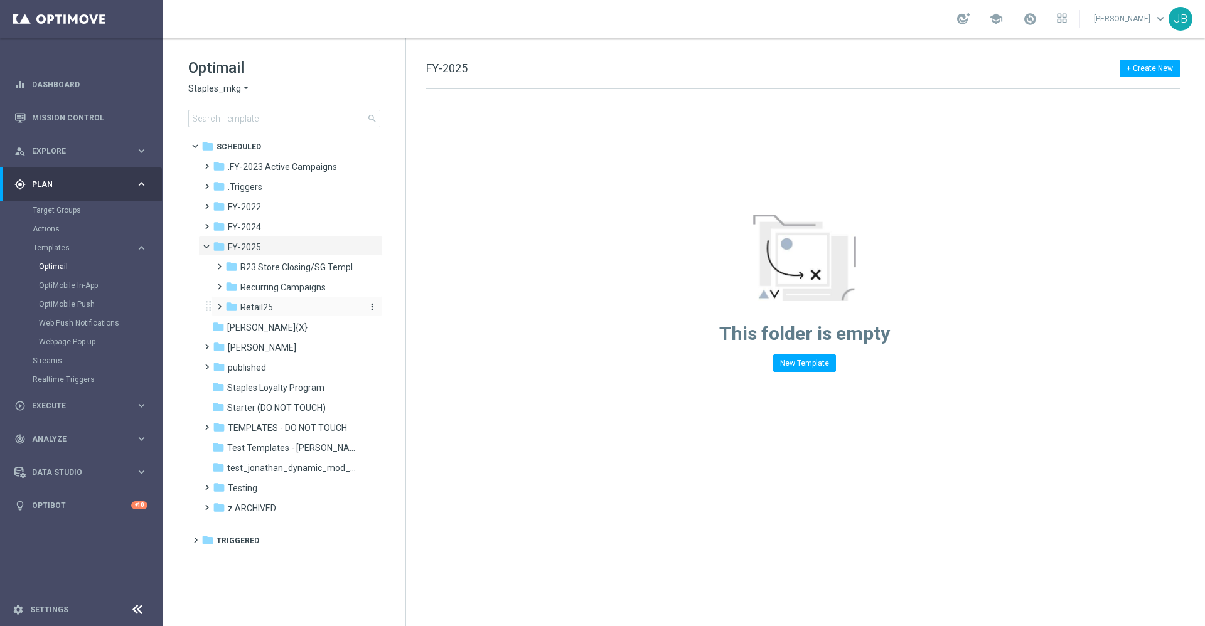
click at [264, 304] on span "Retail25" at bounding box center [256, 307] width 33 height 11
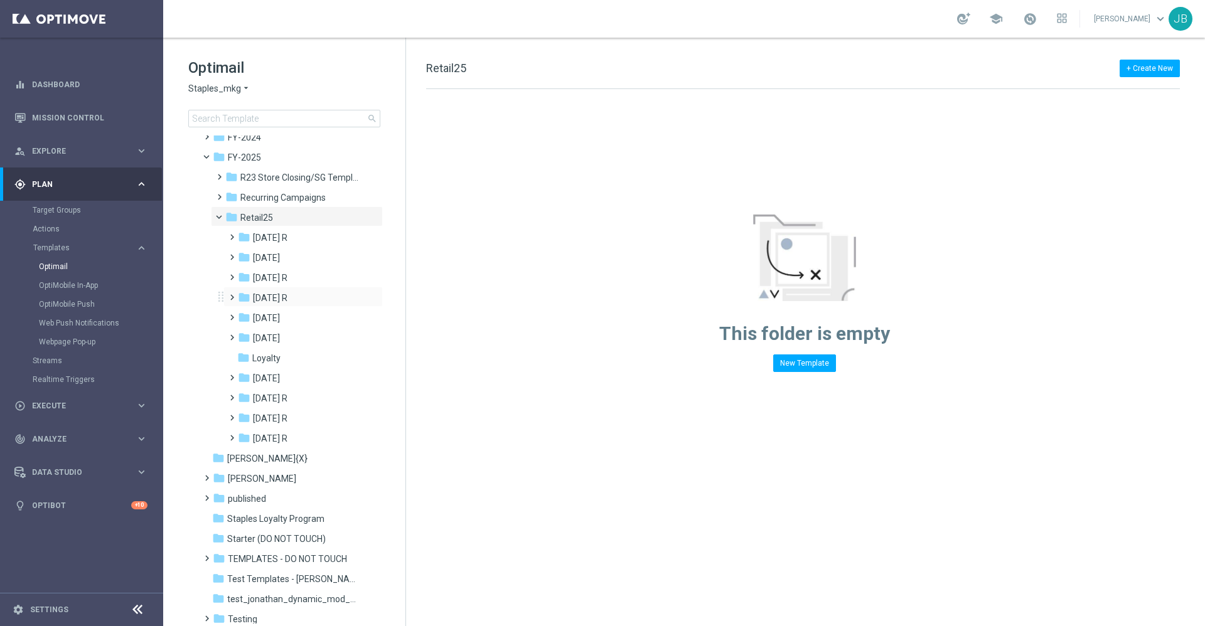
scroll to position [92, 0]
click at [273, 417] on span "[DATE] R" at bounding box center [270, 416] width 35 height 11
click at [293, 454] on span "WO 10/12" at bounding box center [285, 456] width 40 height 11
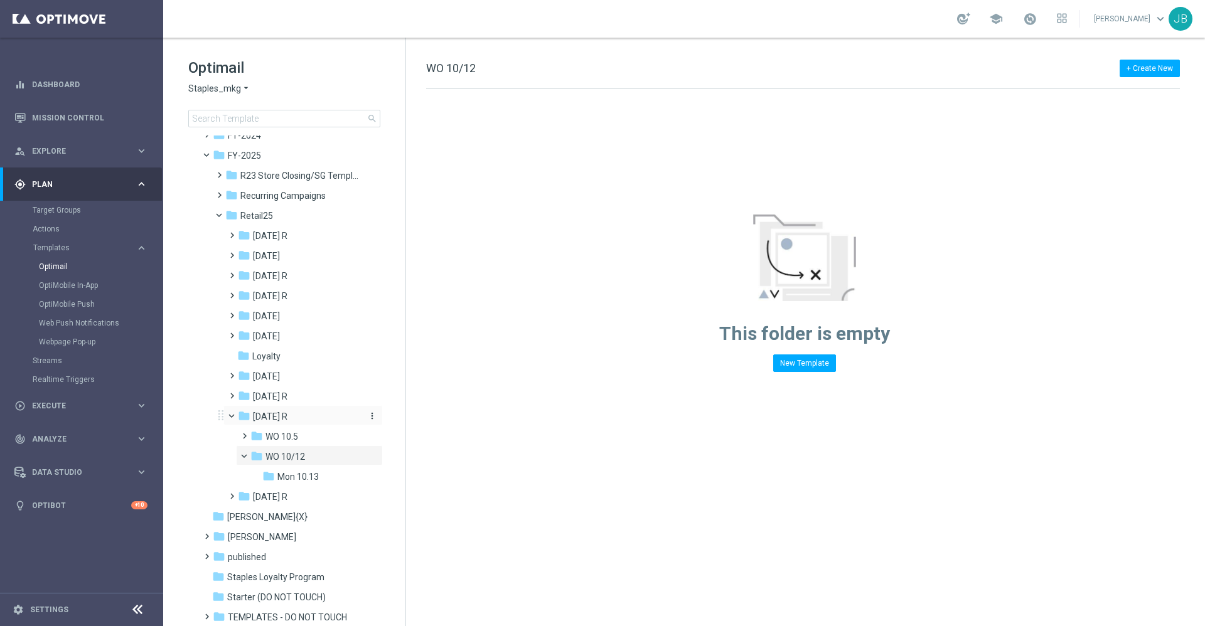
click at [270, 419] on span "[DATE] R" at bounding box center [270, 416] width 35 height 11
click at [370, 415] on icon "more_vert" at bounding box center [372, 416] width 10 height 10
click at [247, 456] on span at bounding box center [249, 454] width 5 height 6
click at [245, 433] on span at bounding box center [242, 430] width 6 height 5
click at [247, 434] on span at bounding box center [249, 433] width 5 height 6
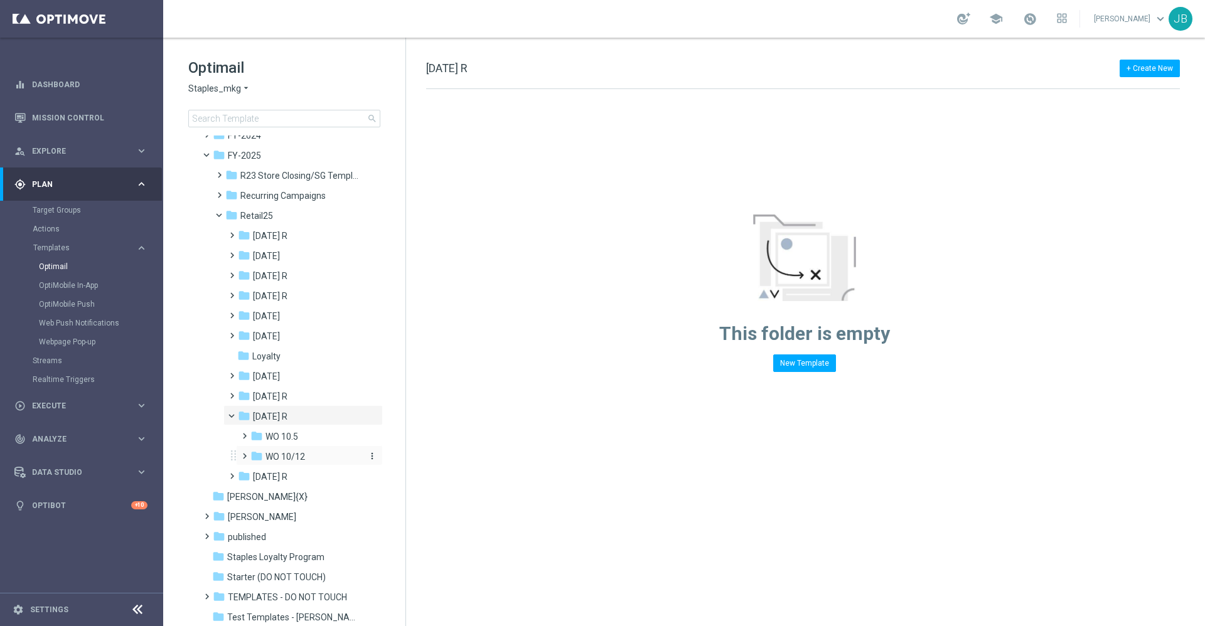
click at [370, 458] on icon "more_vert" at bounding box center [372, 456] width 10 height 10
click at [416, 476] on span "Rename" at bounding box center [416, 474] width 29 height 10
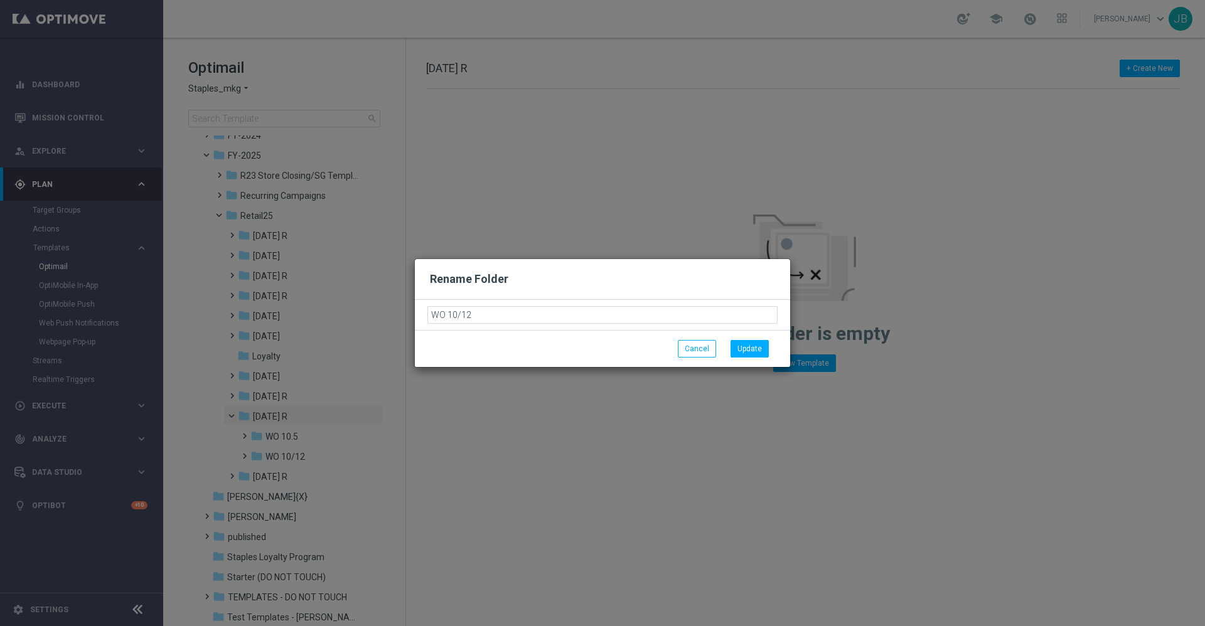
click at [511, 315] on input "WO 10/12" at bounding box center [602, 315] width 350 height 18
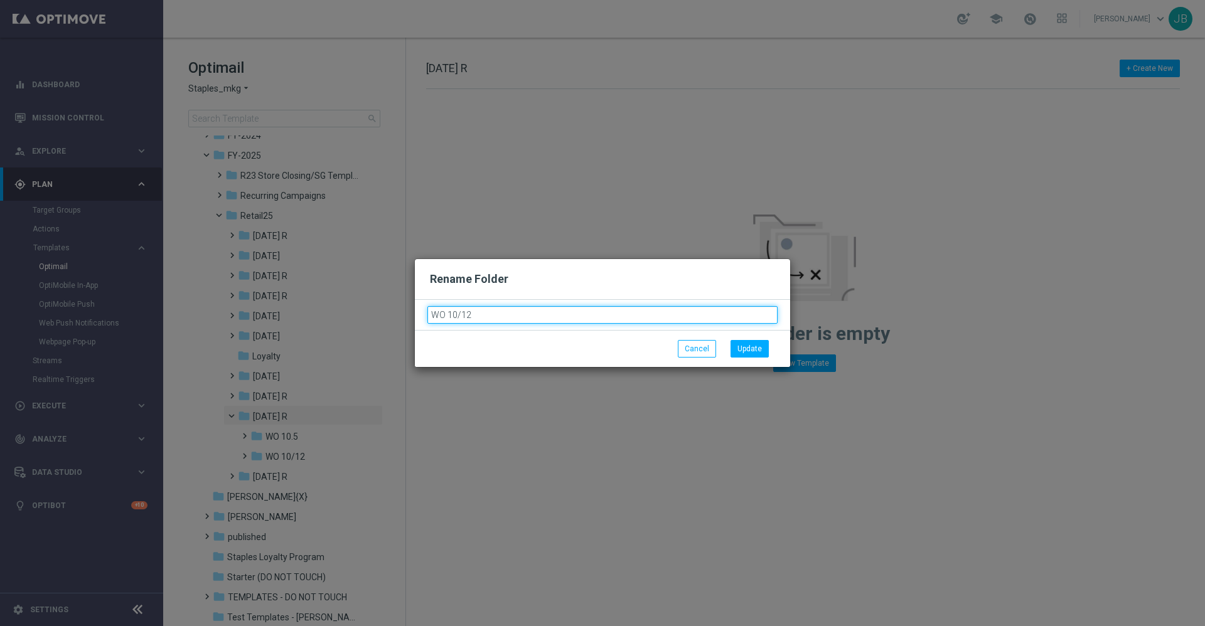
click at [523, 313] on input "WO 10/12" at bounding box center [602, 315] width 350 height 18
type input "WO 10/1"
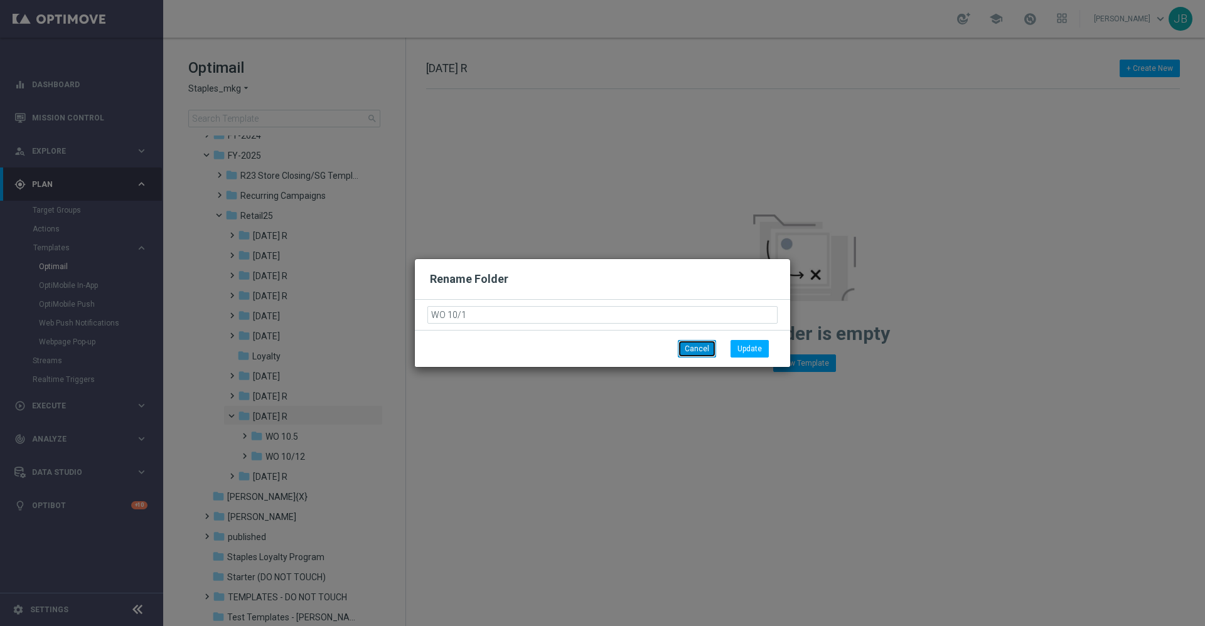
click at [701, 355] on button "Cancel" at bounding box center [697, 349] width 38 height 18
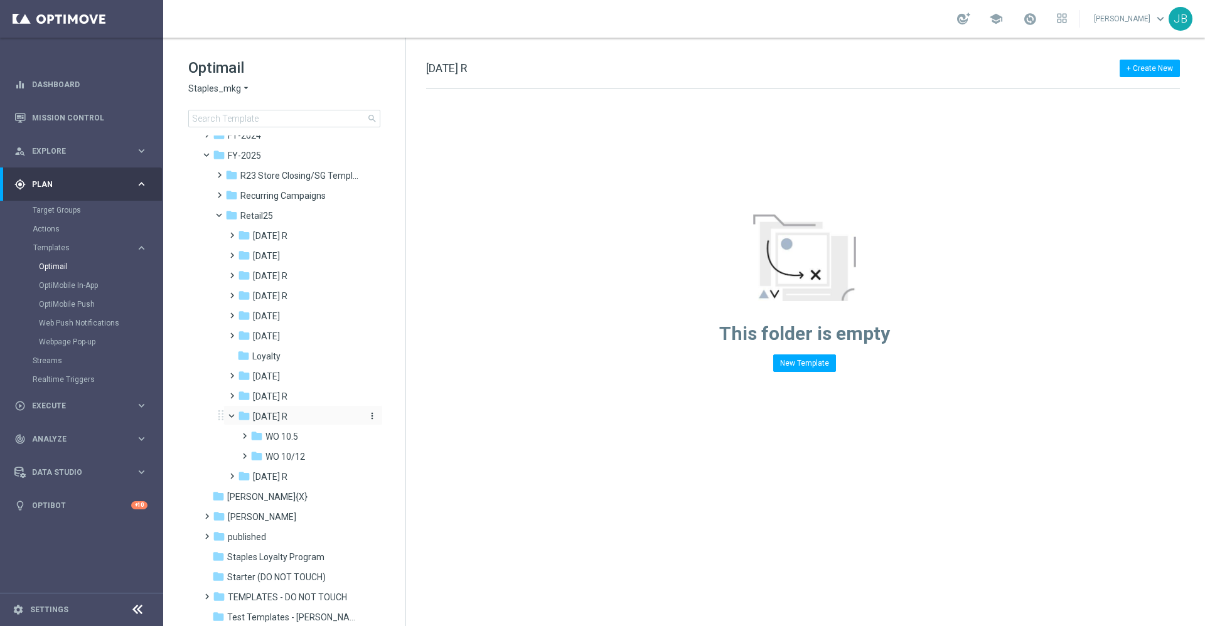
click at [372, 415] on icon "more_vert" at bounding box center [372, 416] width 10 height 10
click at [414, 419] on span "New Folder" at bounding box center [421, 419] width 38 height 10
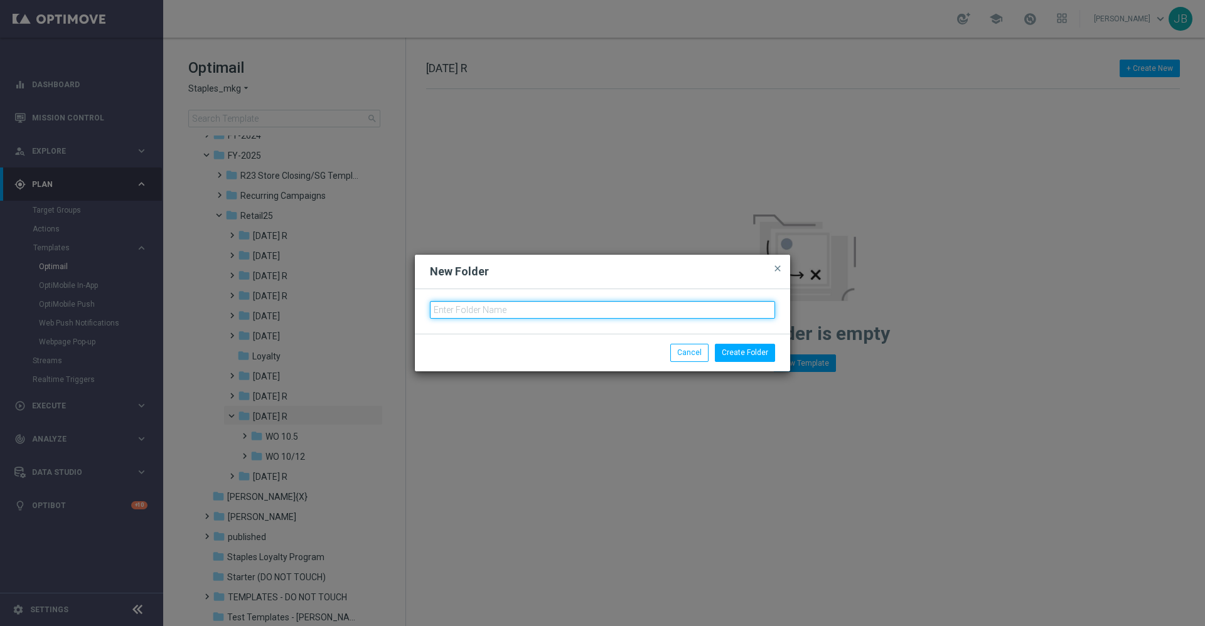
click at [516, 311] on input "text" at bounding box center [602, 310] width 345 height 18
type input "10/19"
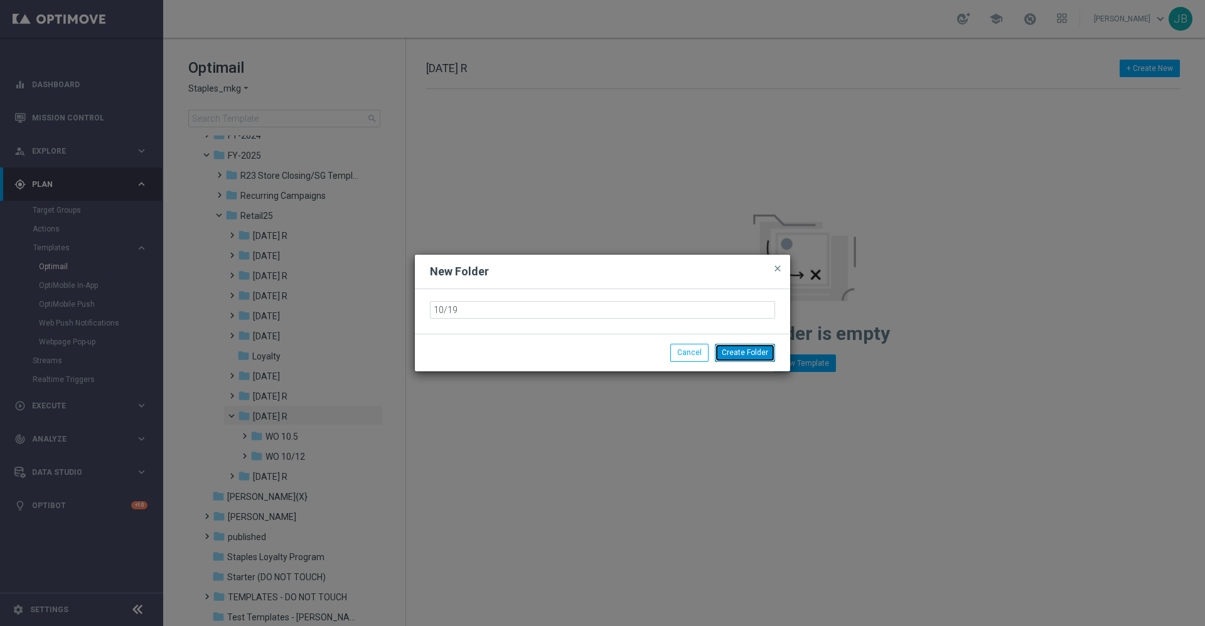
click at [752, 354] on button "Create Folder" at bounding box center [745, 353] width 60 height 18
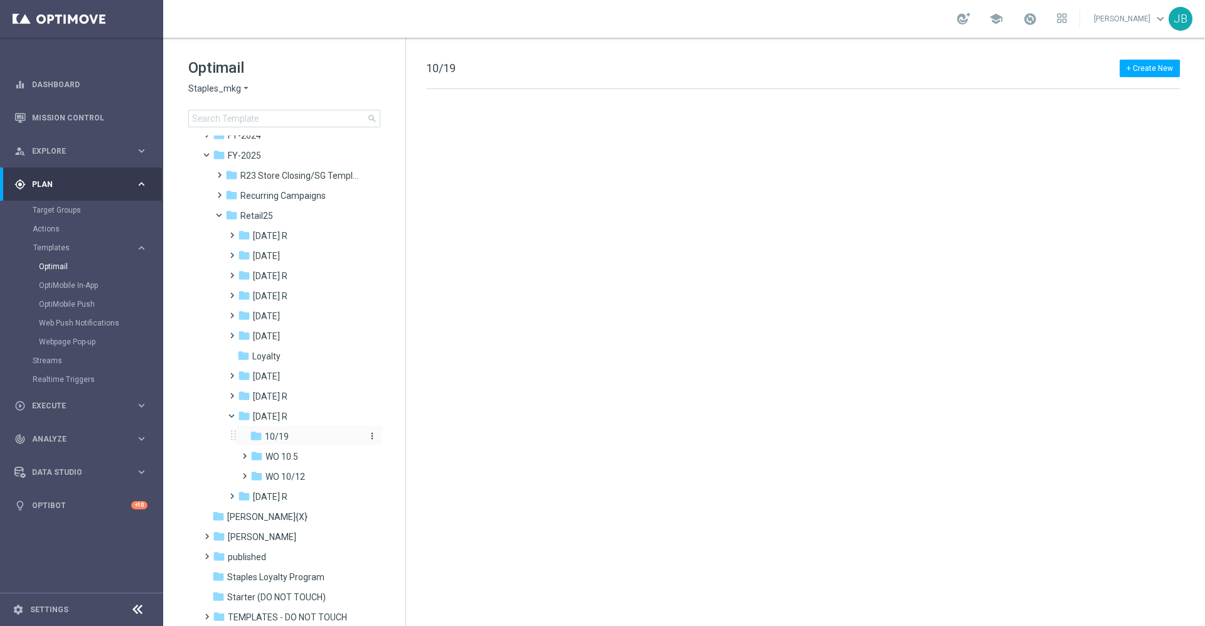
click at [304, 434] on div "folder 10/19" at bounding box center [306, 437] width 113 height 14
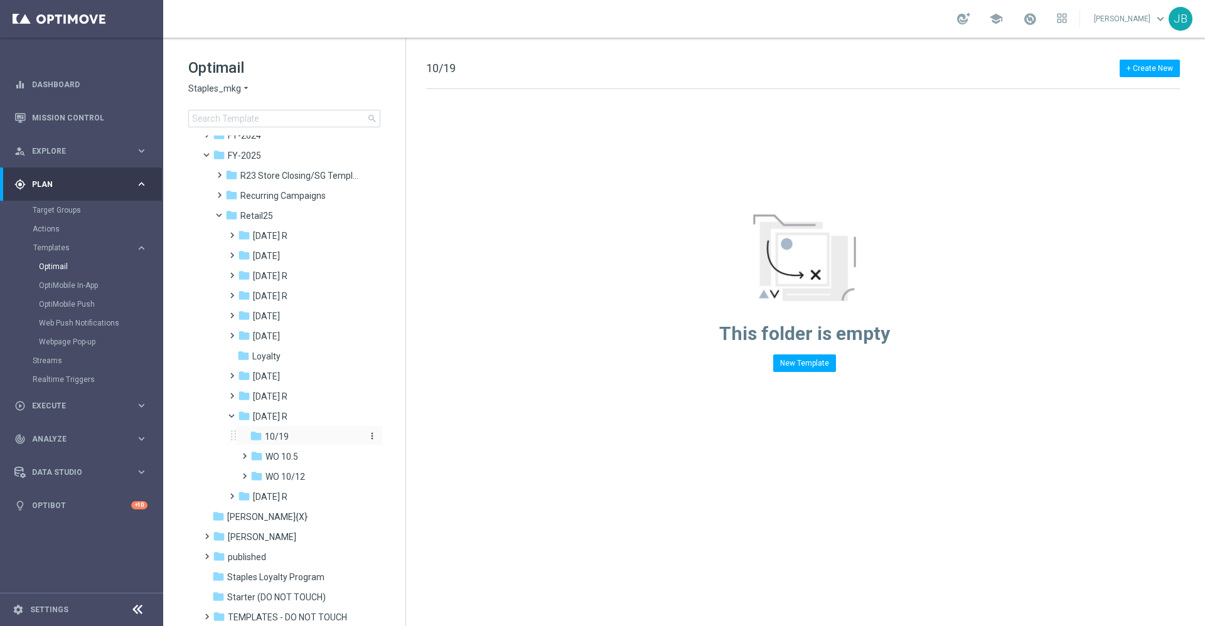
click at [372, 436] on icon "more_vert" at bounding box center [372, 436] width 10 height 10
click at [429, 456] on span "Rename" at bounding box center [416, 454] width 29 height 10
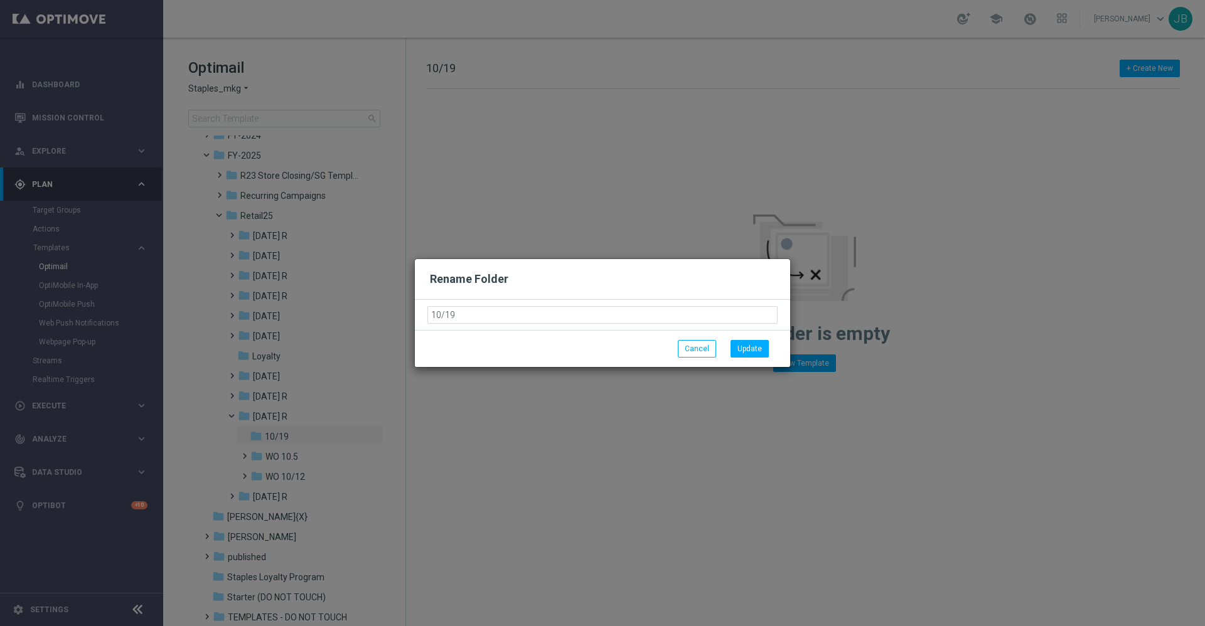
click at [428, 308] on input "10/19" at bounding box center [602, 315] width 350 height 18
type input "WO 10/19"
click at [737, 351] on button "Update" at bounding box center [749, 349] width 38 height 18
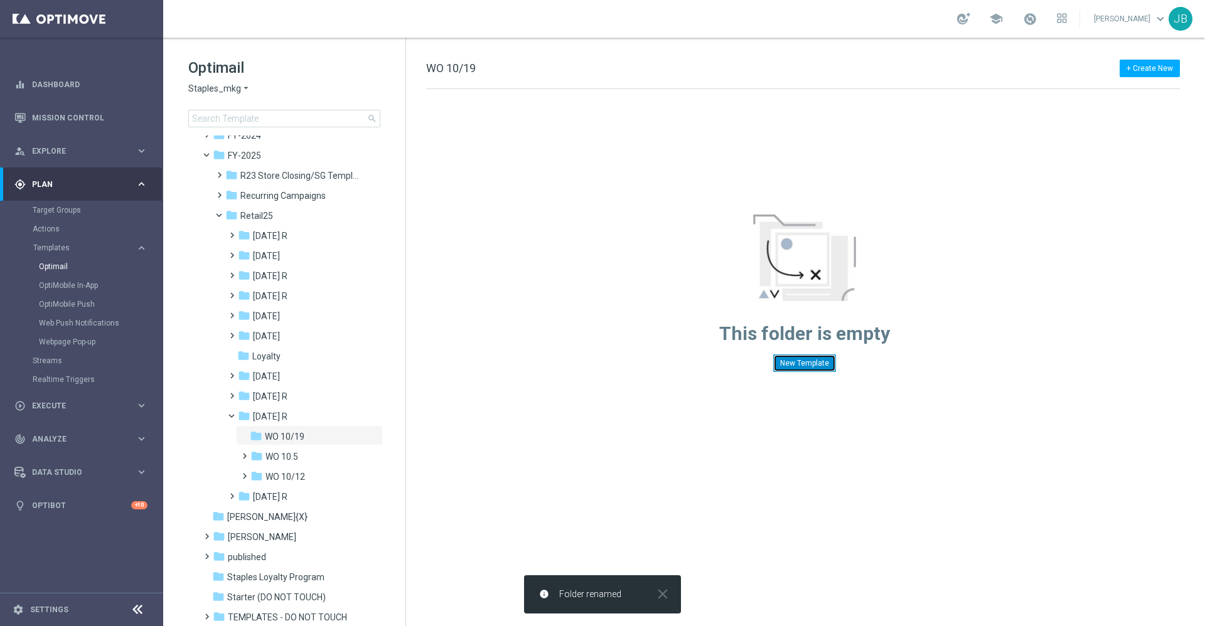
click at [815, 360] on button "New Template" at bounding box center [804, 364] width 63 height 18
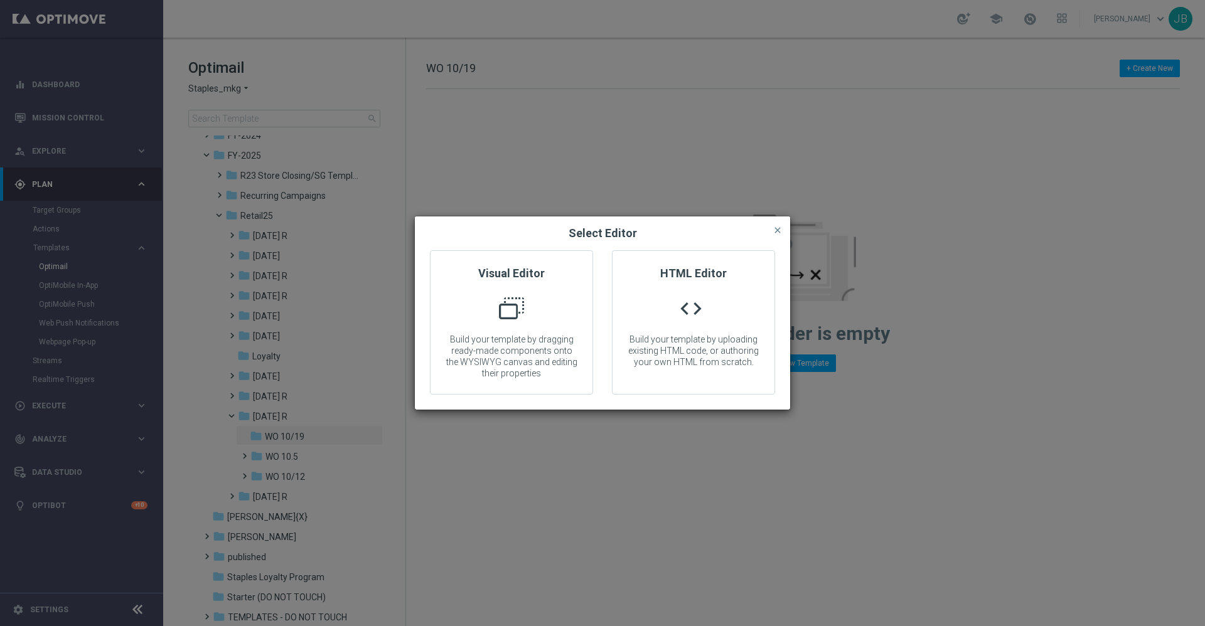
click at [910, 381] on modal-container "Select Editor close Visual Editor Build your template by dragging ready-made co…" at bounding box center [602, 313] width 1205 height 626
click at [781, 229] on span "close" at bounding box center [777, 230] width 10 height 10
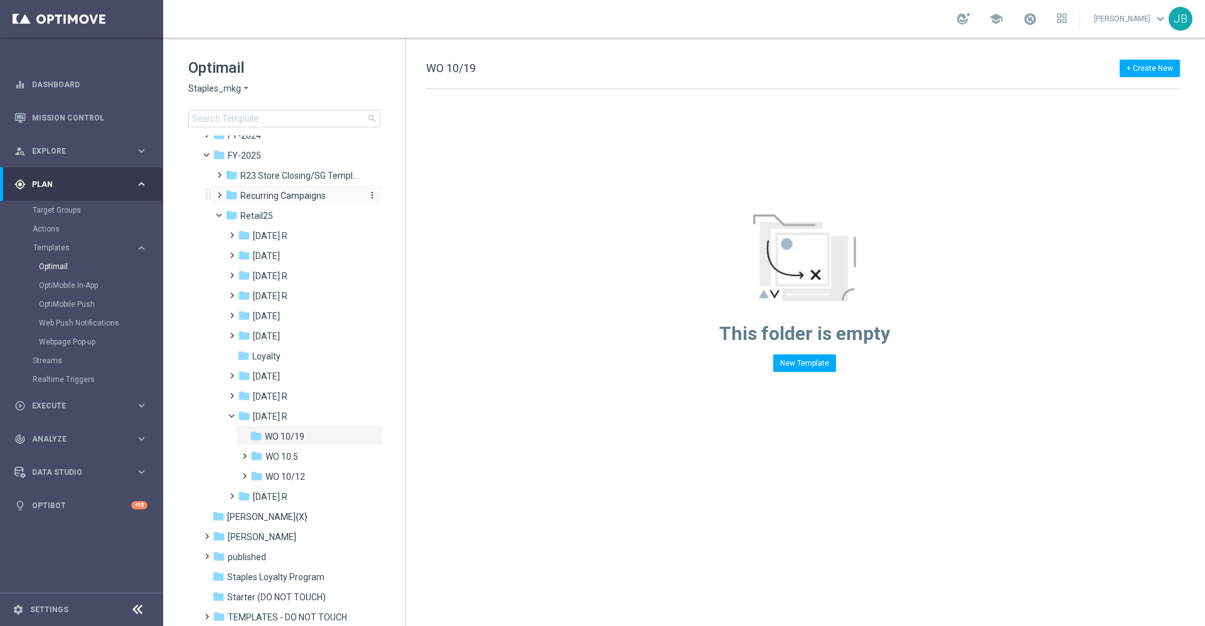
click at [289, 195] on span "Recurring Campaigns" at bounding box center [282, 195] width 85 height 11
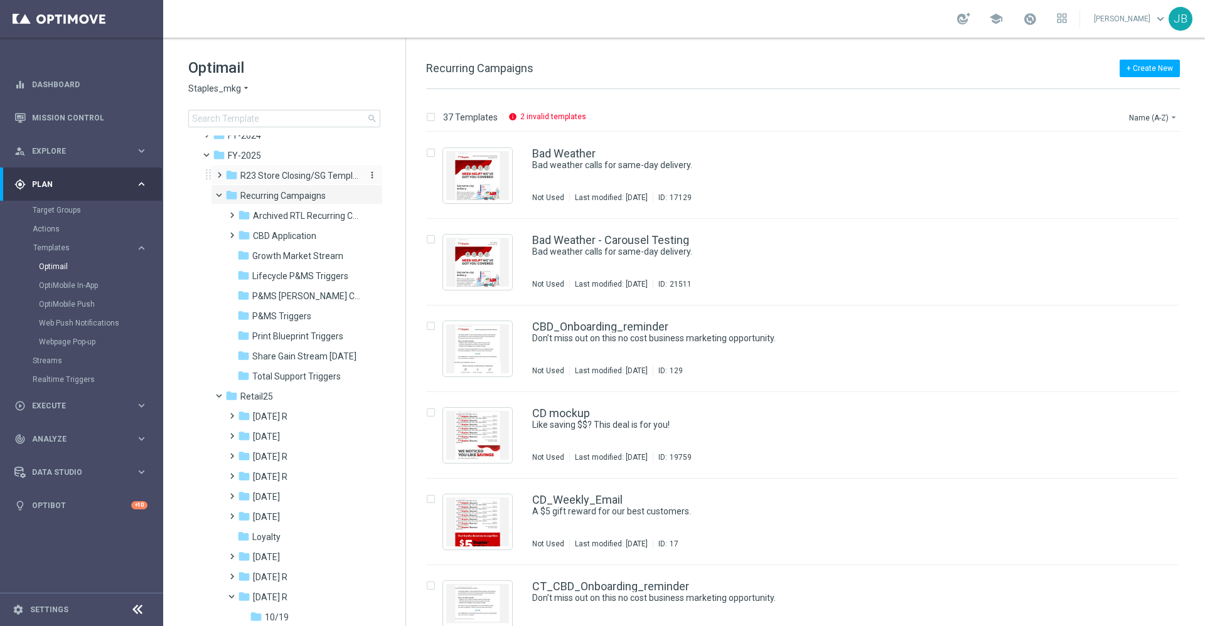
click at [278, 171] on span "R23 Store Closing/SG Templates" at bounding box center [299, 175] width 119 height 11
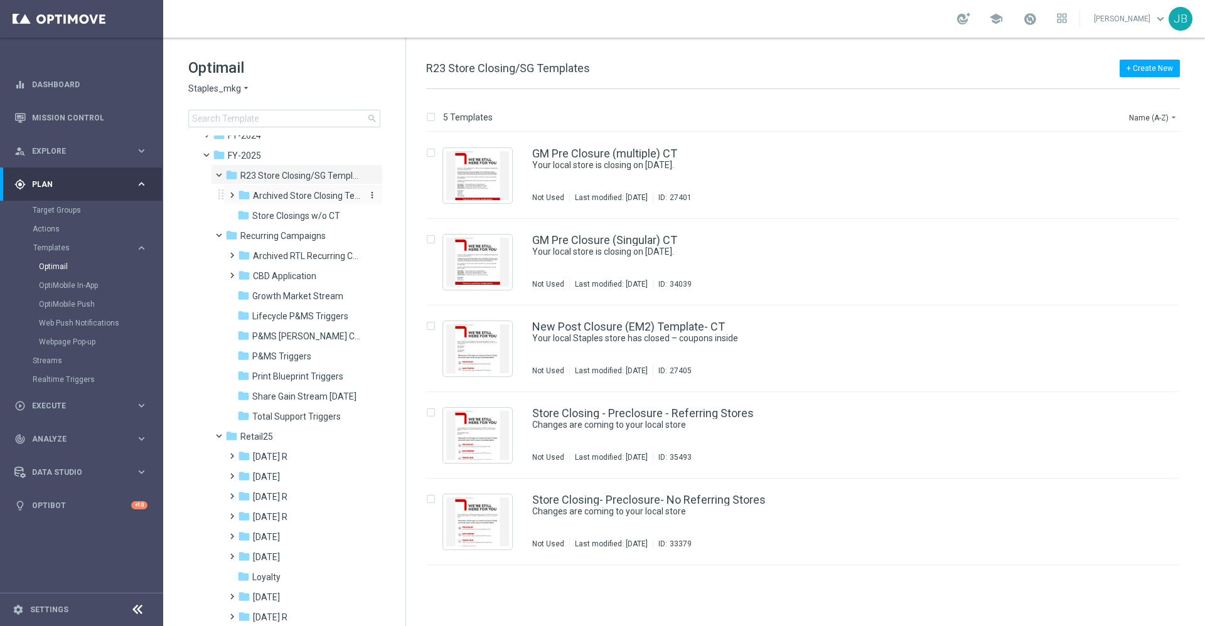
click at [288, 198] on span "Archived Store Closing Templates" at bounding box center [307, 195] width 108 height 11
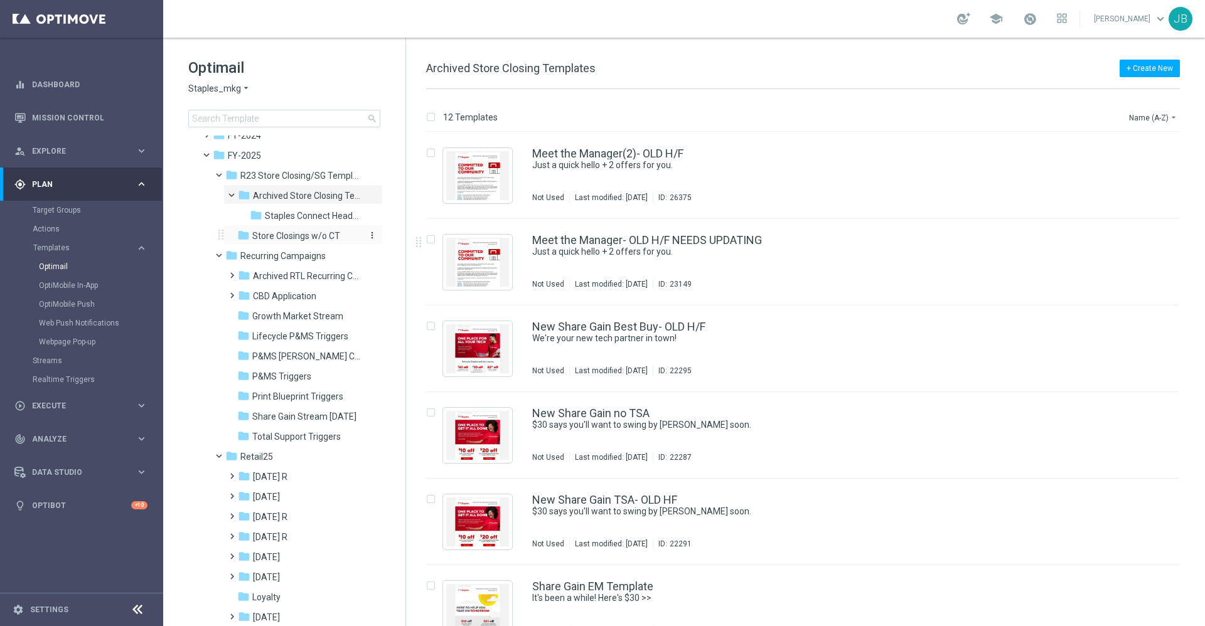
click at [281, 235] on span "Store Closings w/o CT" at bounding box center [296, 235] width 88 height 11
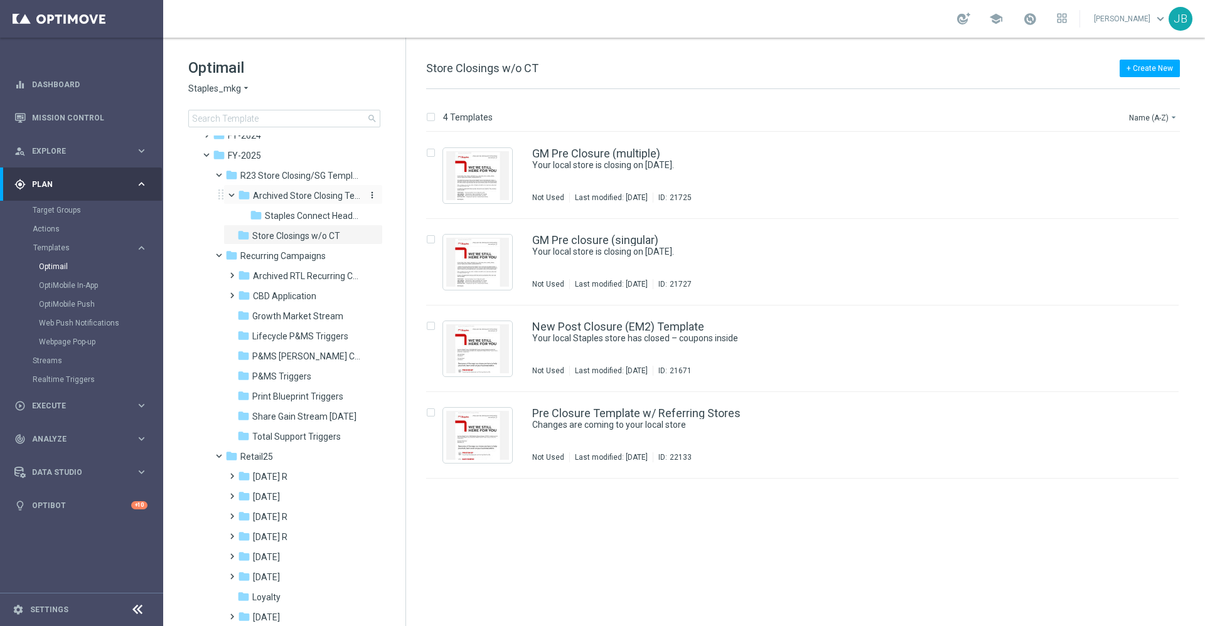
click at [273, 199] on span "Archived Store Closing Templates" at bounding box center [307, 195] width 108 height 11
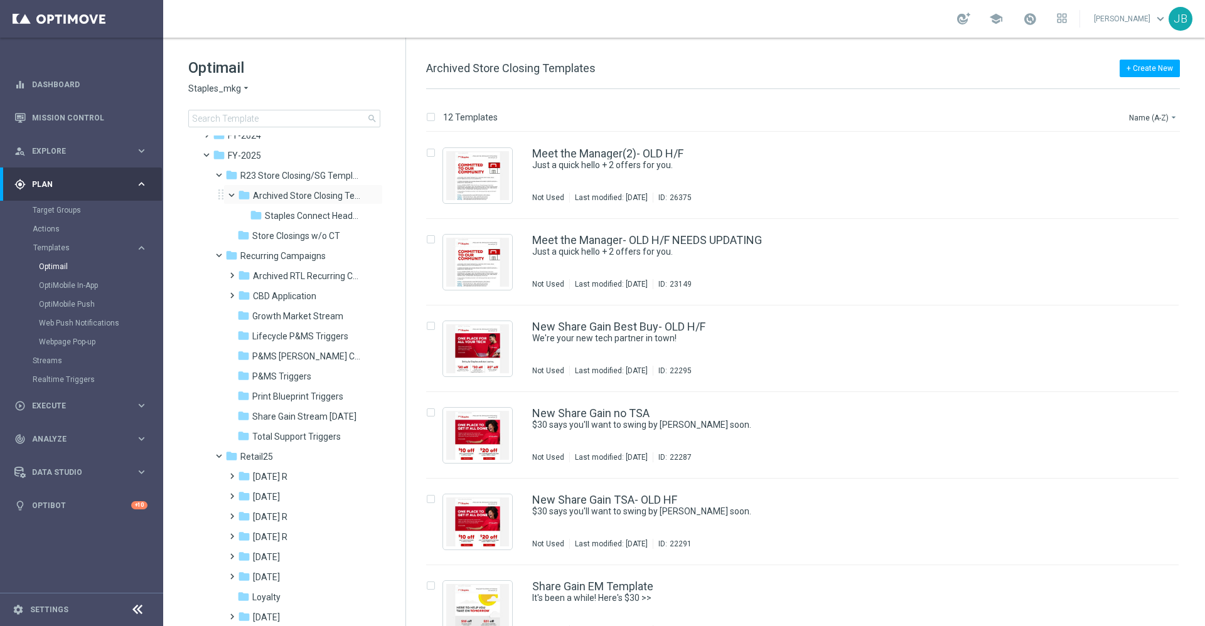
click at [235, 195] on span at bounding box center [237, 193] width 5 height 6
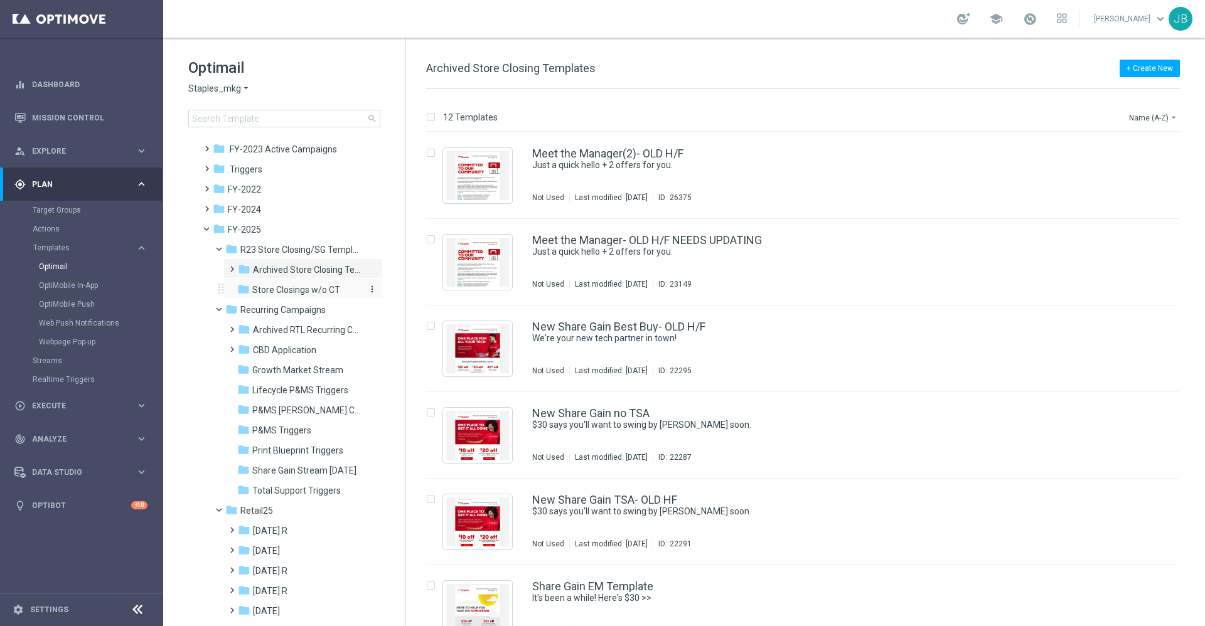
scroll to position [16, 0]
click at [300, 249] on span "R23 Store Closing/SG Templates" at bounding box center [299, 250] width 119 height 11
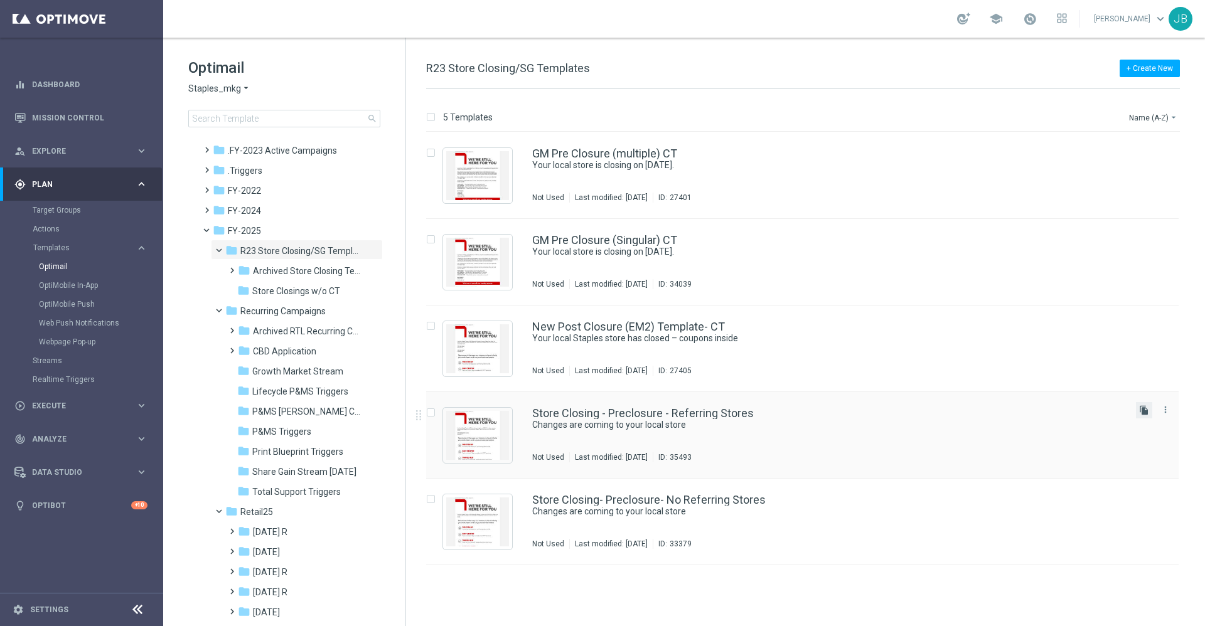
click at [1146, 408] on icon "file_copy" at bounding box center [1144, 410] width 10 height 10
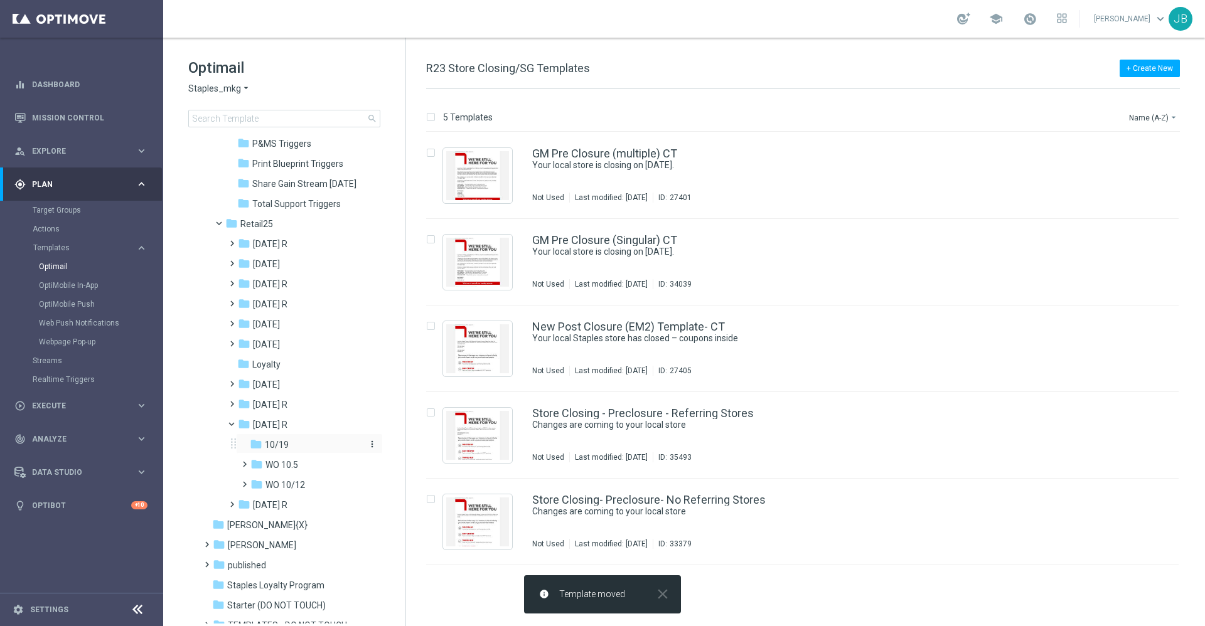
click at [283, 443] on span "10/19" at bounding box center [277, 444] width 24 height 11
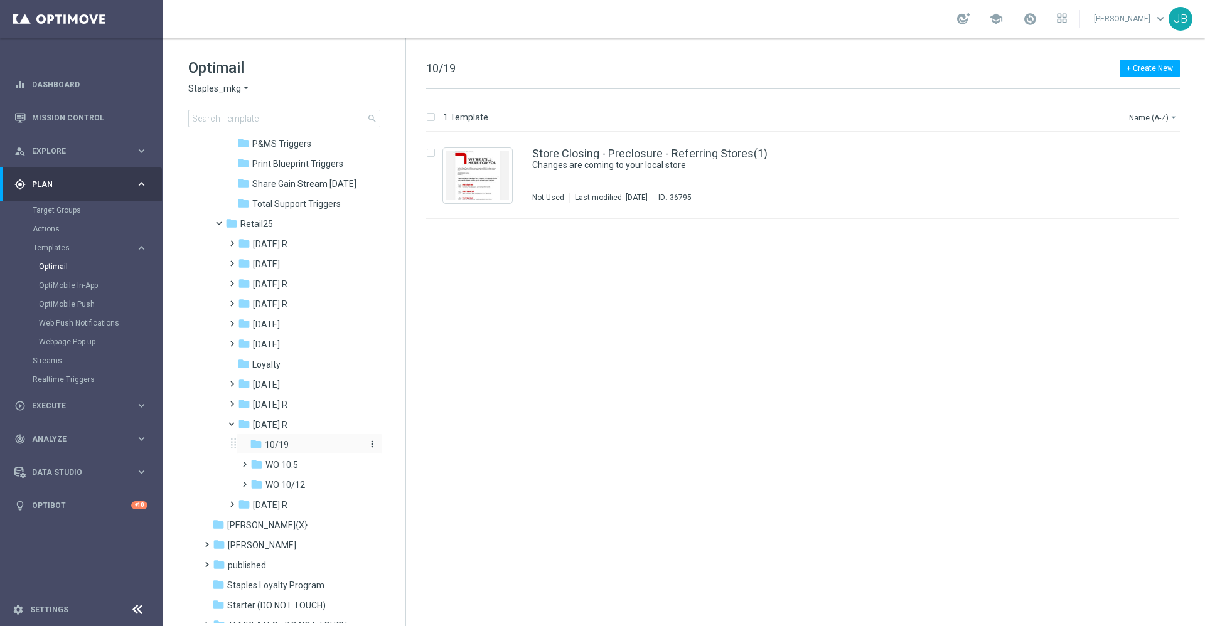
click at [369, 442] on icon "more_vert" at bounding box center [372, 444] width 10 height 10
click at [414, 462] on span "Rename" at bounding box center [416, 462] width 29 height 10
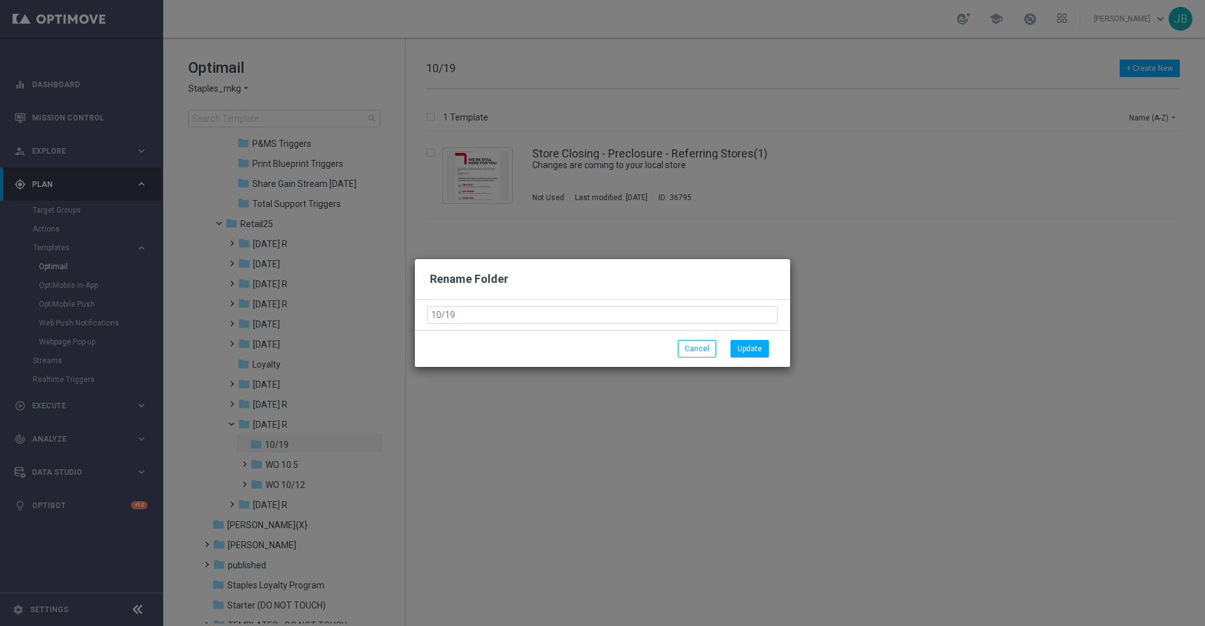
click at [432, 316] on input "10/19" at bounding box center [602, 315] width 350 height 18
type input "WO 10/19"
click at [746, 354] on button "Update" at bounding box center [749, 349] width 38 height 18
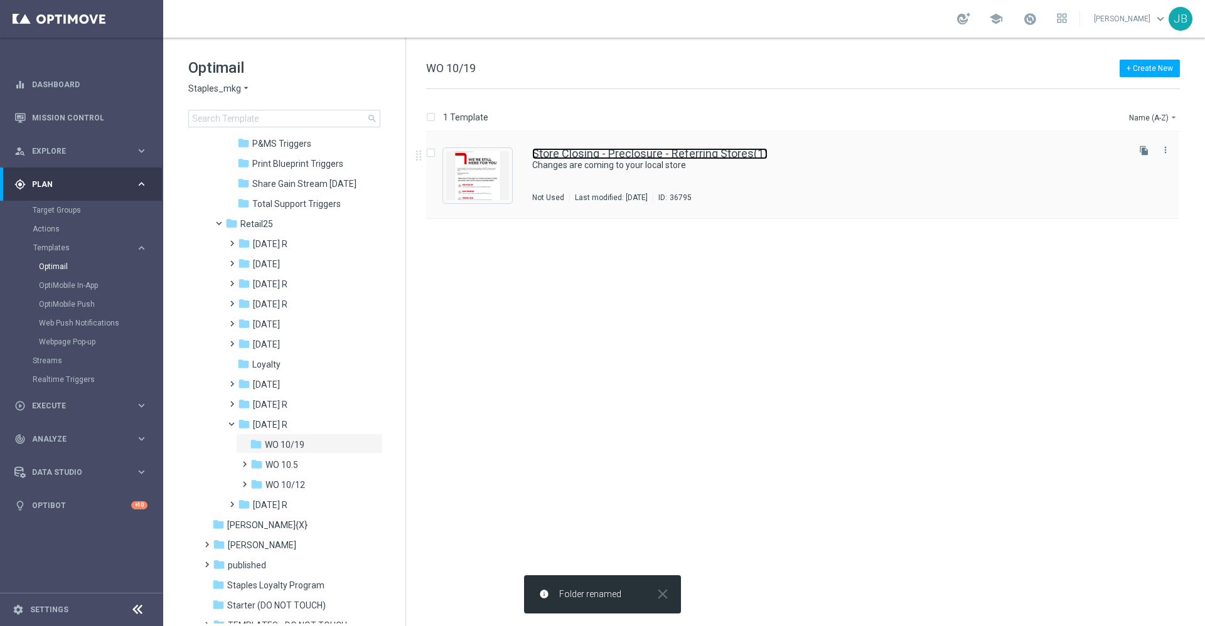
click at [580, 152] on link "Store Closing - Preclosure - Referring Stores(1)" at bounding box center [649, 153] width 235 height 11
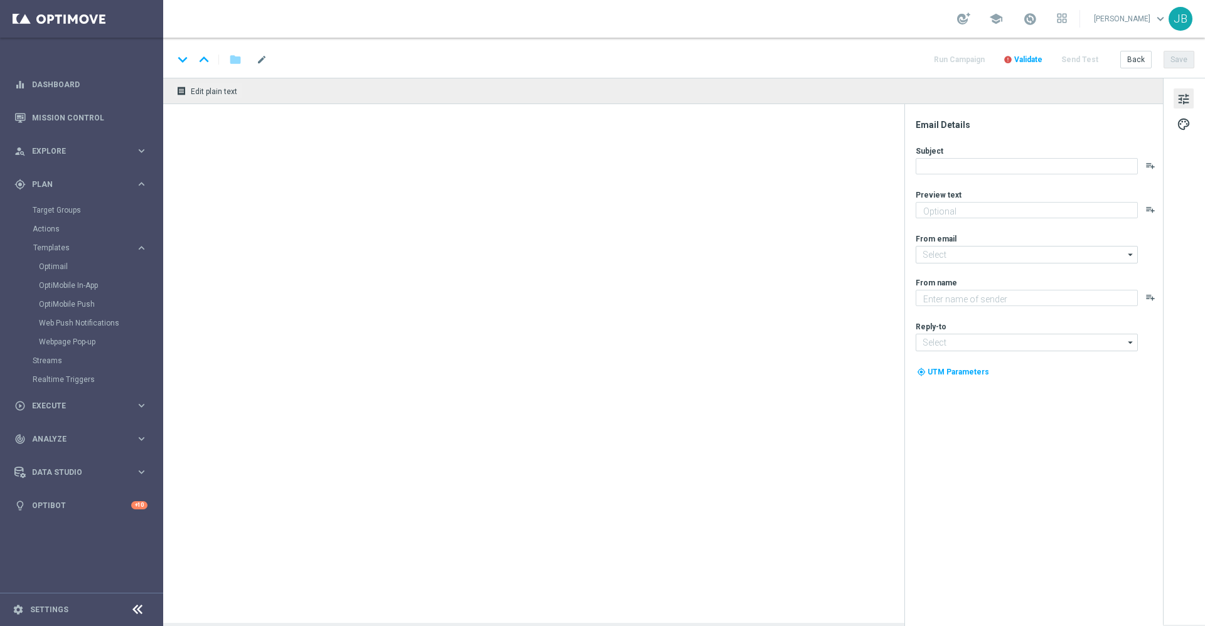
type textarea "Your store at 654 Main Ave is closing on 8/8/2025"
type textarea "Staples"
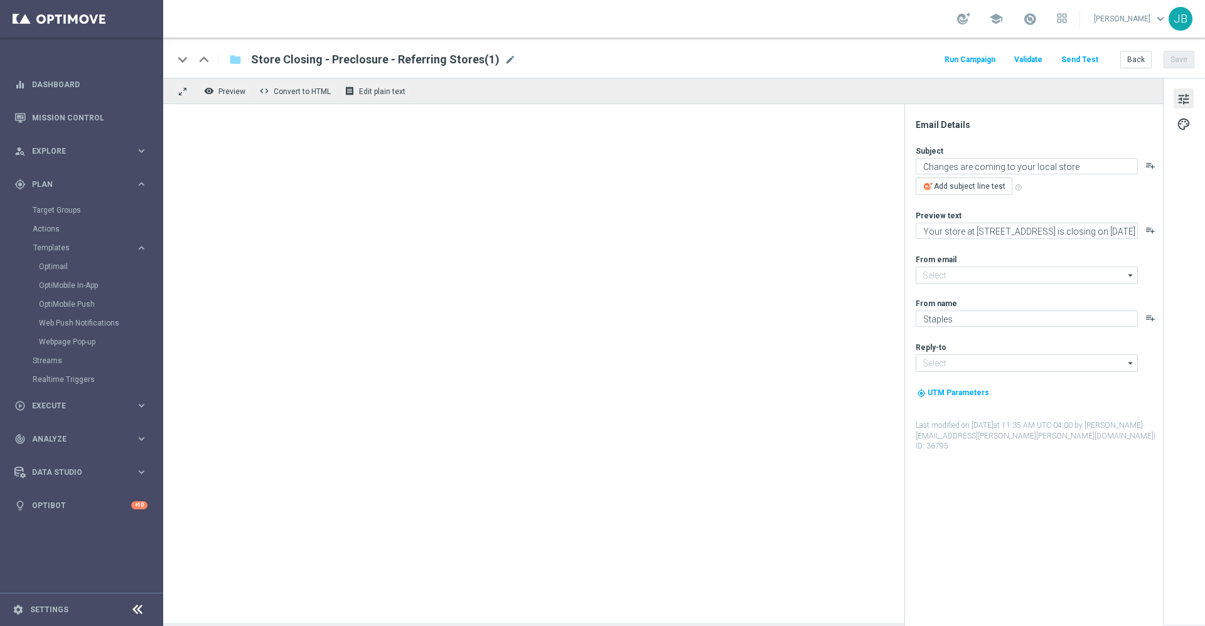
type input "[EMAIL_ADDRESS][DOMAIN_NAME]"
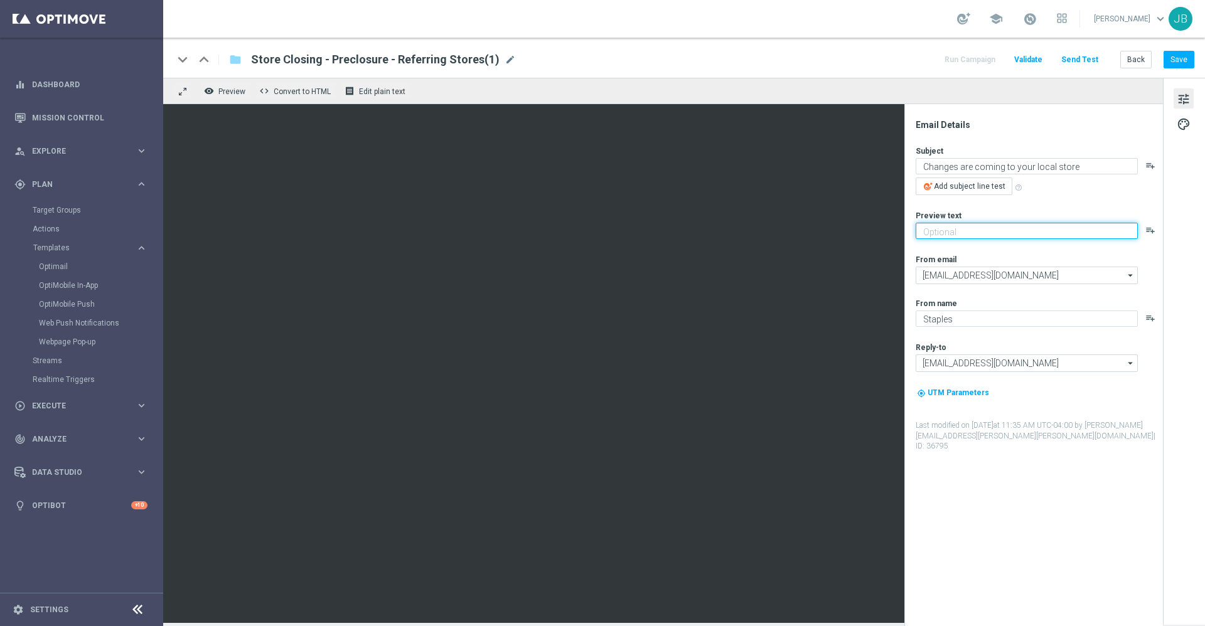
paste textarea "Your store at 16751 Clover Road is closing on 12/5/2025"
type textarea "Your store at 16751 Clover Road is closing on 12/5/2025"
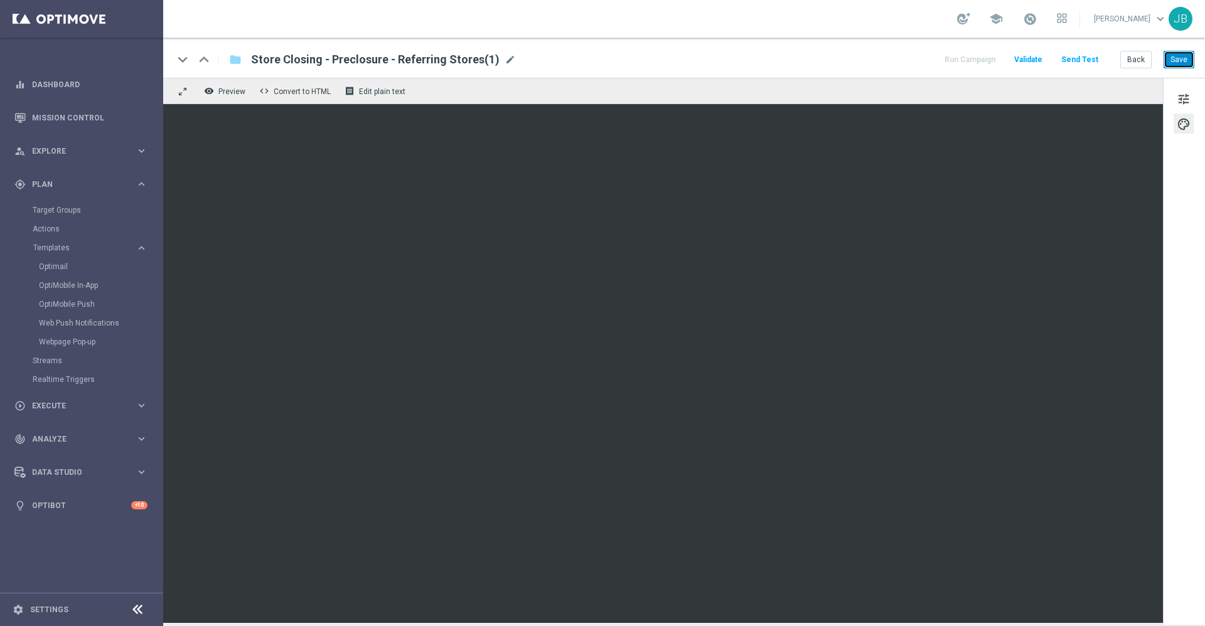
click at [1179, 64] on button "Save" at bounding box center [1178, 60] width 31 height 18
click at [1172, 60] on button "Save" at bounding box center [1178, 60] width 31 height 18
click at [1182, 67] on button "Save" at bounding box center [1178, 60] width 31 height 18
click at [367, 56] on span "Store Closing - Preclosure - Referring Stores(1)" at bounding box center [375, 59] width 249 height 15
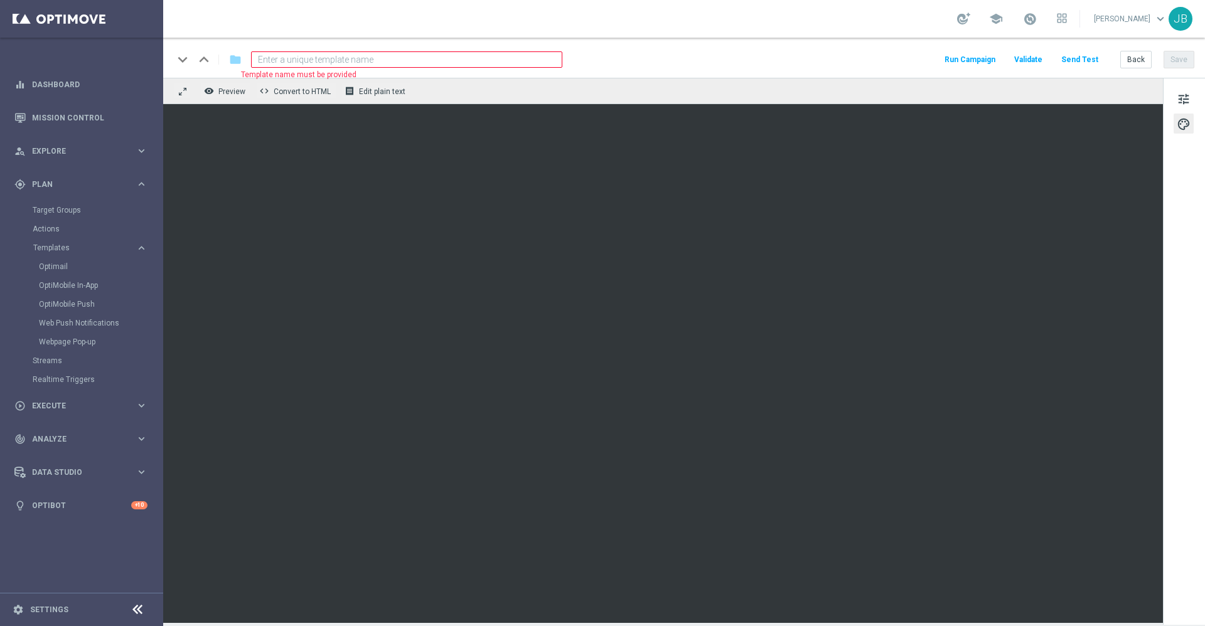
paste input "SC_DC_20251021_Closing_PreClosure_ST517_10.21.2025"
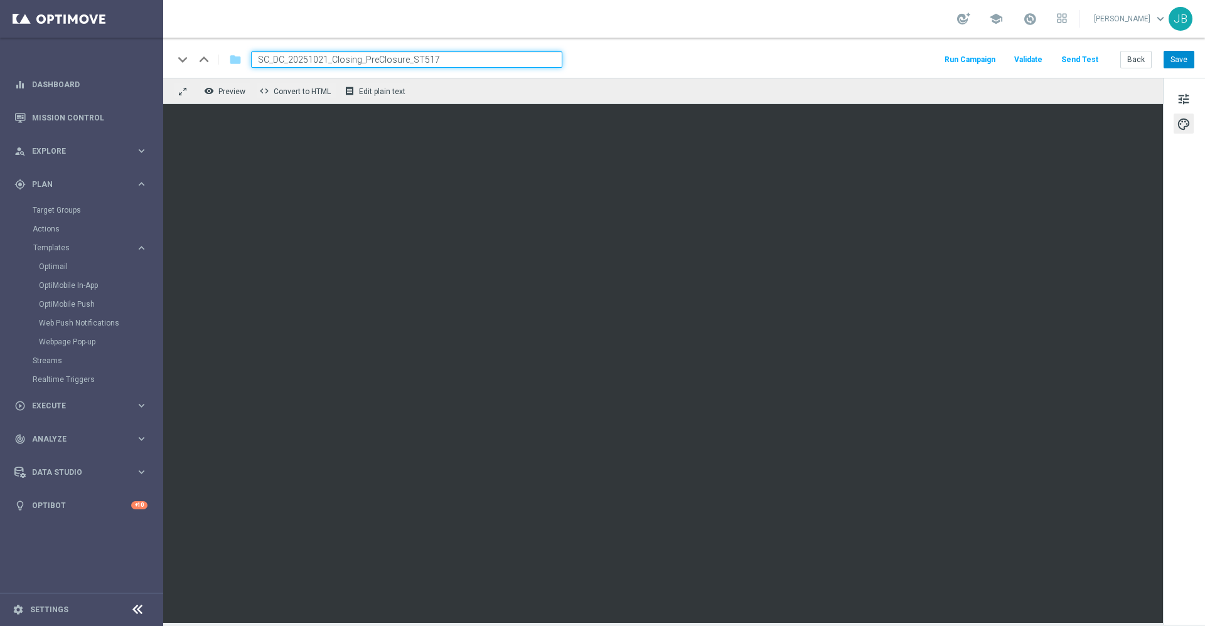
type input "SC_DC_20251021_Closing_PreClosure_ST517"
click at [1175, 58] on button "Save" at bounding box center [1178, 60] width 31 height 18
click at [1188, 60] on button "Save" at bounding box center [1178, 60] width 31 height 18
click at [55, 249] on span "Templates" at bounding box center [78, 248] width 90 height 8
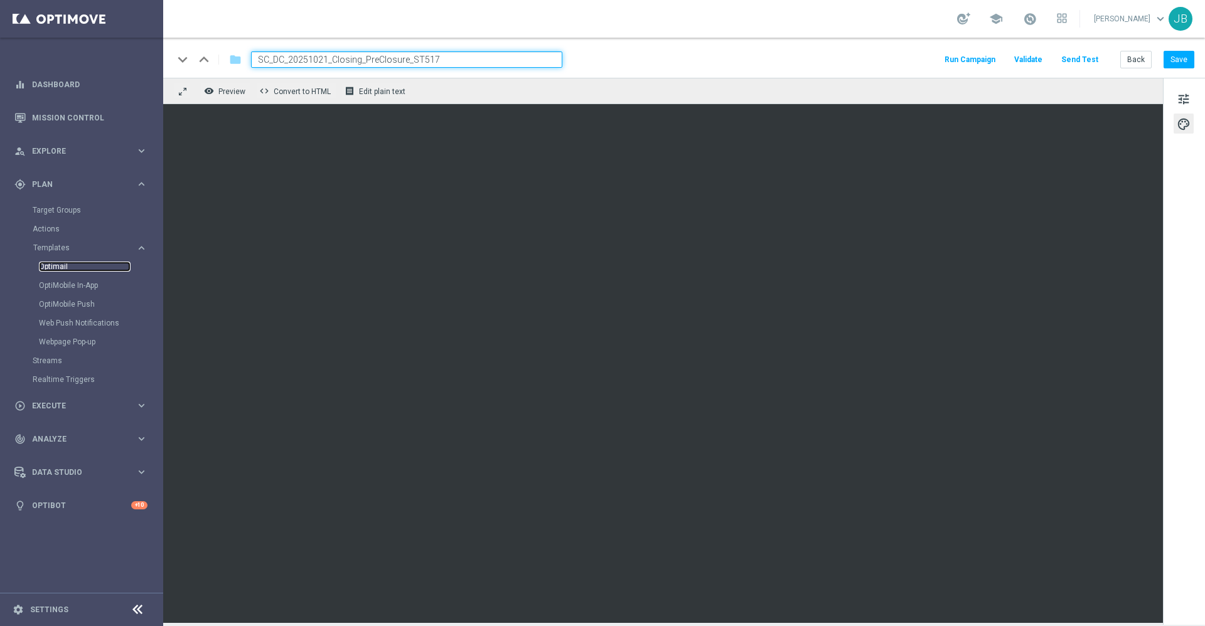
click at [64, 269] on link "Optimail" at bounding box center [85, 267] width 92 height 10
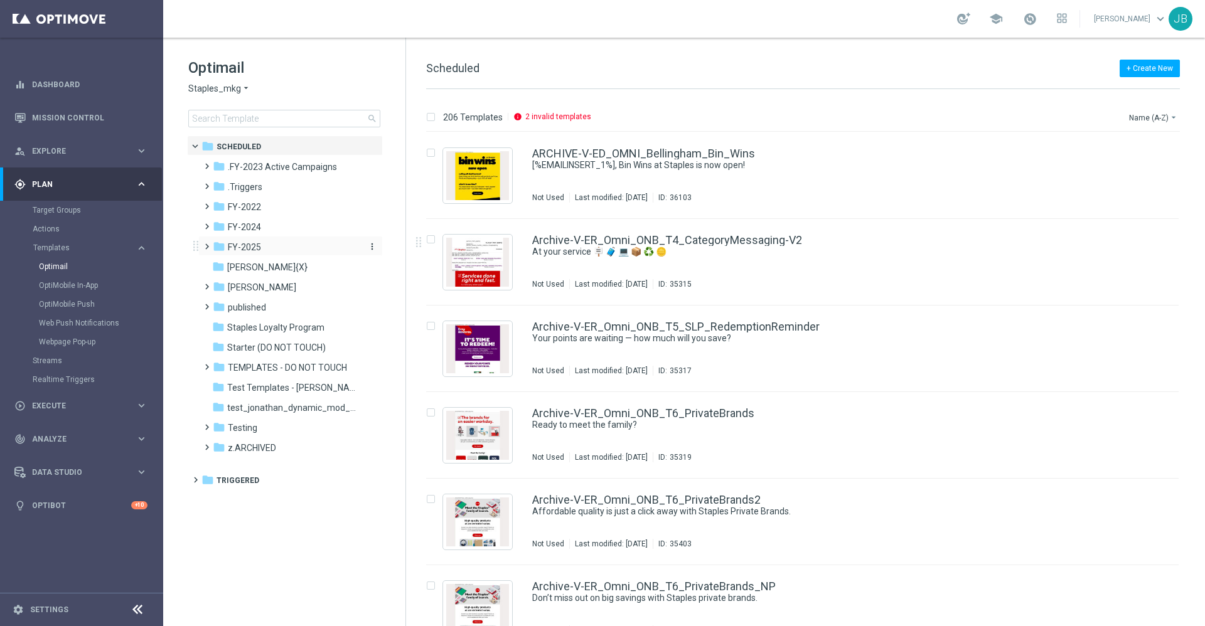
click at [264, 250] on div "folder FY-2025" at bounding box center [285, 247] width 144 height 14
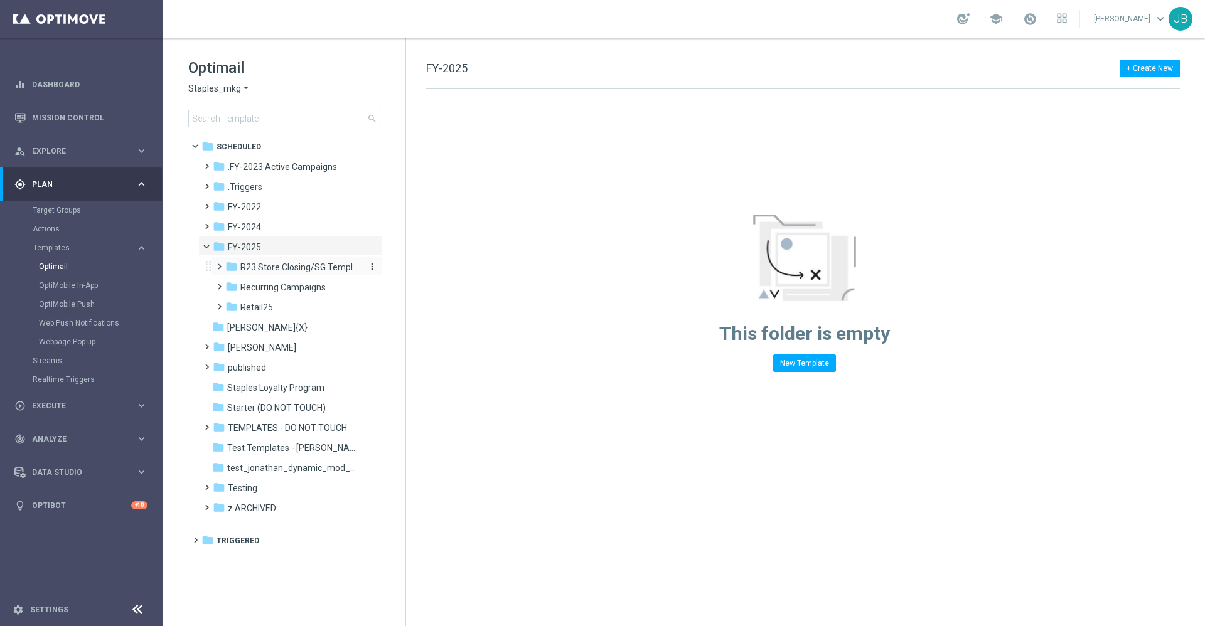
click at [270, 268] on span "R23 Store Closing/SG Templates" at bounding box center [299, 267] width 119 height 11
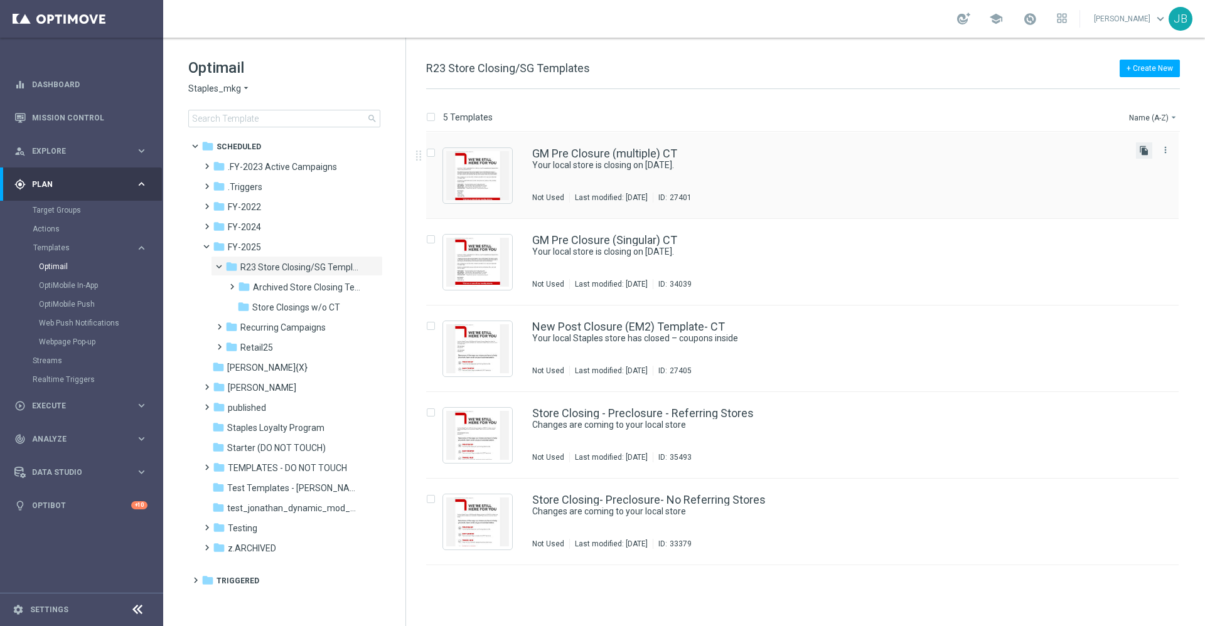
click at [1144, 147] on icon "file_copy" at bounding box center [1144, 151] width 10 height 10
click at [1145, 150] on div "file_copy more_vert" at bounding box center [1155, 150] width 38 height 16
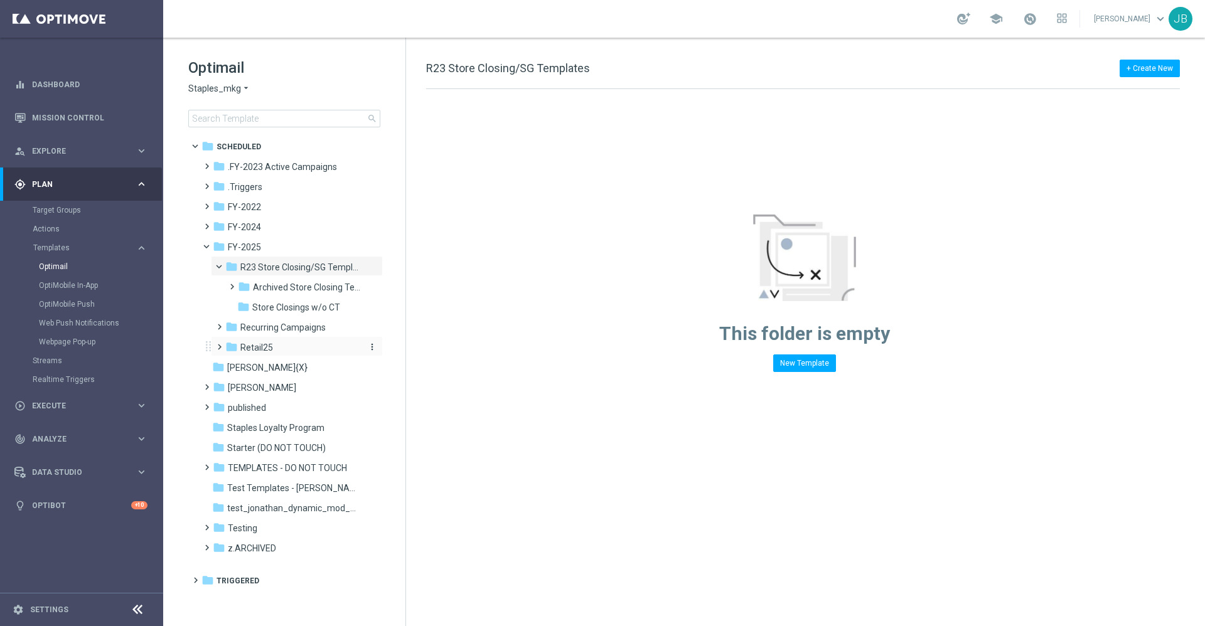
click at [279, 343] on div "folder Retail25" at bounding box center [292, 348] width 134 height 14
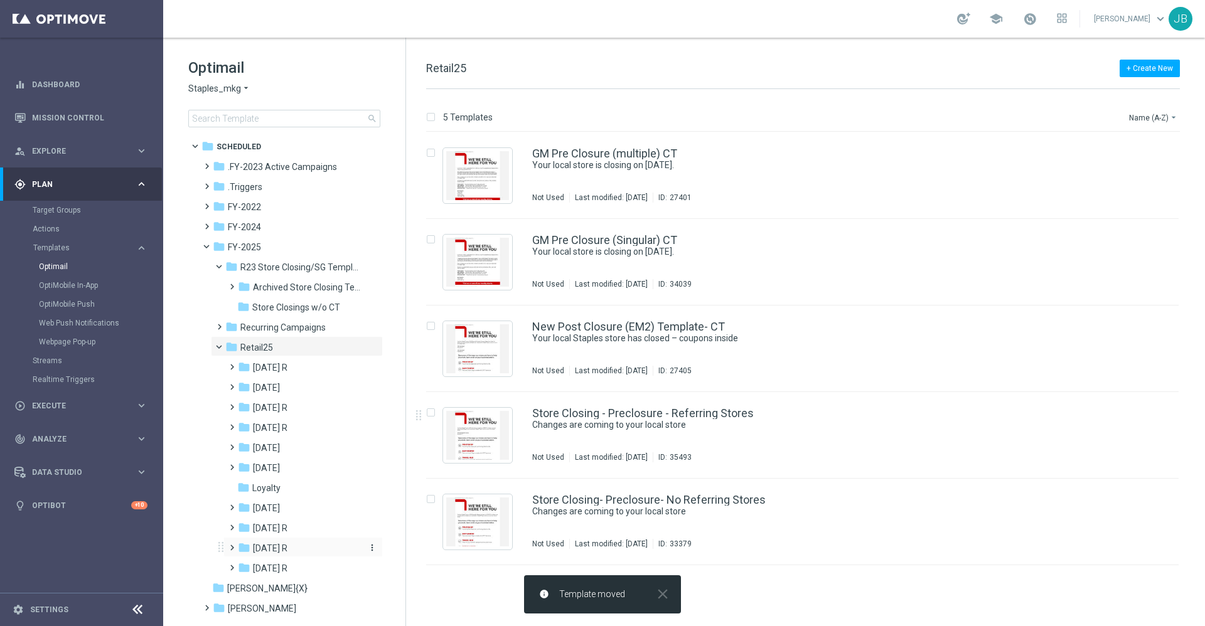
click at [298, 545] on div "folder [DATE] R" at bounding box center [299, 549] width 123 height 14
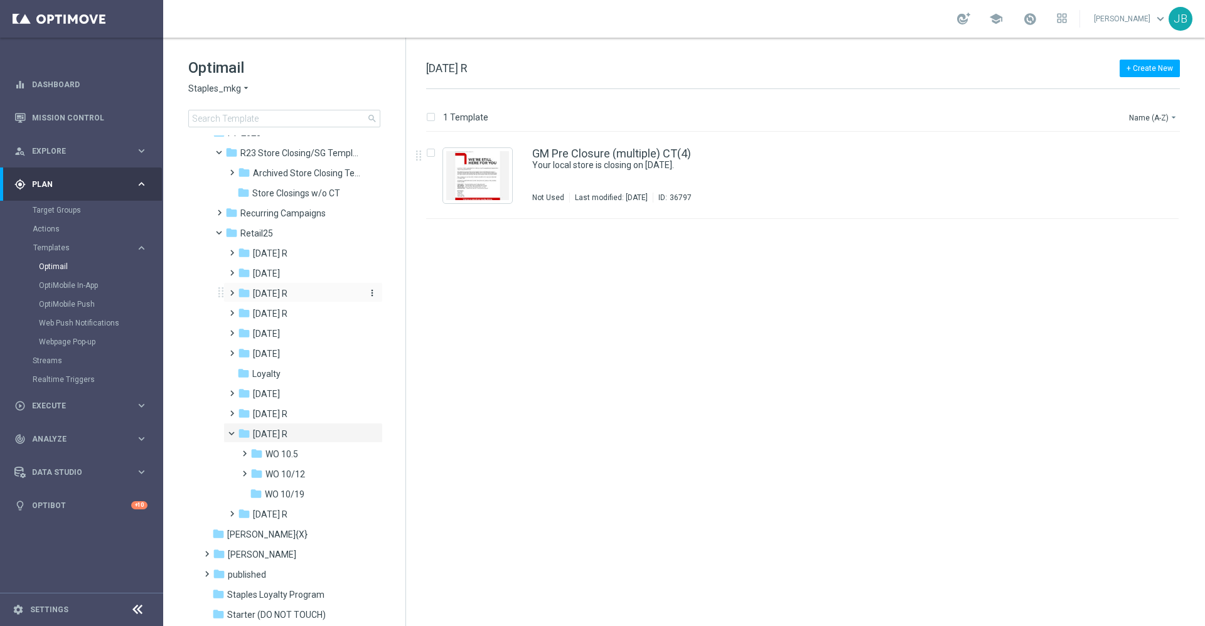
scroll to position [115, 0]
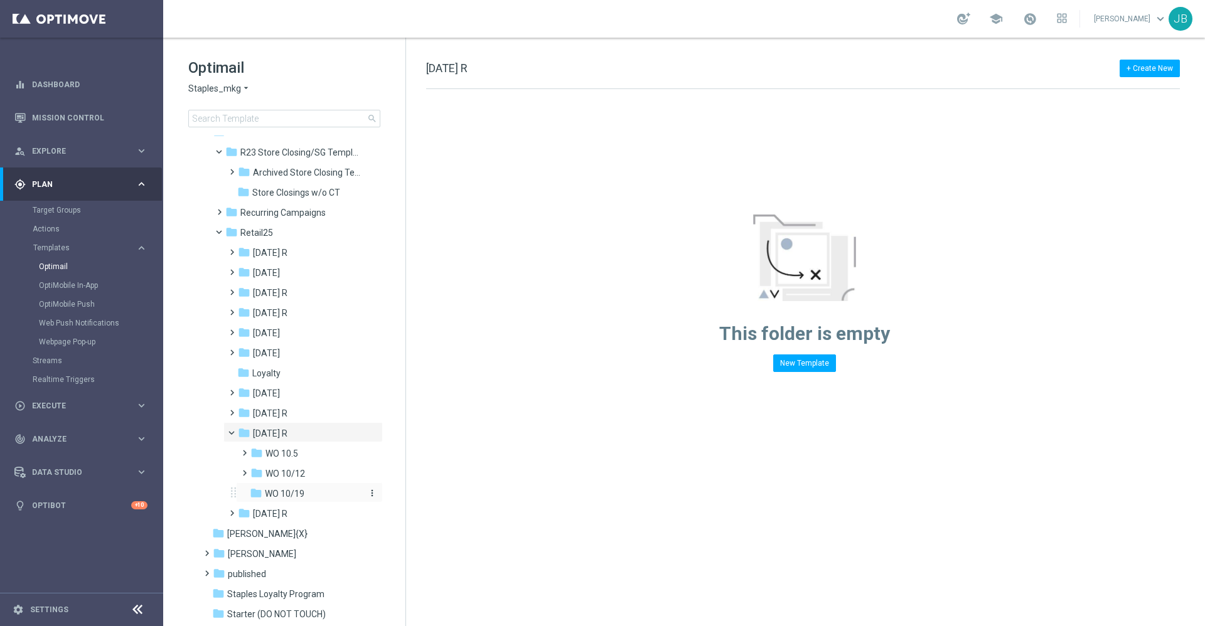
click at [297, 493] on span "WO 10/19" at bounding box center [285, 493] width 40 height 11
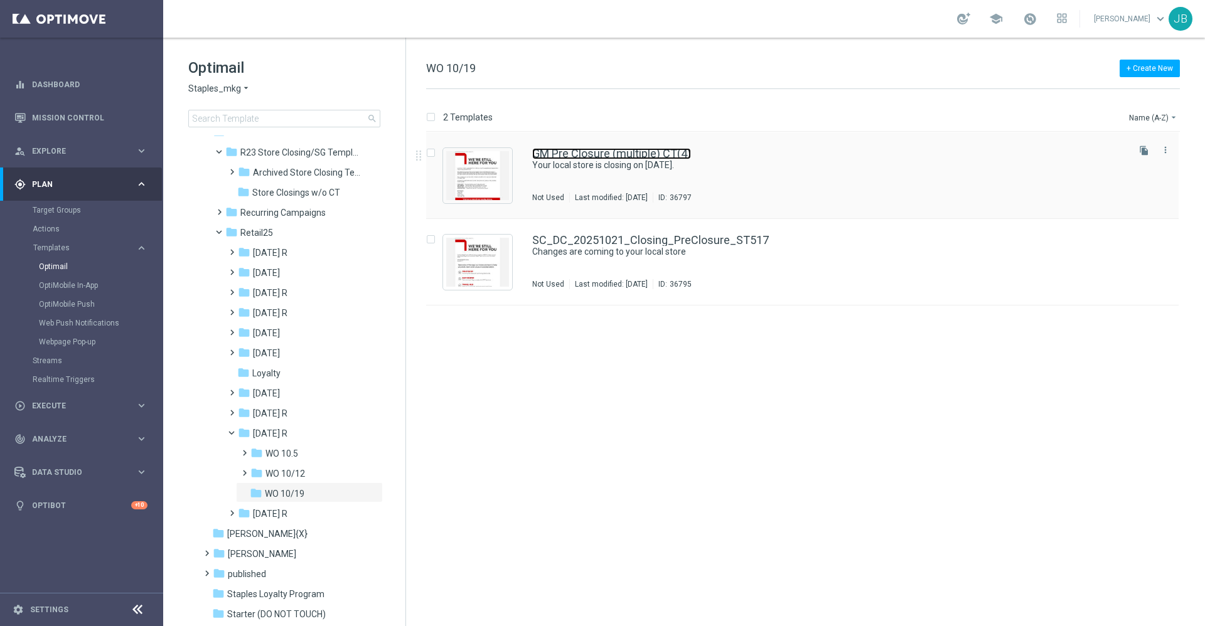
click at [617, 158] on link "GM Pre Closure (multiple) CT(4)" at bounding box center [611, 153] width 159 height 11
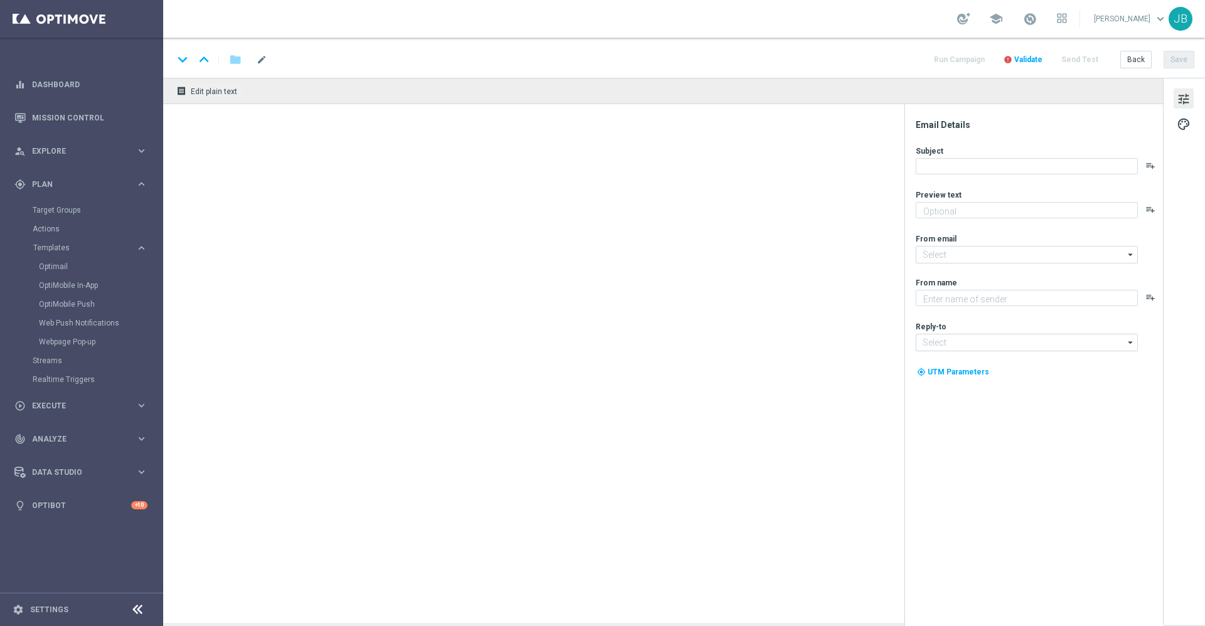
type textarea "Don’t worry, we’ve still got you covered."
type input "[EMAIL_ADDRESS][DOMAIN_NAME]"
type textarea "Staples"
type input "[EMAIL_ADDRESS][DOMAIN_NAME]"
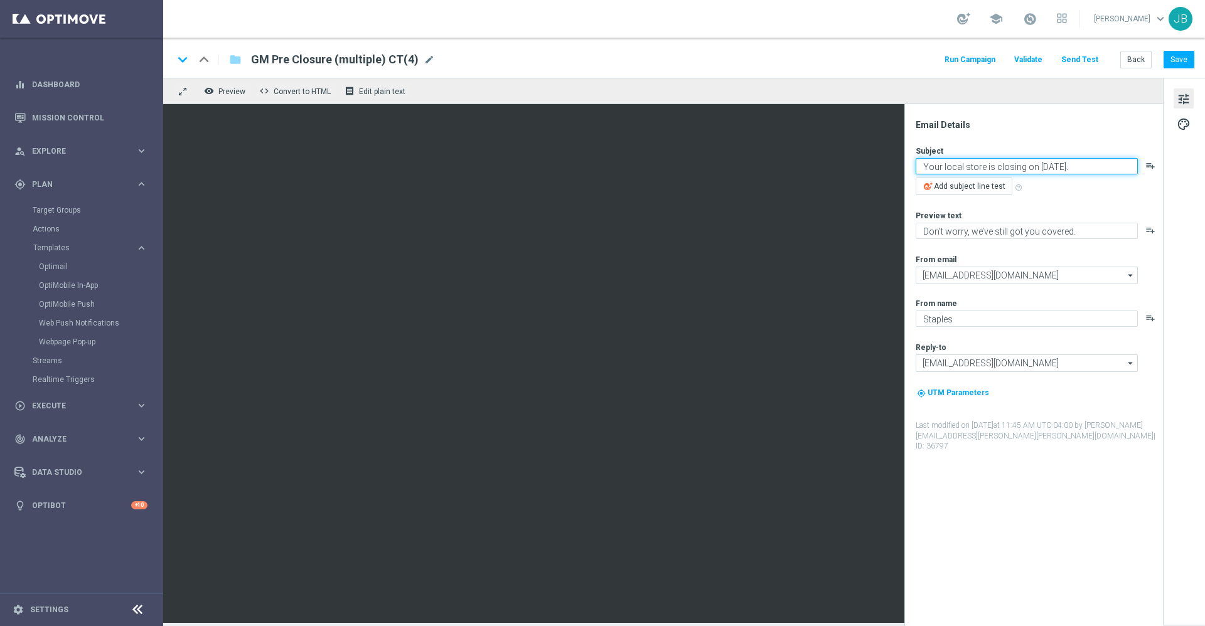
click at [1040, 167] on textarea "Your local store is closing on [DATE]." at bounding box center [1027, 166] width 222 height 16
type textarea "Your local store is closing on [DATE]."
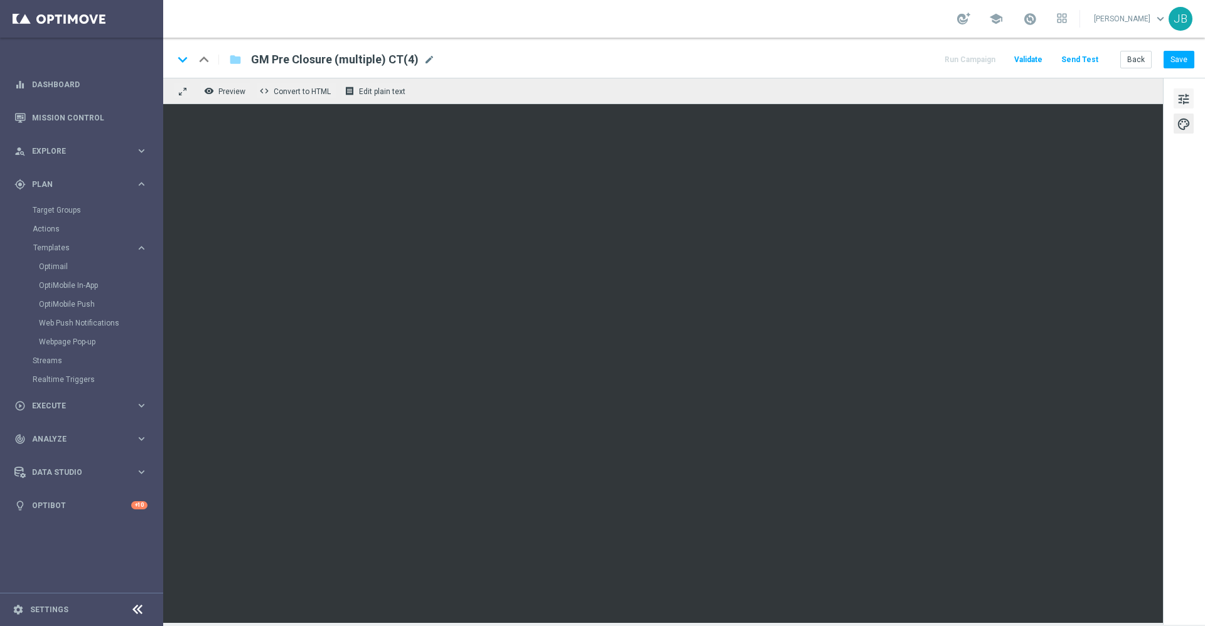
click at [1186, 97] on span "tune" at bounding box center [1184, 99] width 14 height 16
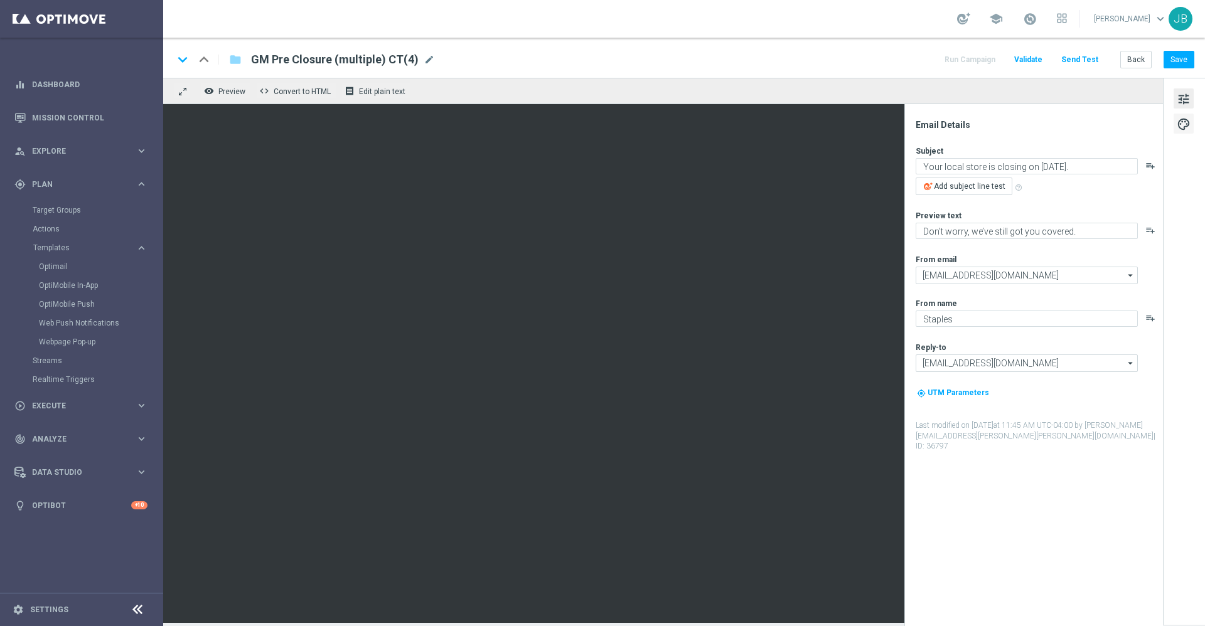
click at [1184, 129] on span "palette" at bounding box center [1184, 124] width 14 height 16
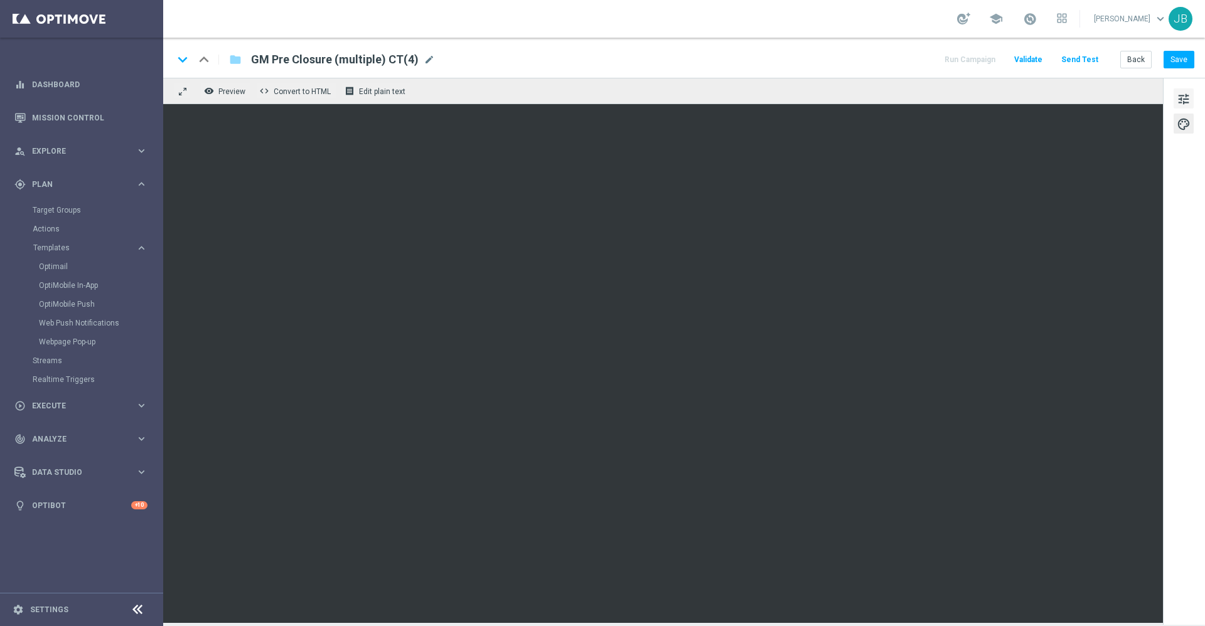
click at [1182, 100] on span "tune" at bounding box center [1184, 99] width 14 height 16
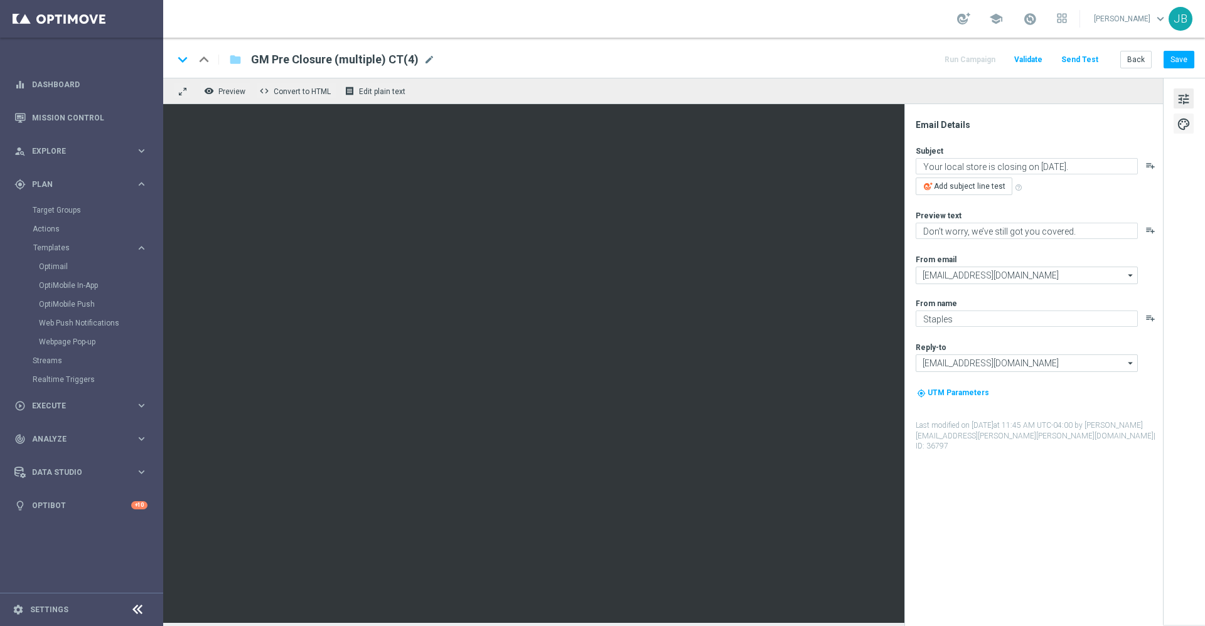
click at [1187, 131] on span "palette" at bounding box center [1184, 124] width 14 height 16
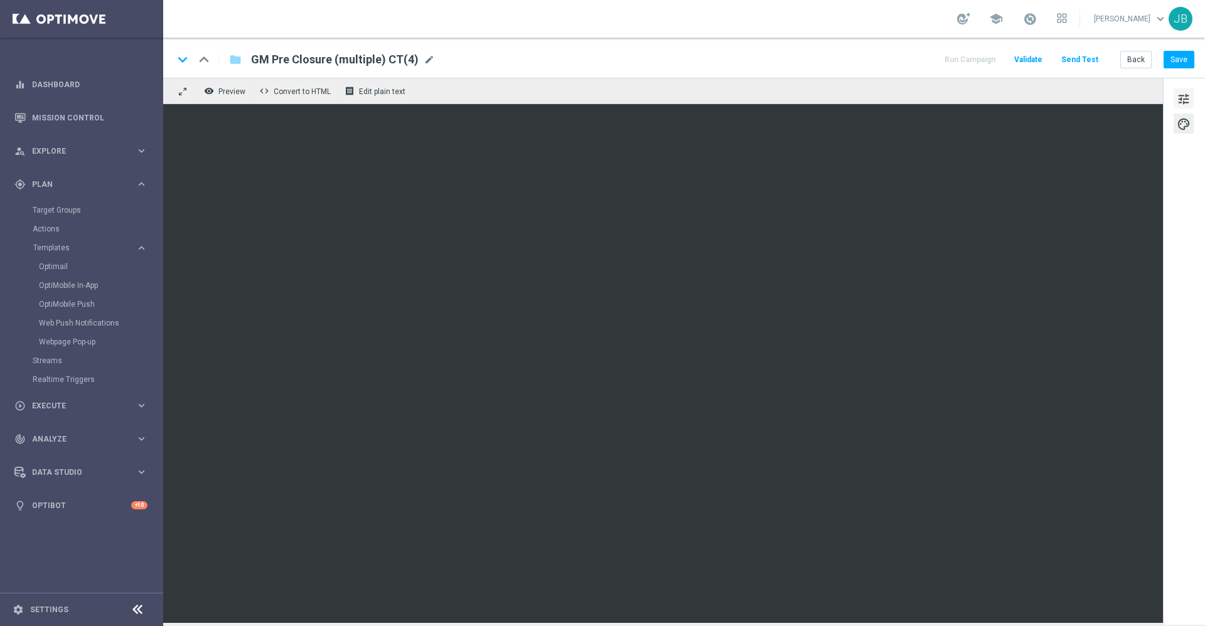
click at [1180, 106] on span "tune" at bounding box center [1184, 99] width 14 height 16
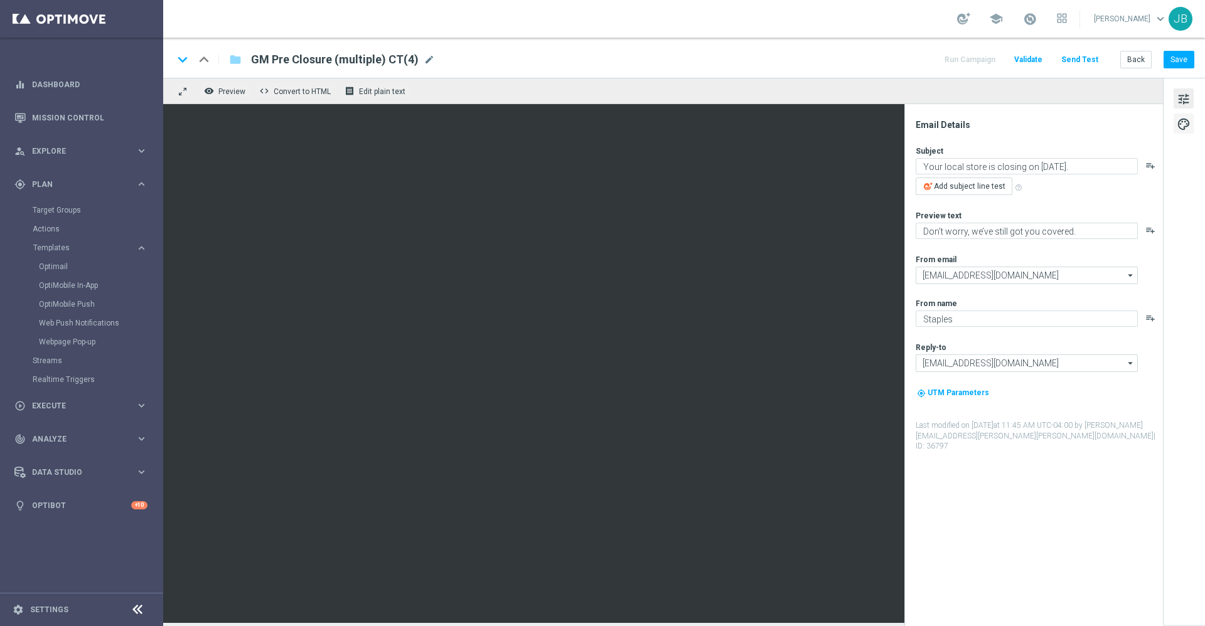
click at [1180, 120] on span "palette" at bounding box center [1184, 124] width 14 height 16
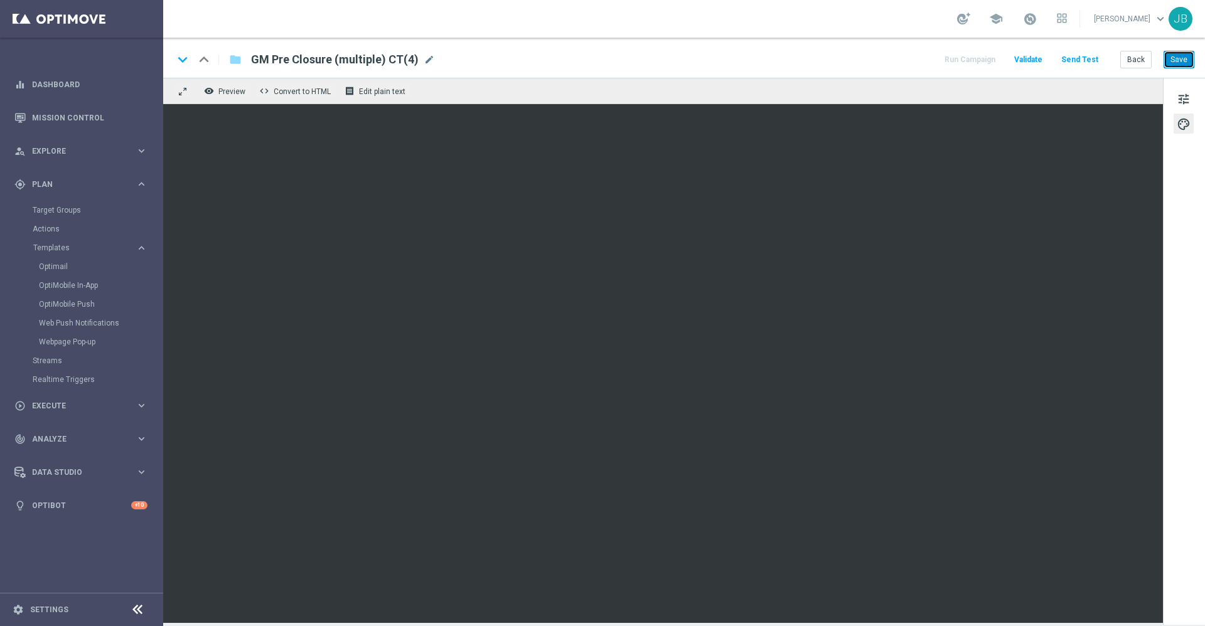
click at [1171, 55] on button "Save" at bounding box center [1178, 60] width 31 height 18
click at [1175, 56] on button "Save" at bounding box center [1178, 60] width 31 height 18
click at [425, 60] on span "mode_edit" at bounding box center [429, 59] width 11 height 11
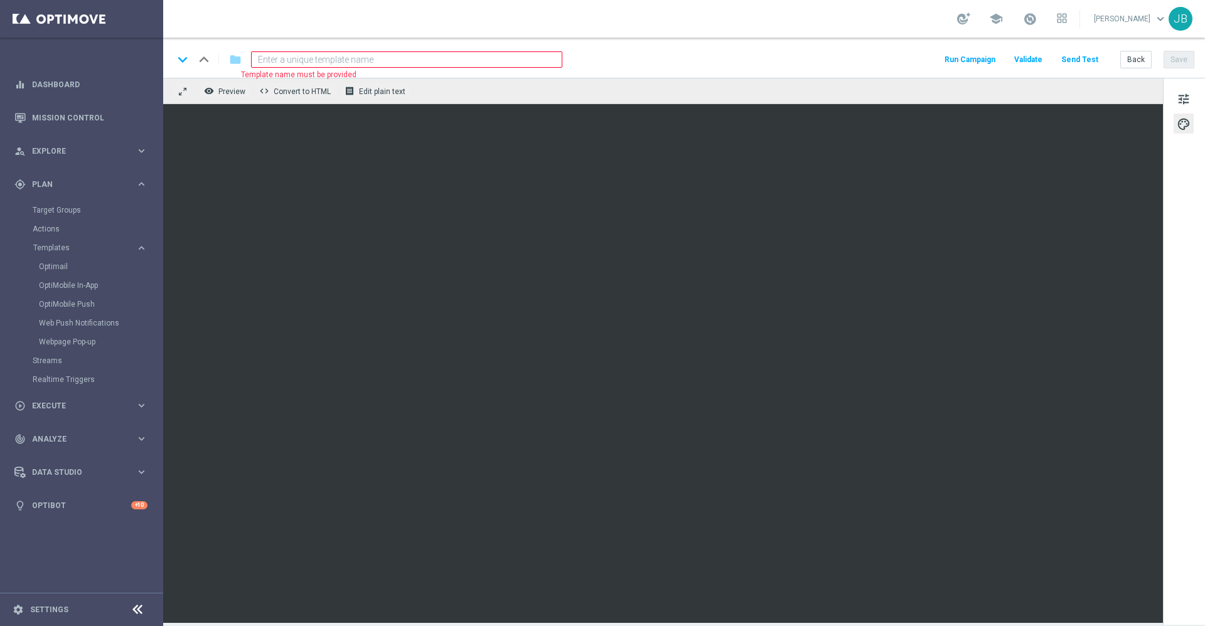
paste input "SC_DC_20251021_Closing_GMEmail"
type input "SC_DC_20251021_Closing_GMEmail"
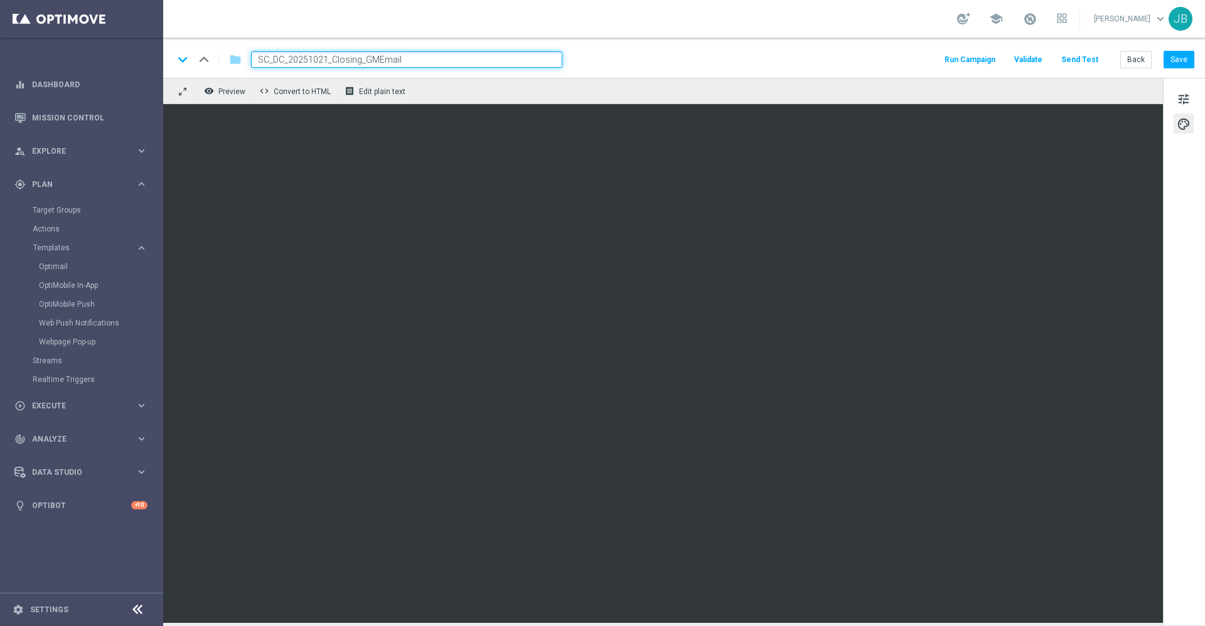
click at [258, 61] on input "SC_DC_20251021_Closing_GMEmail" at bounding box center [406, 59] width 311 height 16
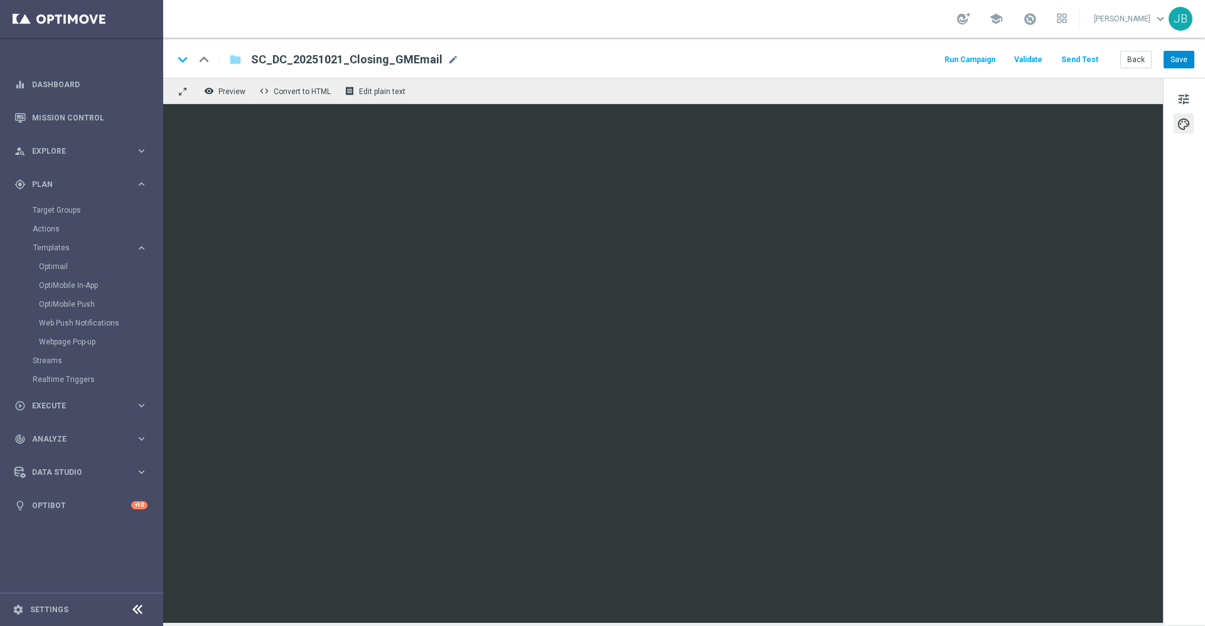
click at [1194, 57] on div "keyboard_arrow_down keyboard_arrow_up folder SC_DC_20251021_Closing_GMEmail SC_…" at bounding box center [684, 58] width 1042 height 40
click at [1187, 60] on button "Save" at bounding box center [1178, 60] width 31 height 18
click at [58, 266] on link "Optimail" at bounding box center [85, 267] width 92 height 10
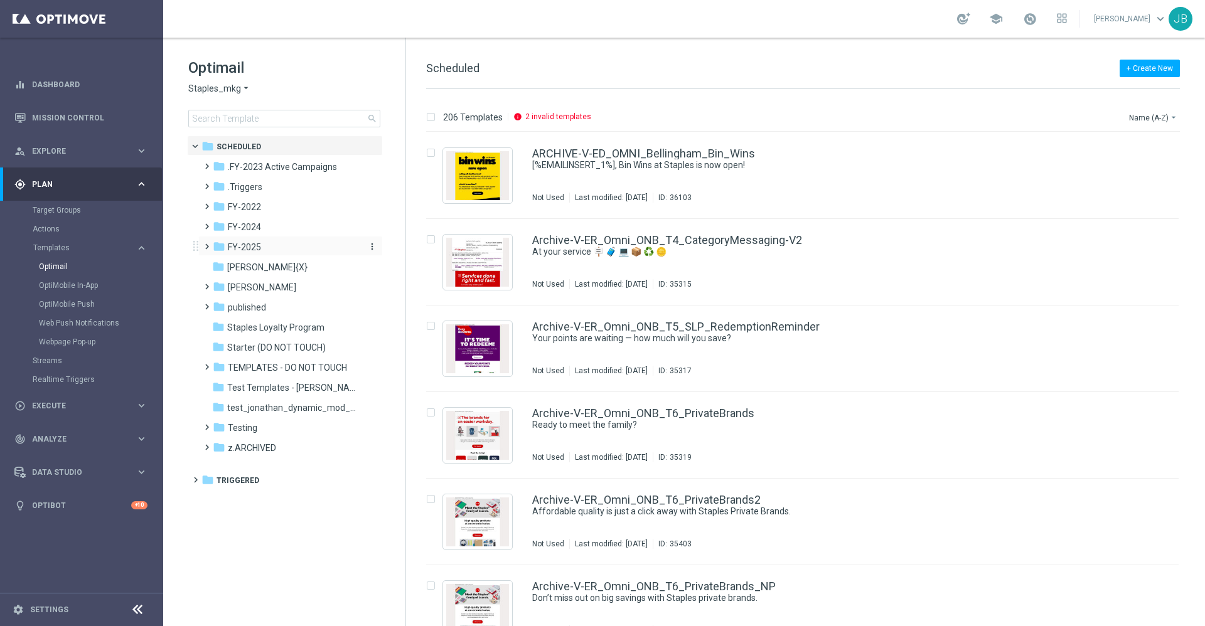
click at [248, 247] on span "FY-2025" at bounding box center [244, 247] width 33 height 11
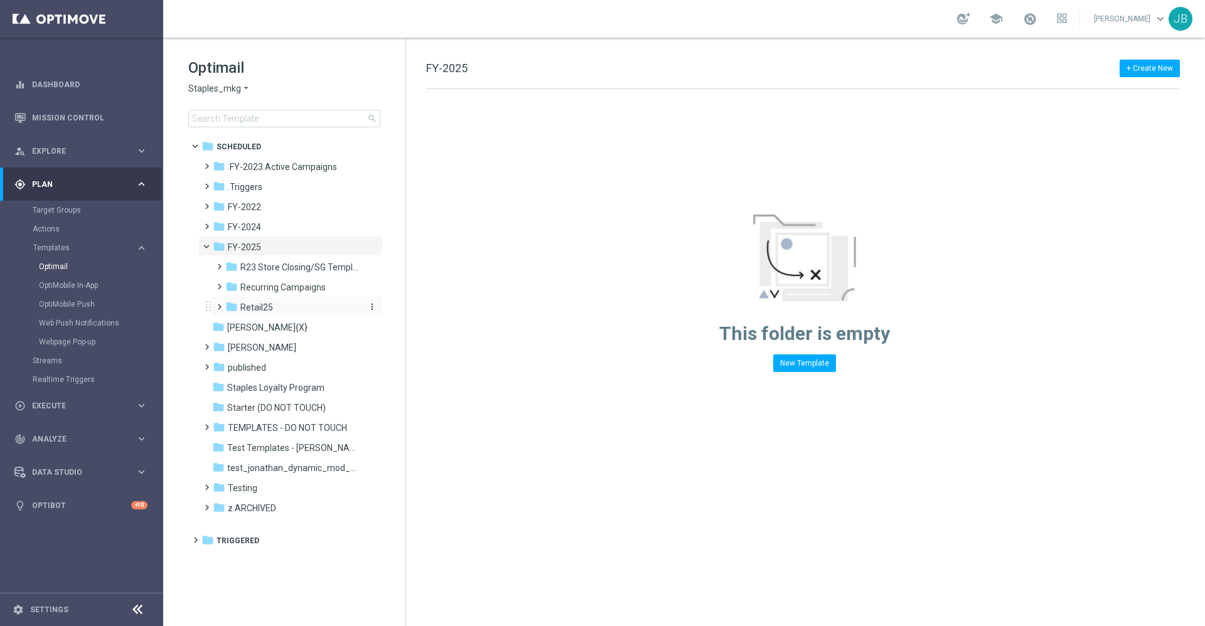
click at [275, 307] on div "folder Retail25" at bounding box center [292, 308] width 134 height 14
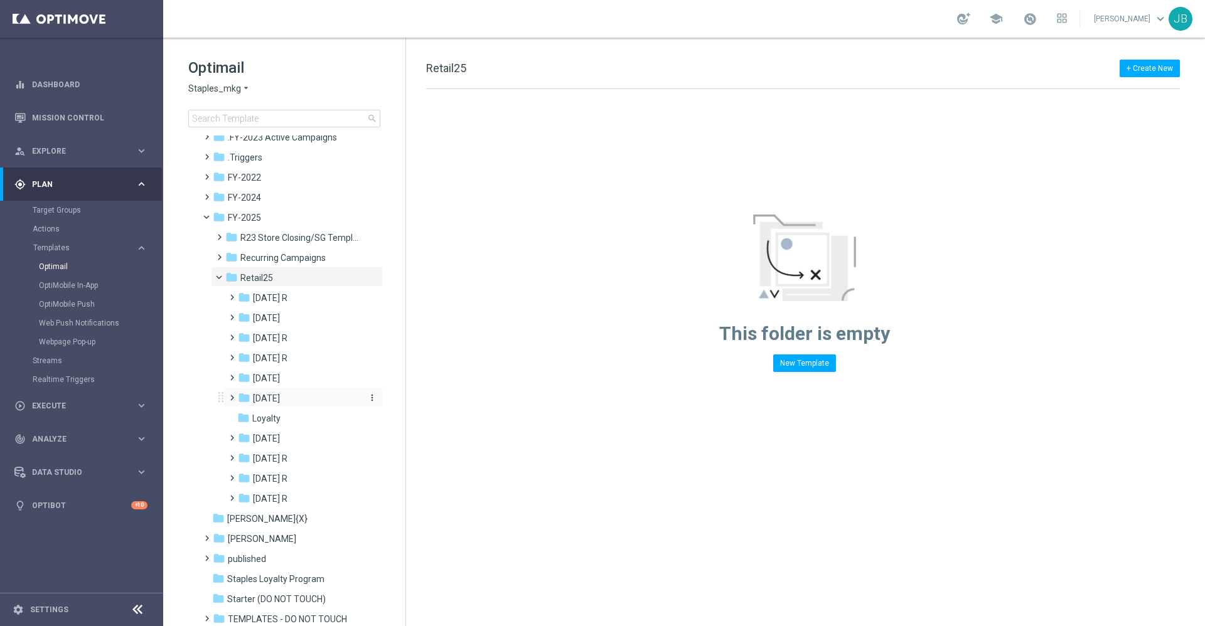
scroll to position [30, 0]
click at [264, 477] on span "[DATE] R" at bounding box center [270, 478] width 35 height 11
click at [286, 538] on span "WO 10/19" at bounding box center [285, 538] width 40 height 11
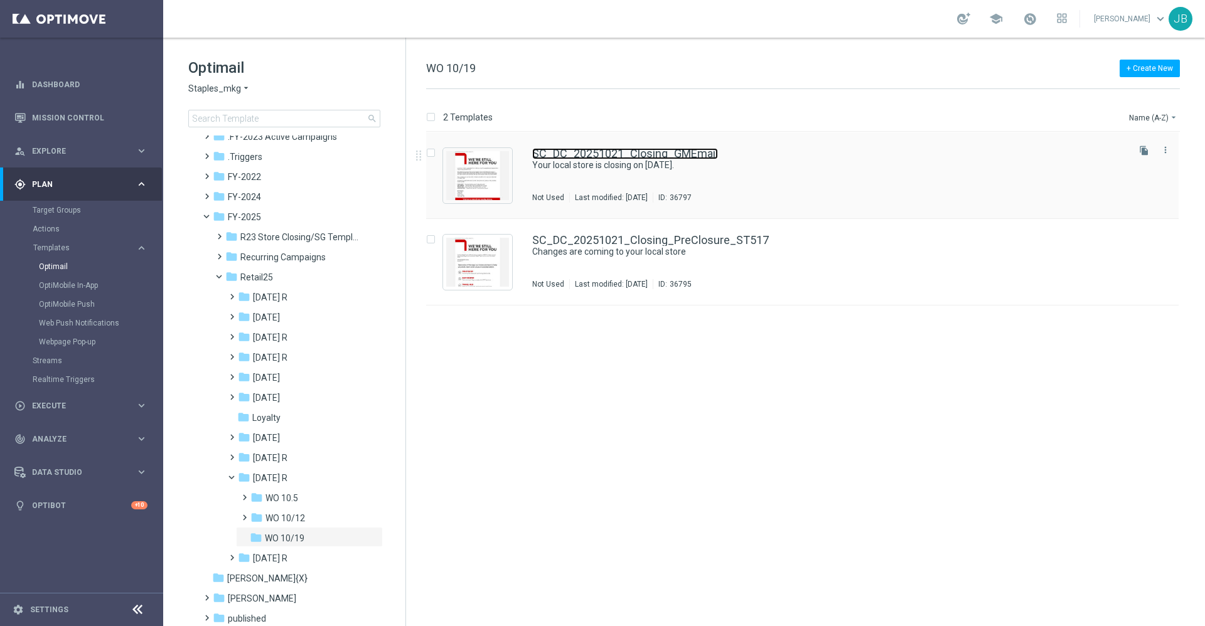
click at [612, 149] on link "SC_DC_20251021_Closing_GMEmail" at bounding box center [625, 153] width 186 height 11
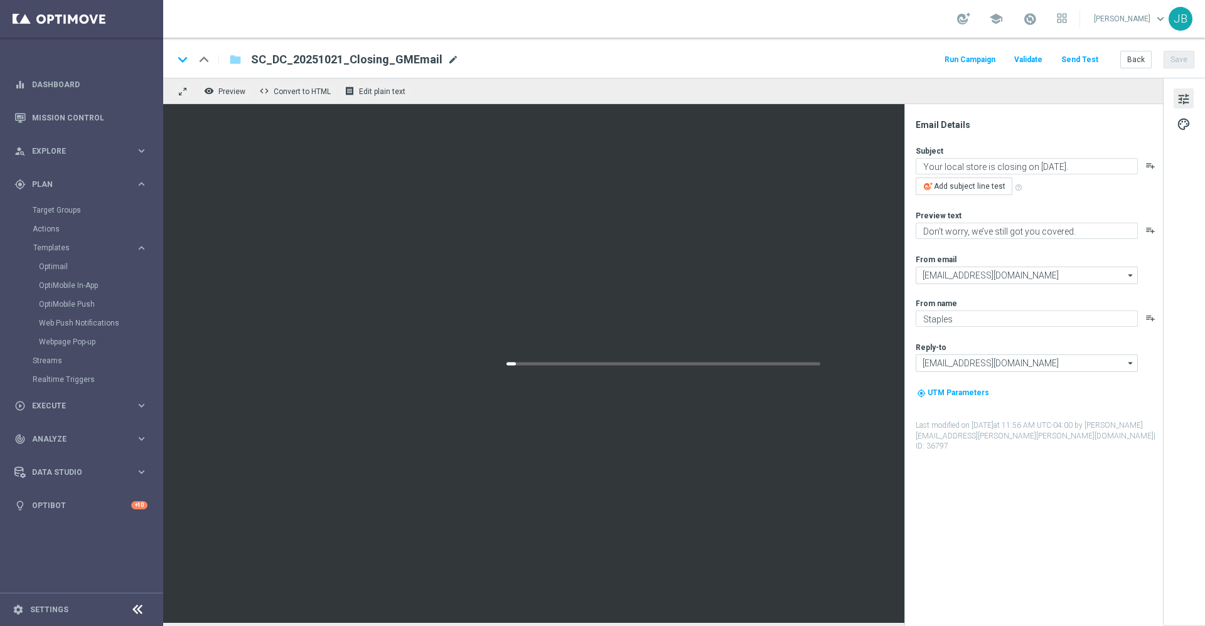
click at [451, 57] on span "mode_edit" at bounding box center [452, 59] width 11 height 11
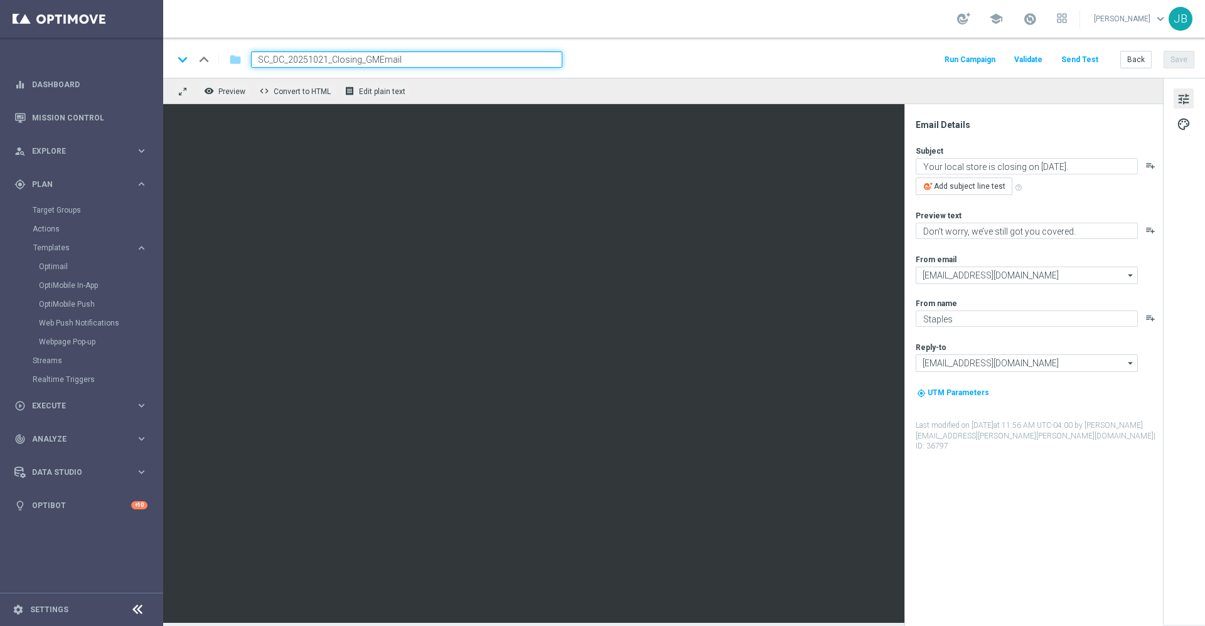
click at [437, 67] on input "SC_DC_20251021_Closing_GMEmail" at bounding box center [406, 59] width 311 height 16
paste input "ST1842"
click at [400, 61] on input "SC_DC_20251021_Closing_GMEmailST1842" at bounding box center [406, 59] width 311 height 16
type input "SC_DC_20251021_Closing_GMEmail_ST1842"
click at [1179, 56] on button "Save" at bounding box center [1178, 60] width 31 height 18
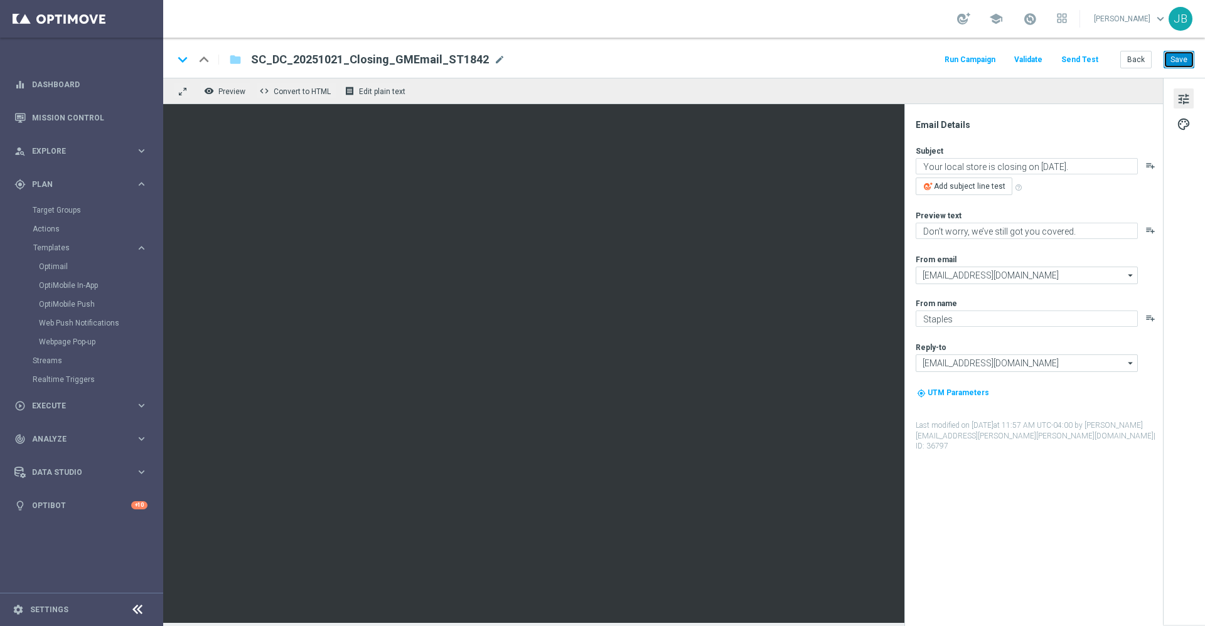
click at [1178, 62] on button "Save" at bounding box center [1178, 60] width 31 height 18
